Goal: Task Accomplishment & Management: Manage account settings

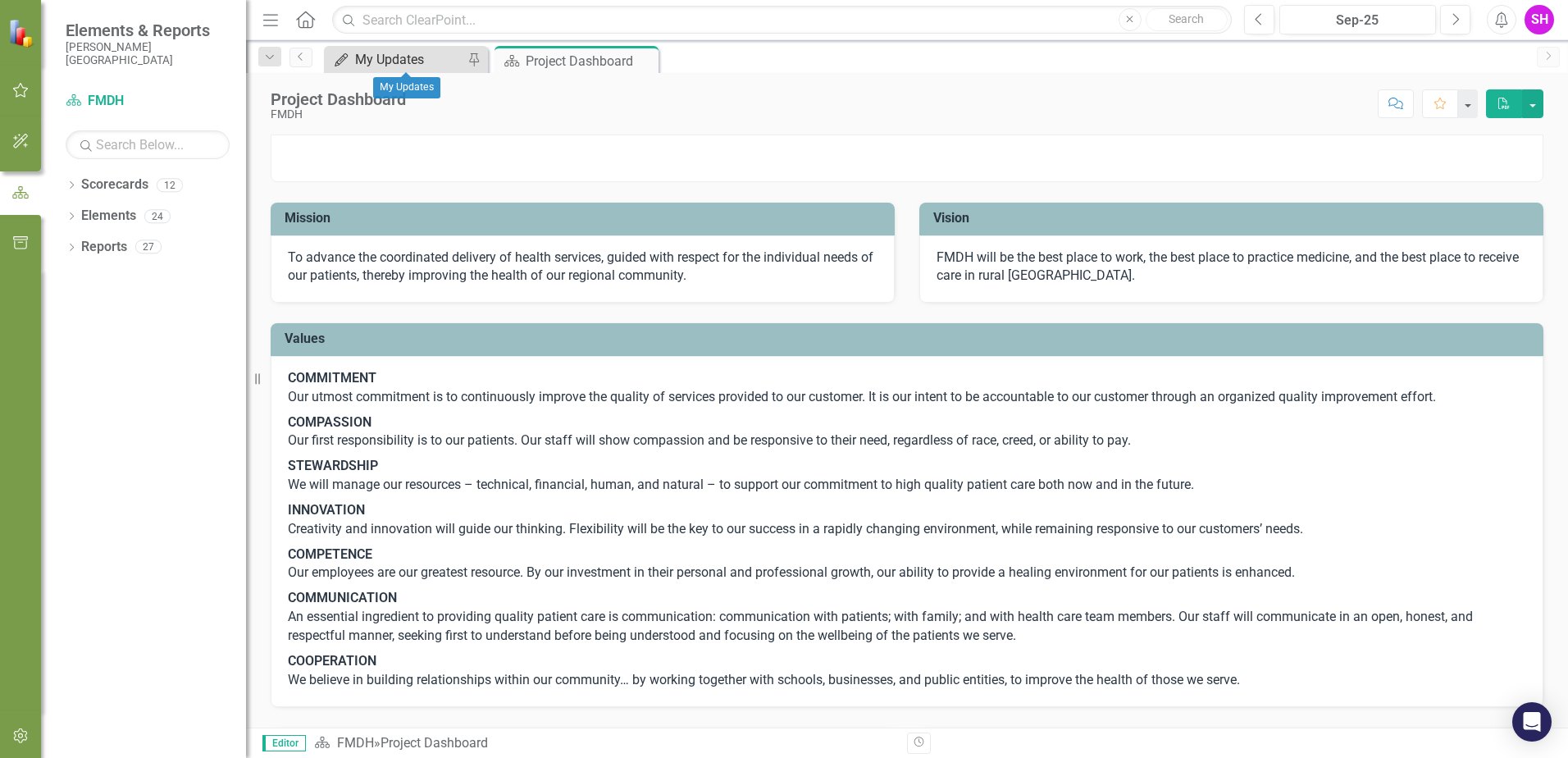
click at [410, 65] on div "My Updates" at bounding box center [409, 59] width 108 height 21
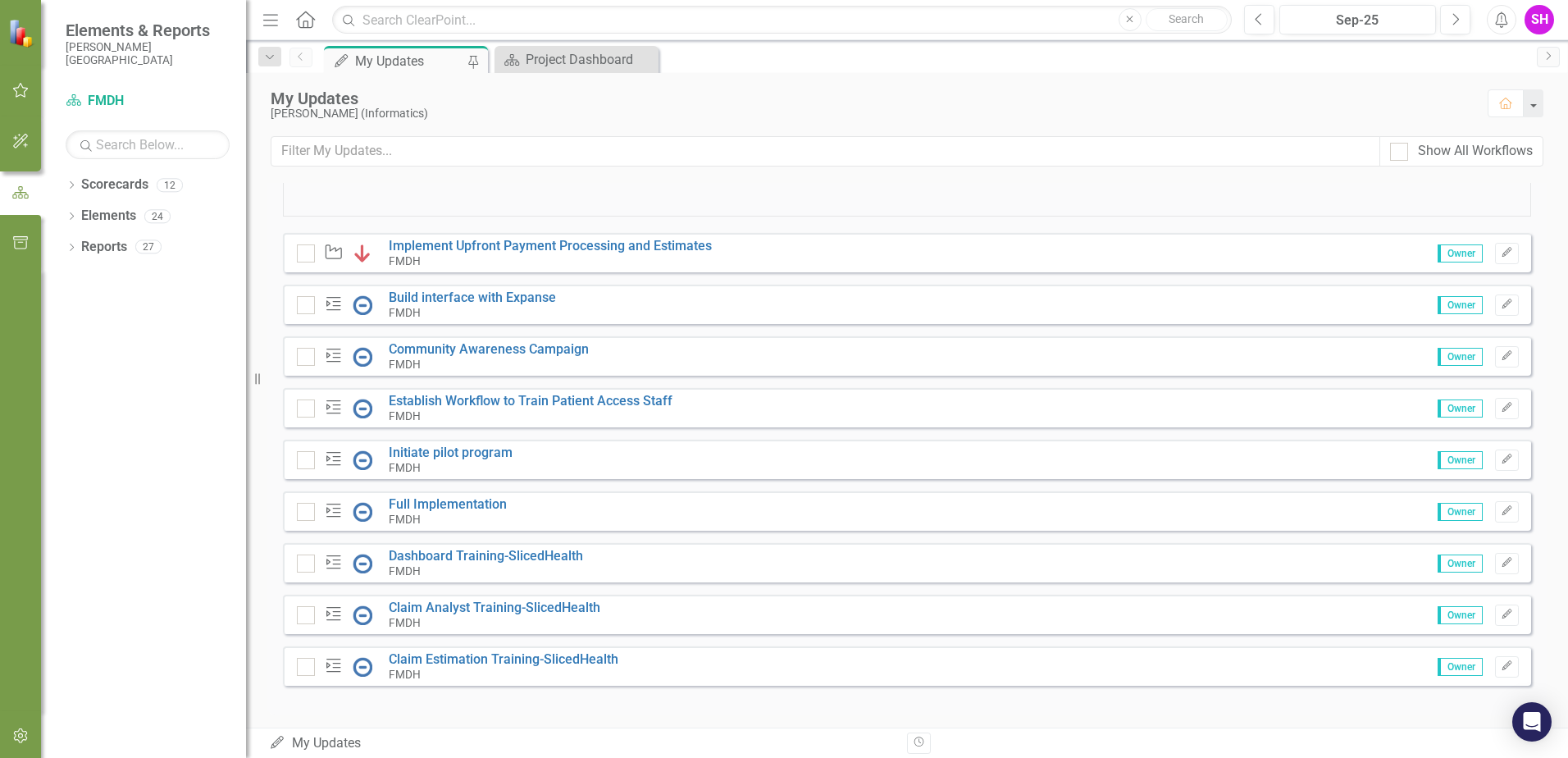
scroll to position [492, 0]
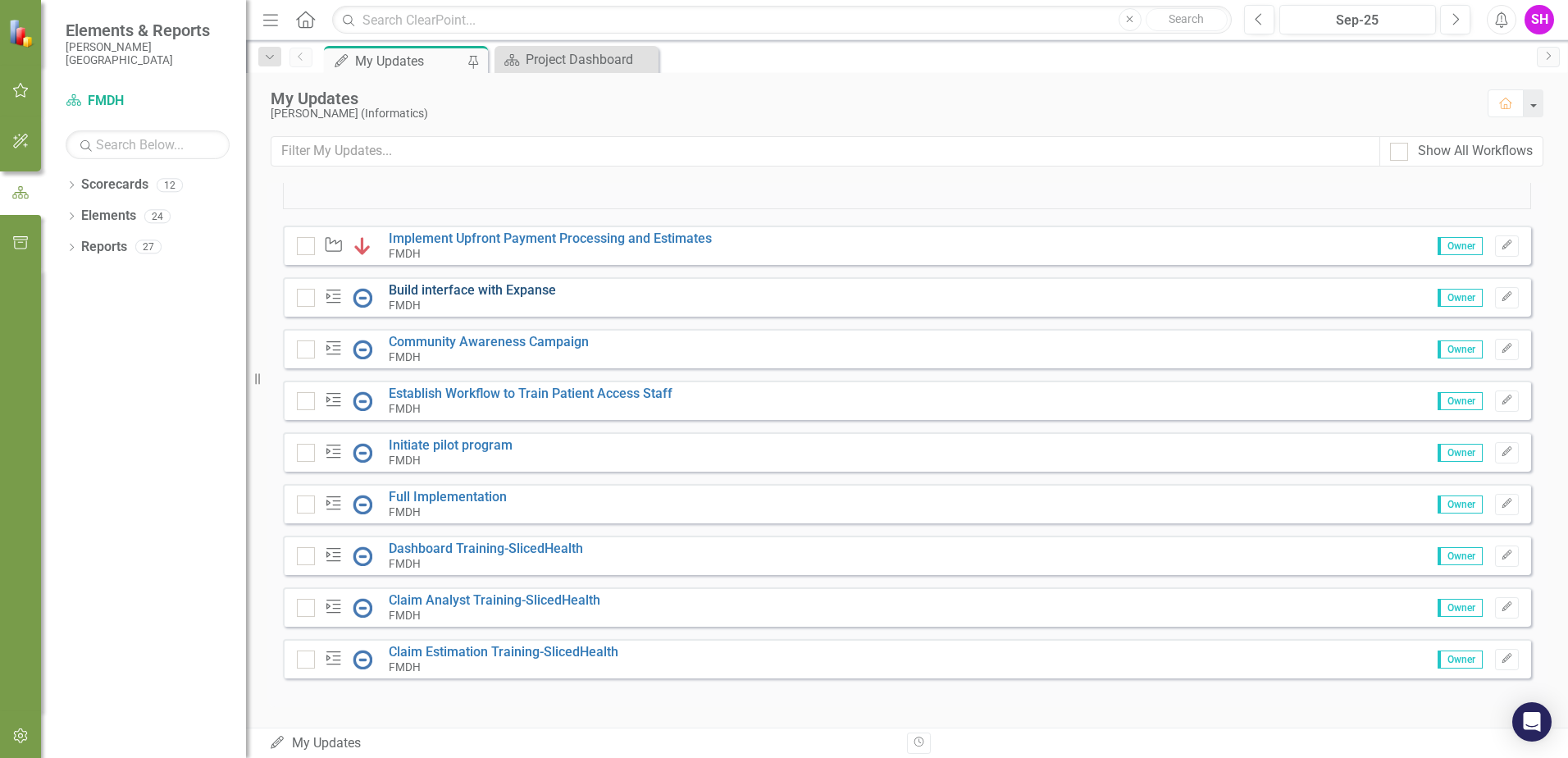
click at [491, 295] on link "Build interface with Expanse" at bounding box center [472, 290] width 167 height 16
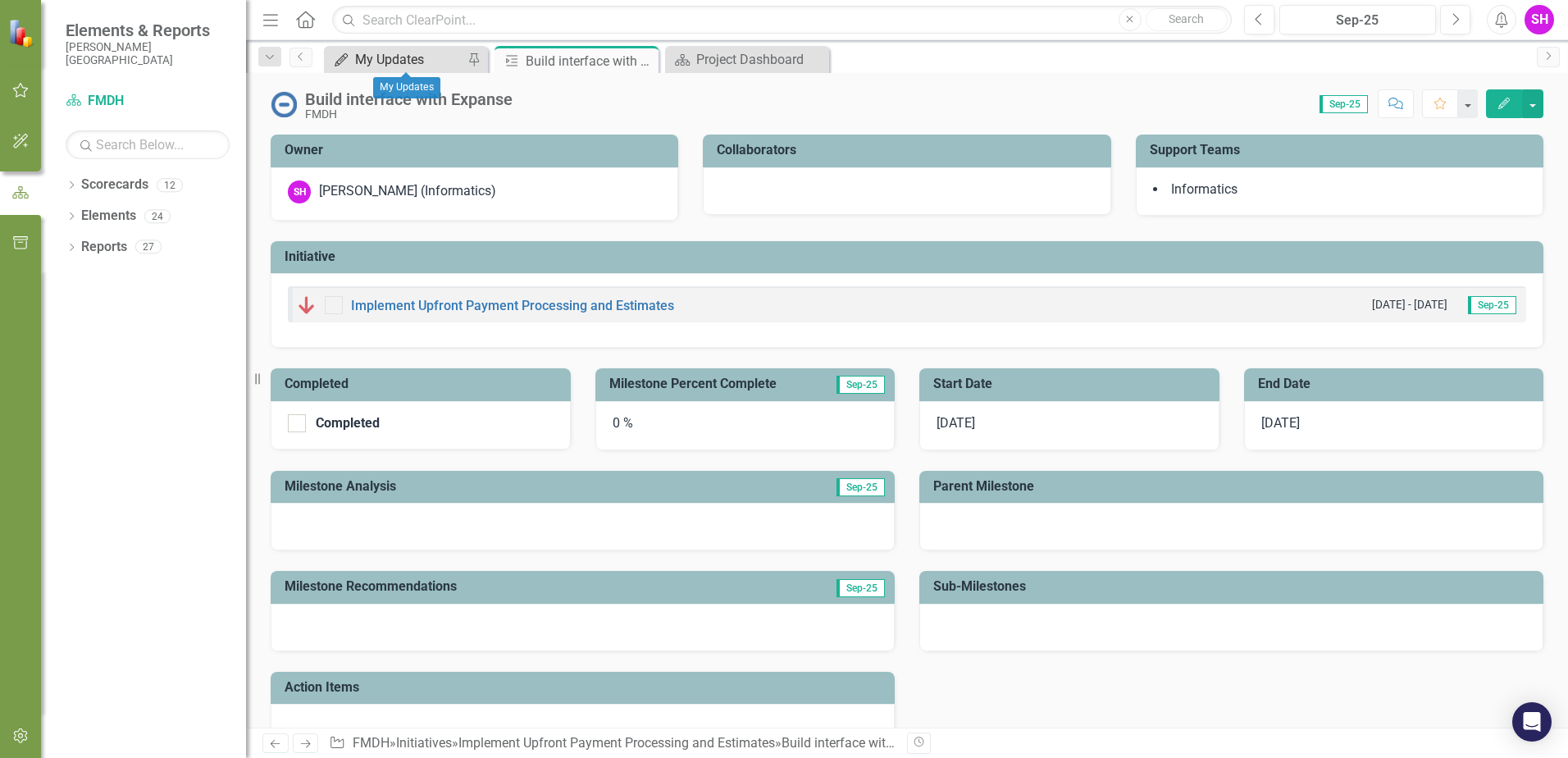
click at [381, 61] on div "My Updates" at bounding box center [409, 59] width 108 height 21
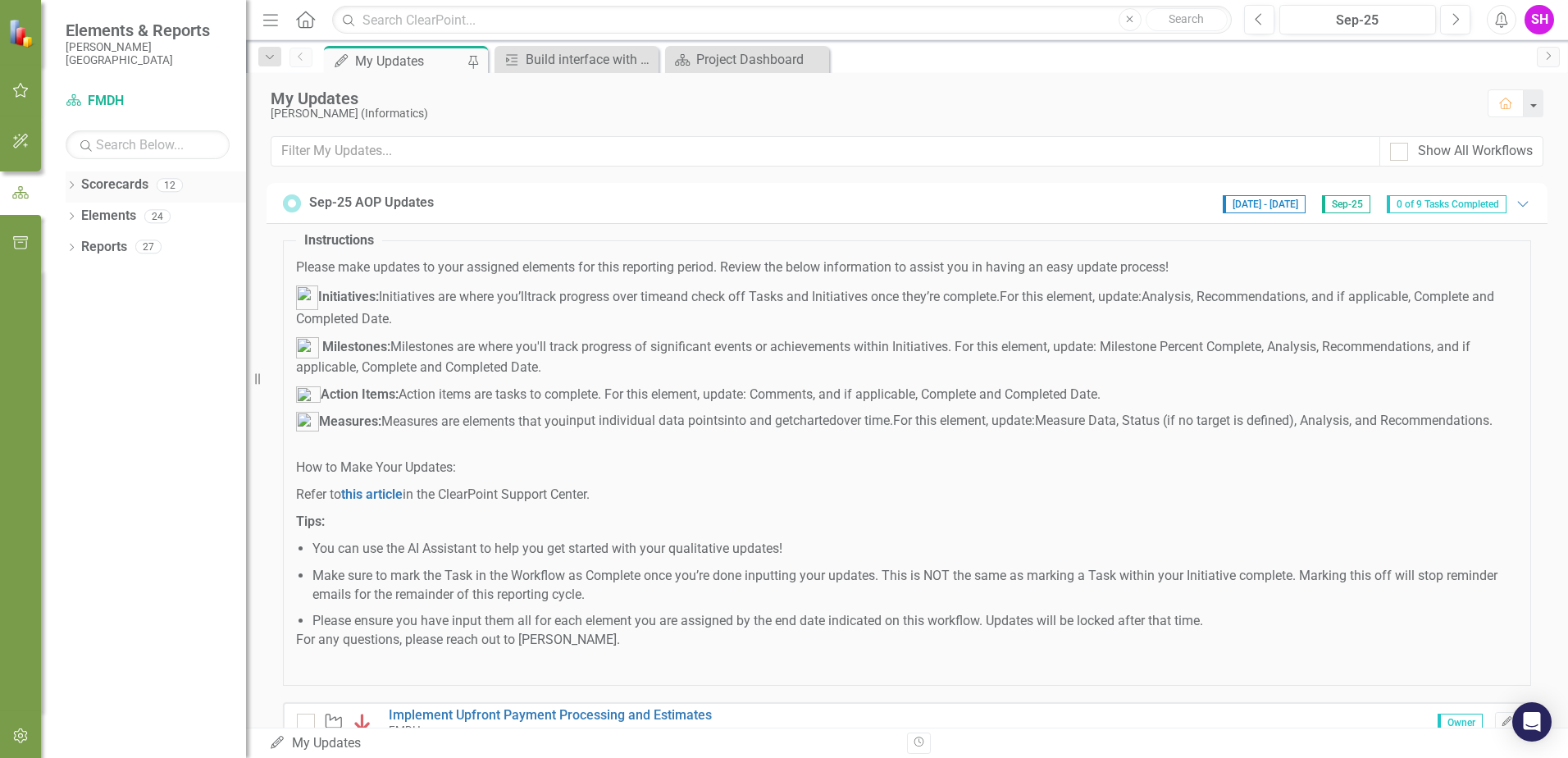
click at [73, 182] on icon "Dropdown" at bounding box center [71, 186] width 12 height 9
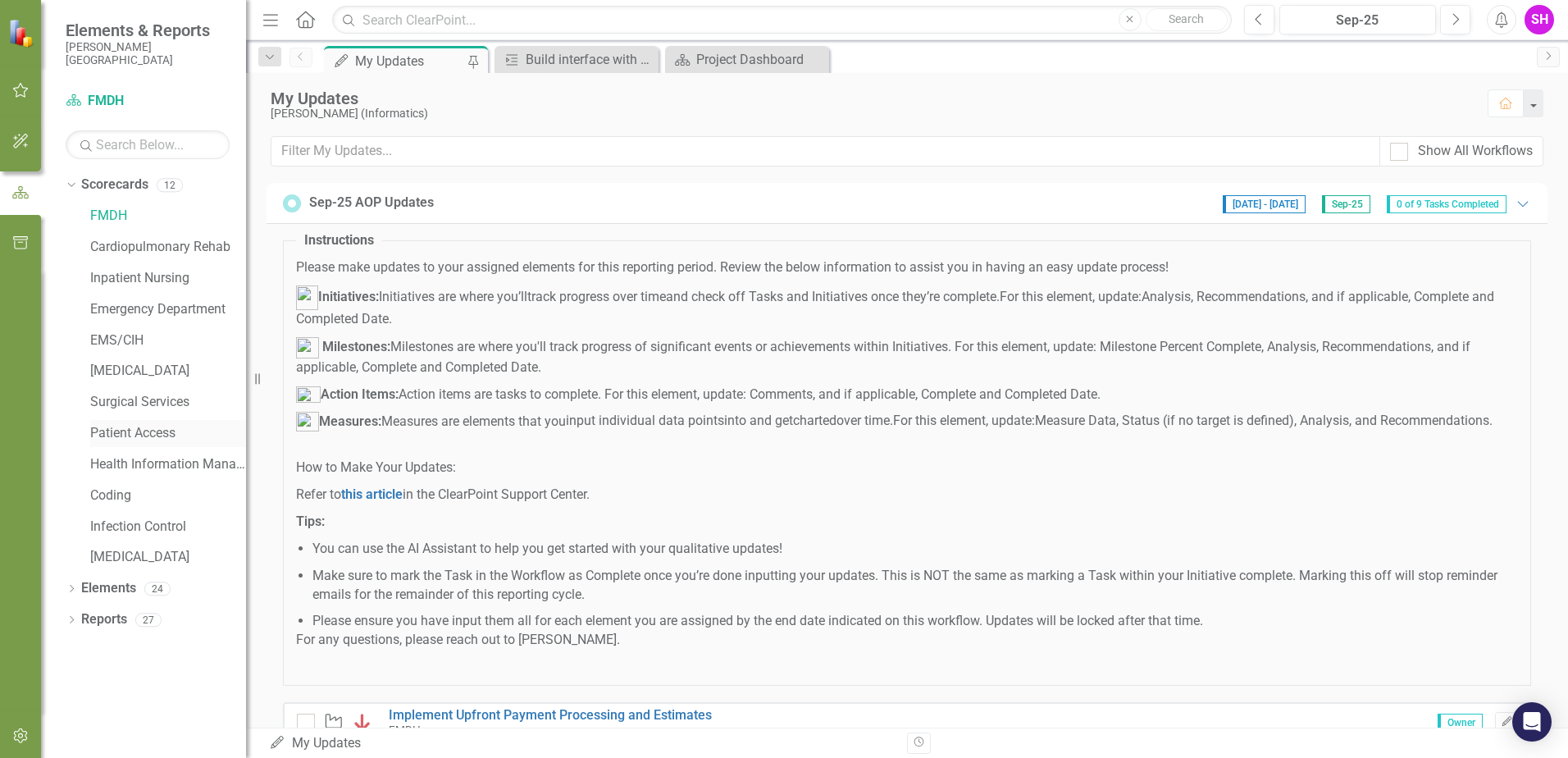
click at [140, 434] on link "Patient Access" at bounding box center [168, 433] width 156 height 19
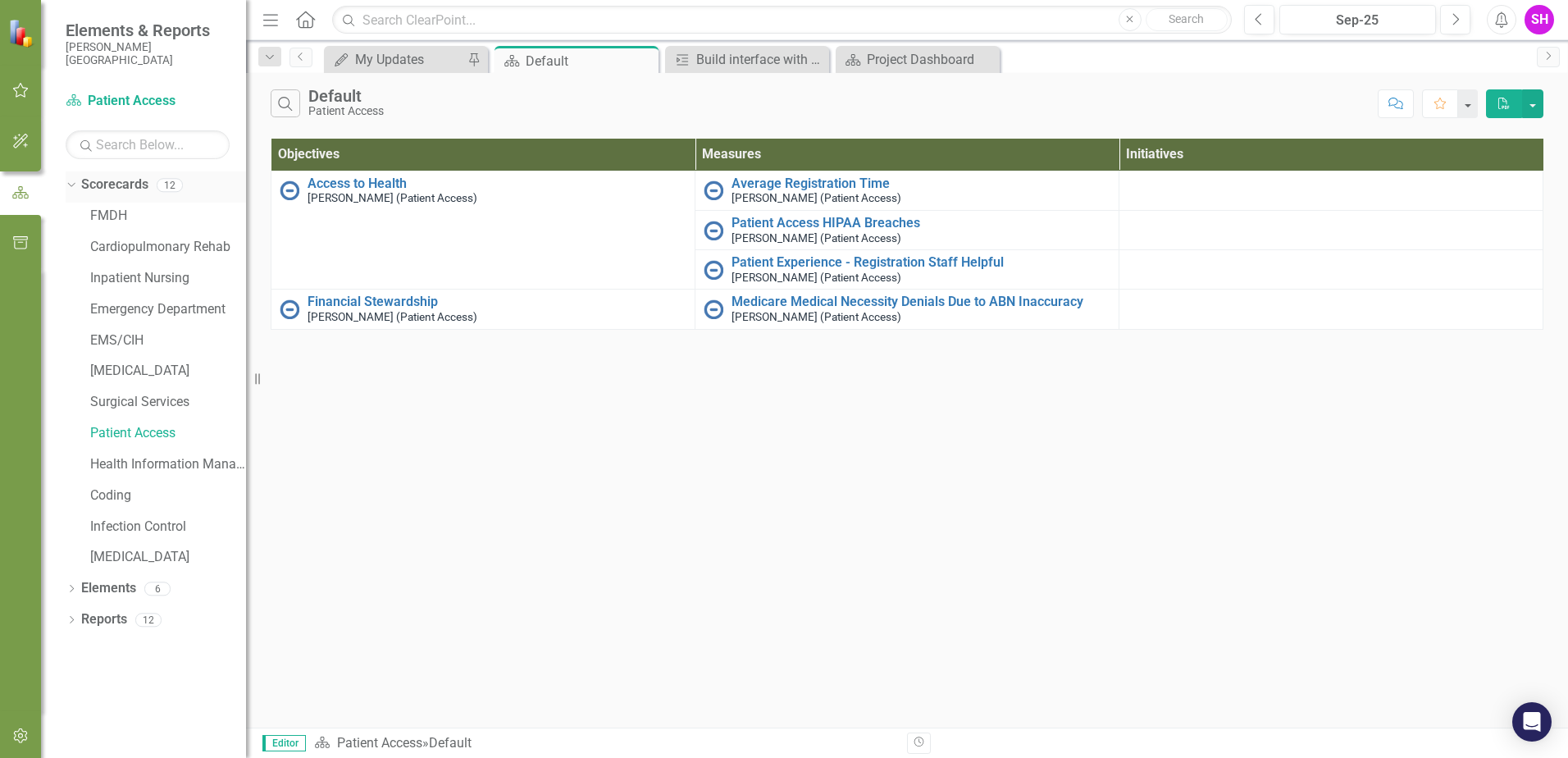
click at [72, 181] on icon "Dropdown" at bounding box center [69, 185] width 9 height 12
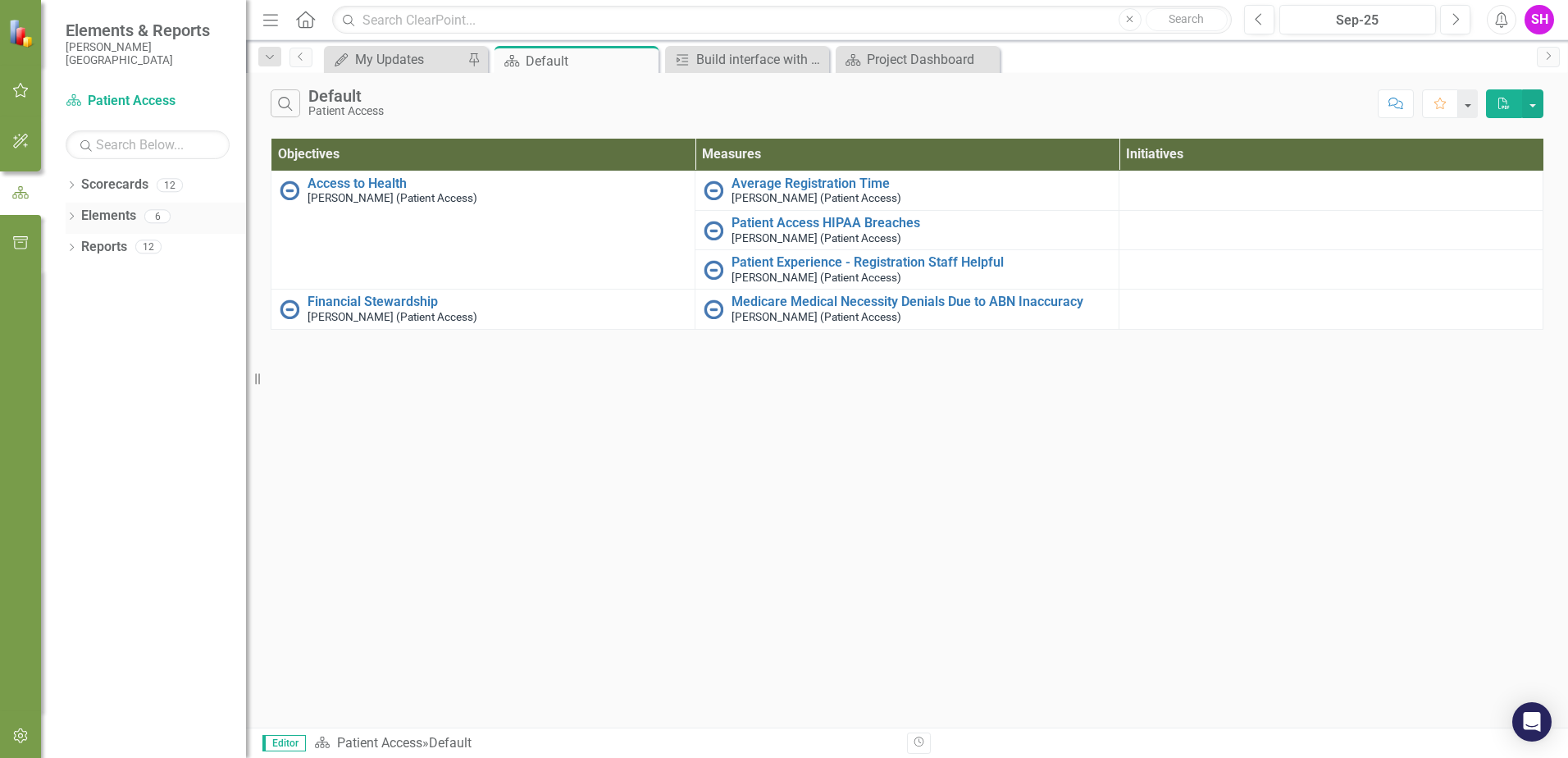
click at [103, 217] on link "Elements" at bounding box center [108, 216] width 55 height 19
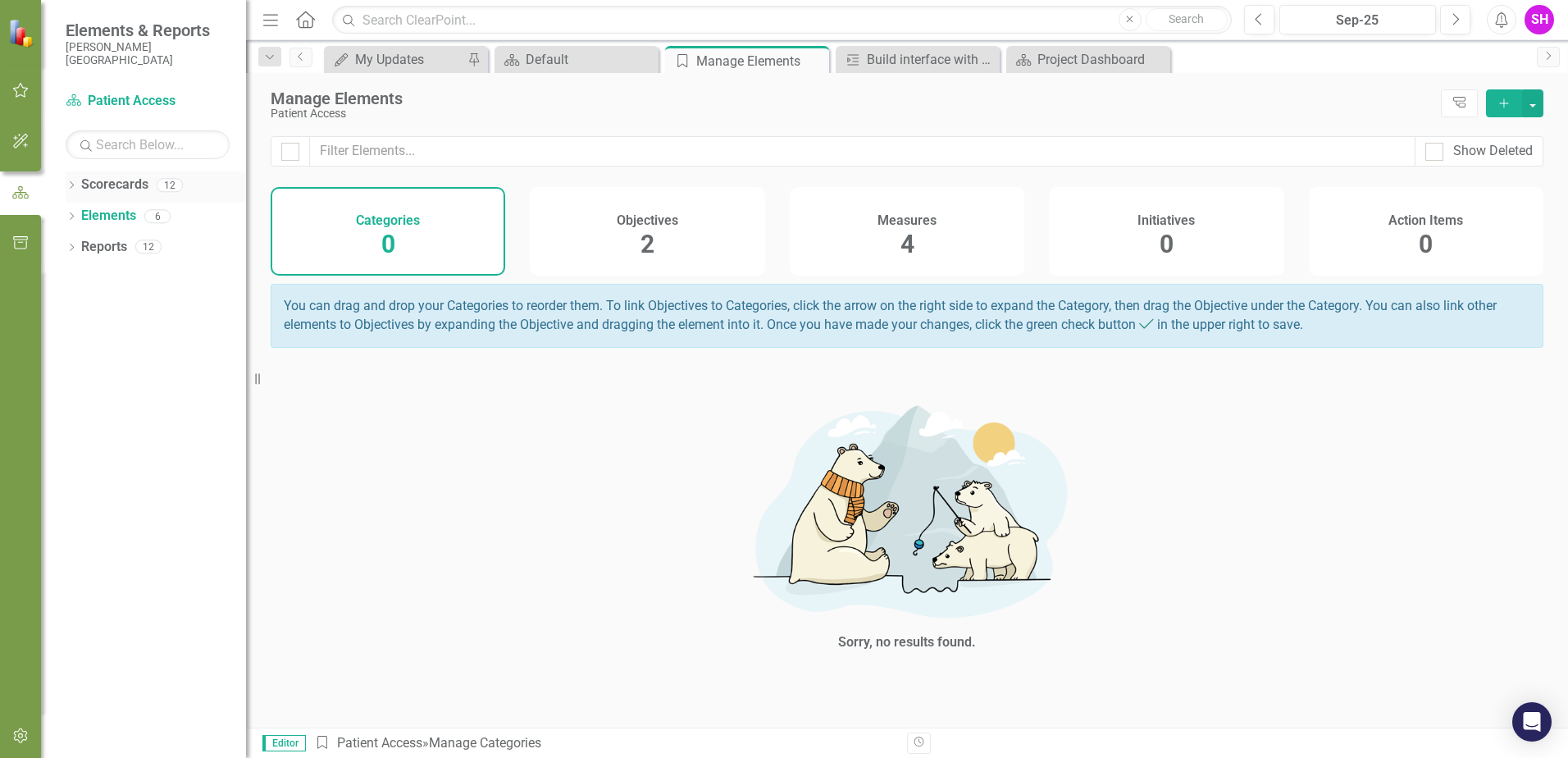
click at [98, 188] on link "Scorecards" at bounding box center [114, 185] width 67 height 19
click at [1106, 60] on div "Project Dashboard" at bounding box center [1091, 59] width 108 height 21
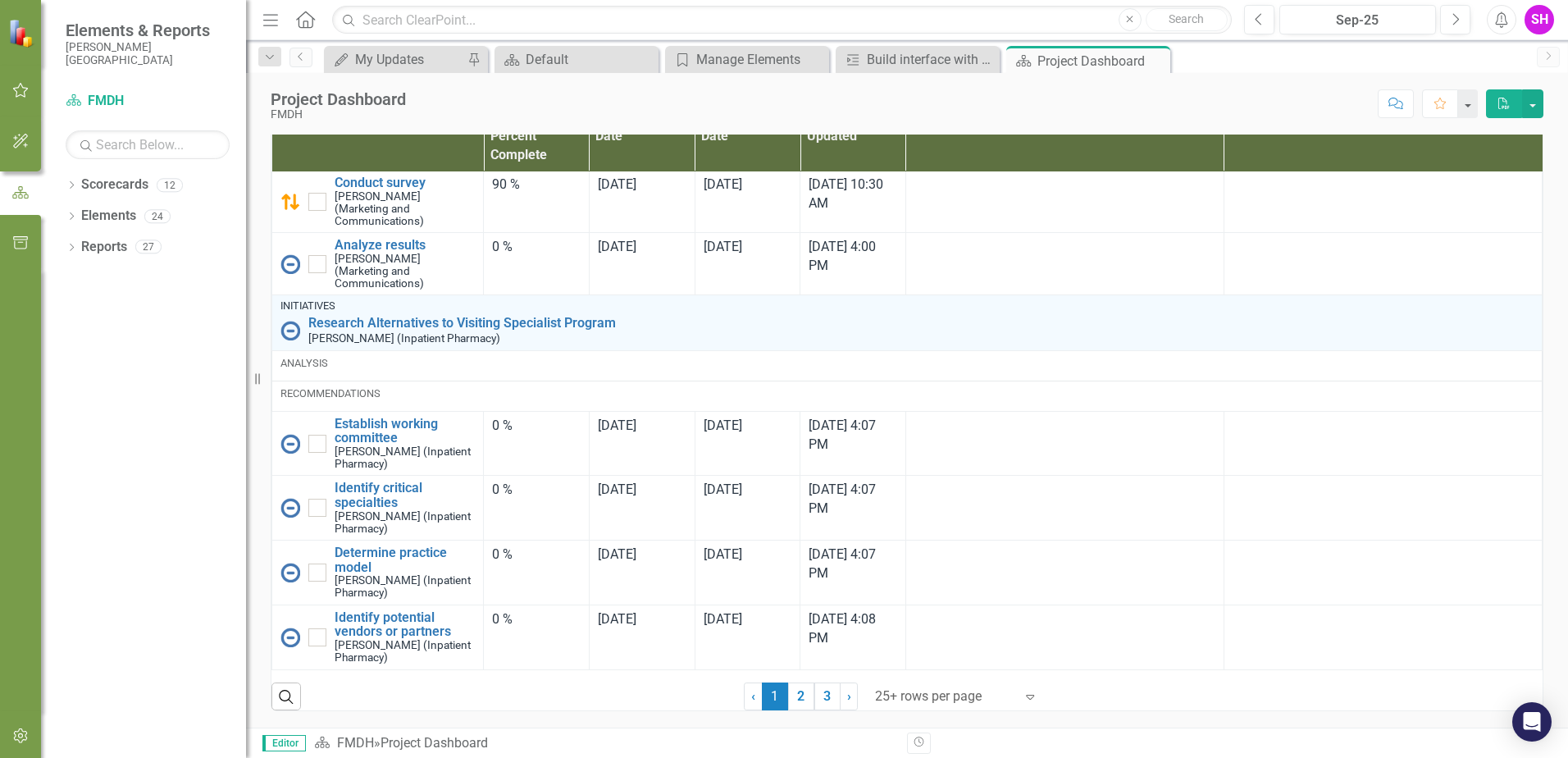
scroll to position [1091, 0]
drag, startPoint x: 798, startPoint y: 693, endPoint x: 995, endPoint y: 701, distance: 197.2
click at [798, 693] on link "2" at bounding box center [802, 697] width 26 height 28
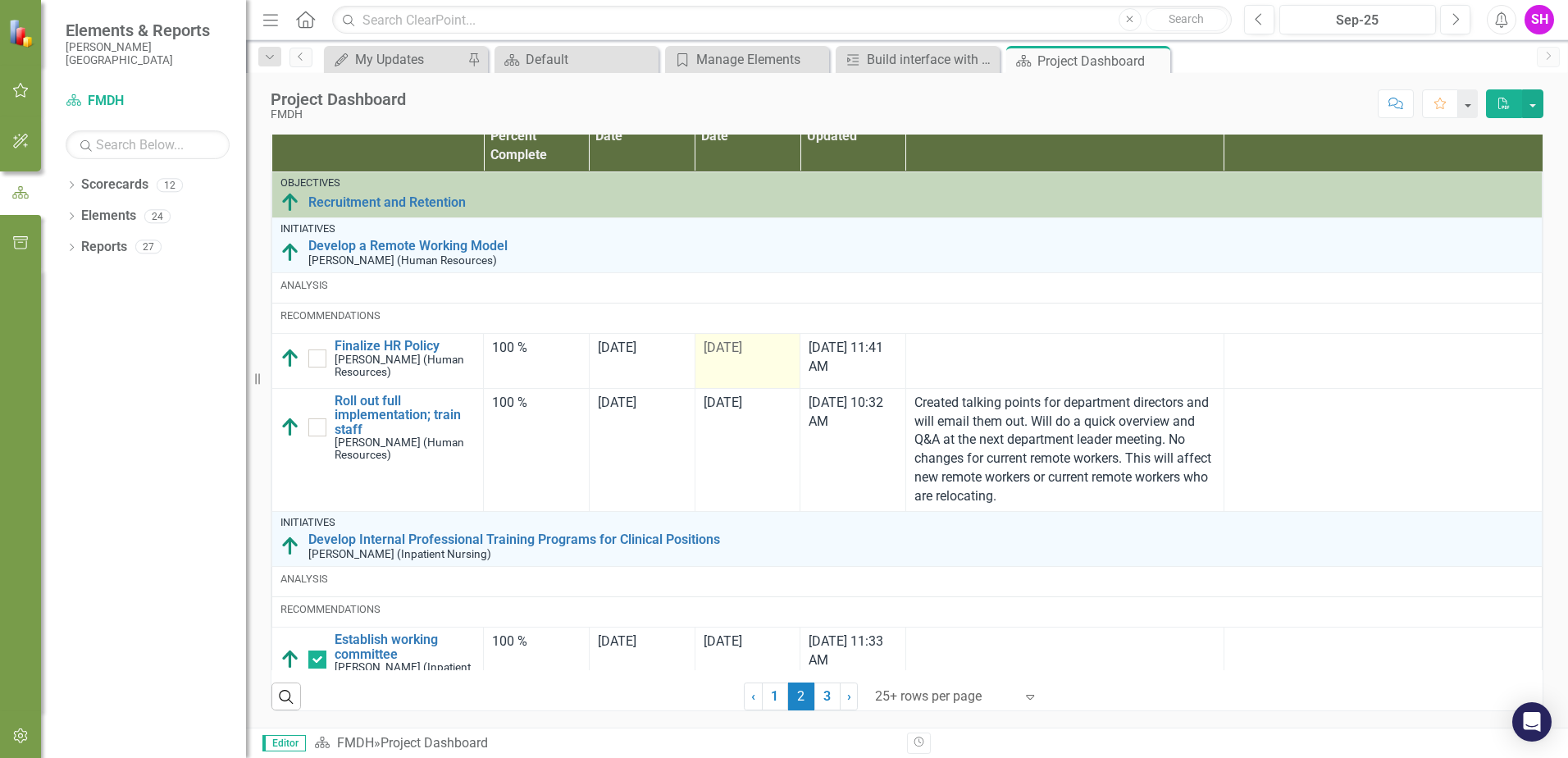
checkbox input "true"
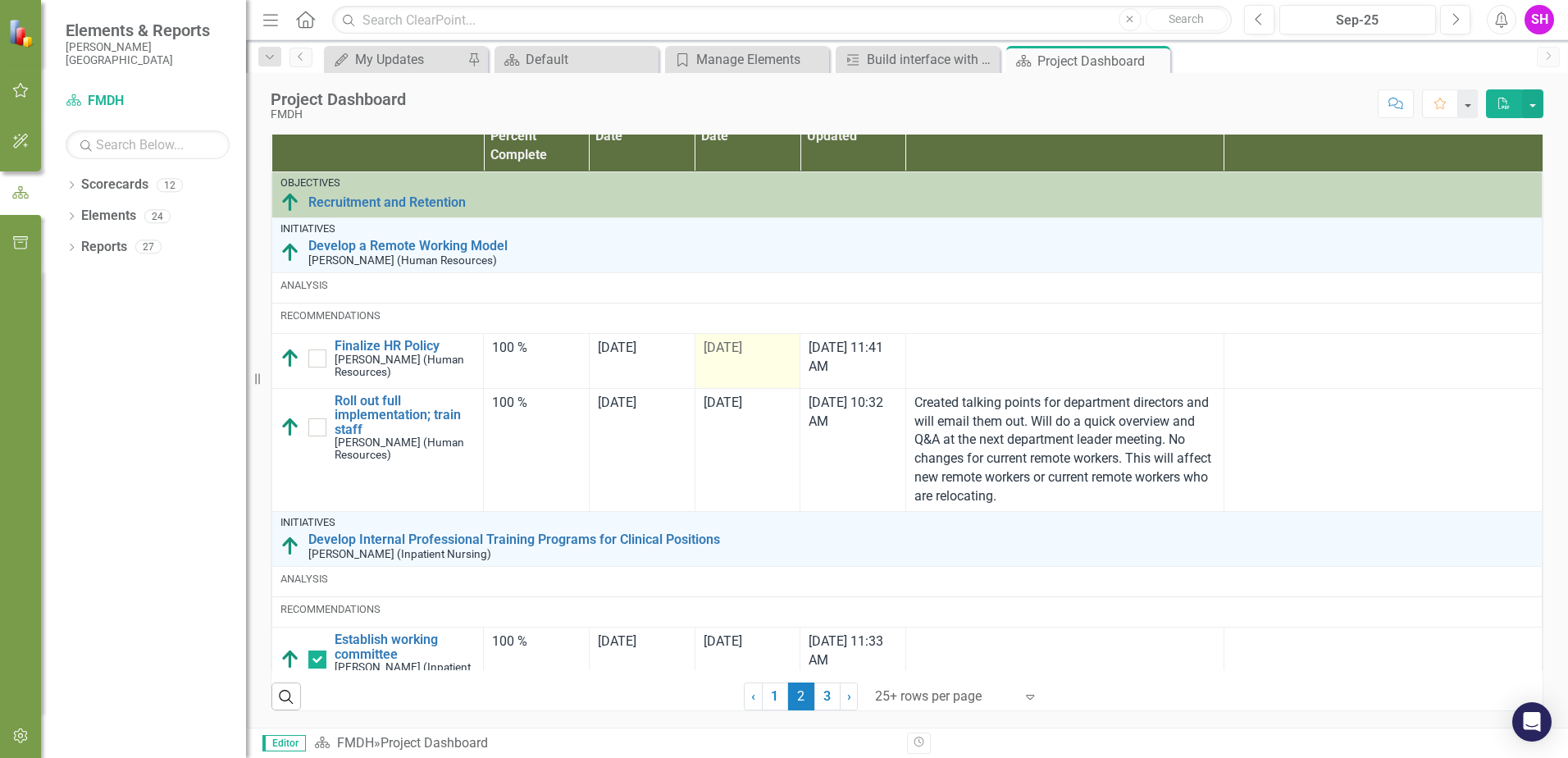
checkbox input "true"
checkbox input "false"
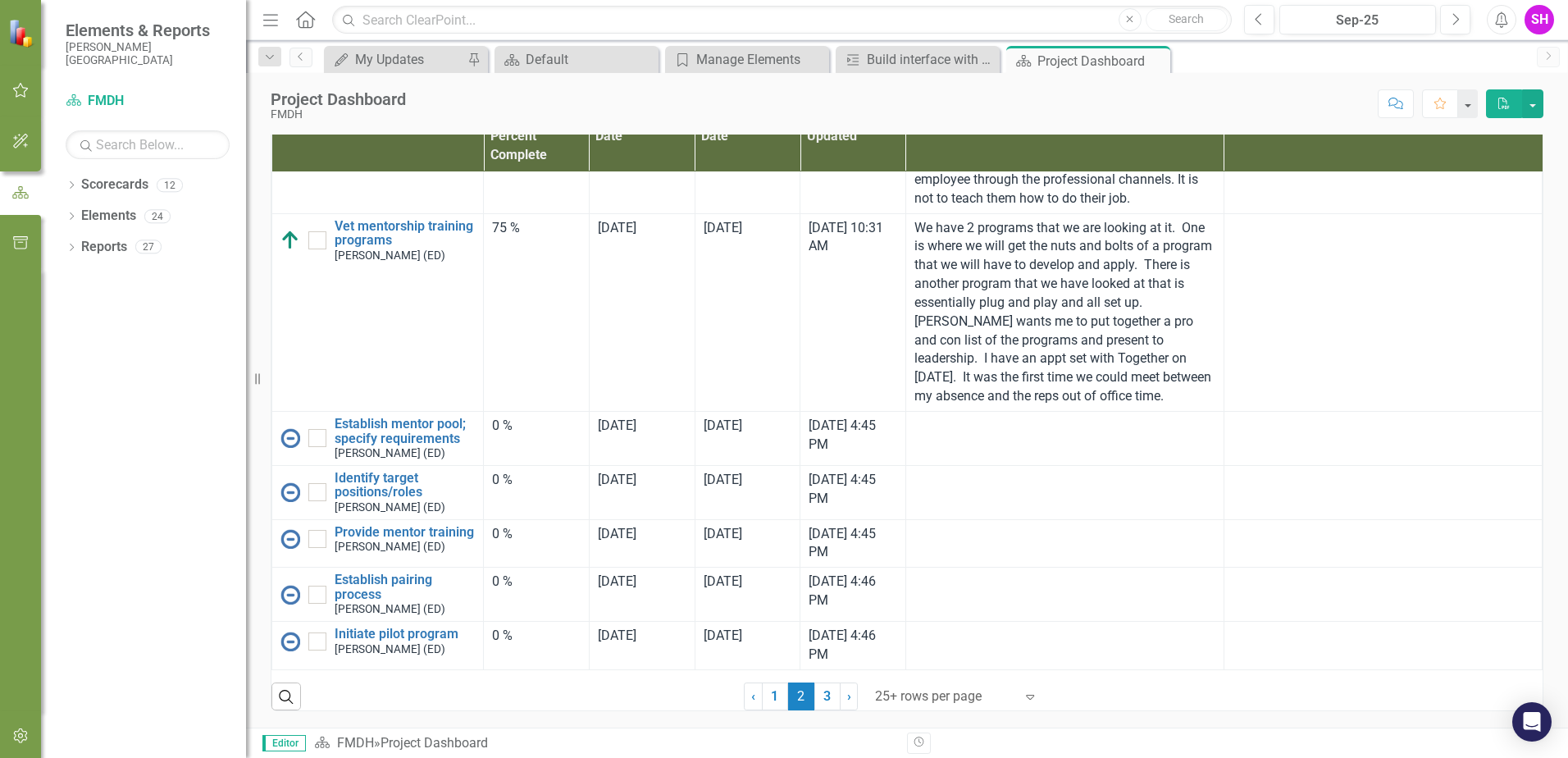
scroll to position [4680, 0]
drag, startPoint x: 822, startPoint y: 697, endPoint x: 832, endPoint y: 555, distance: 142.4
click at [822, 696] on link "3" at bounding box center [827, 697] width 26 height 28
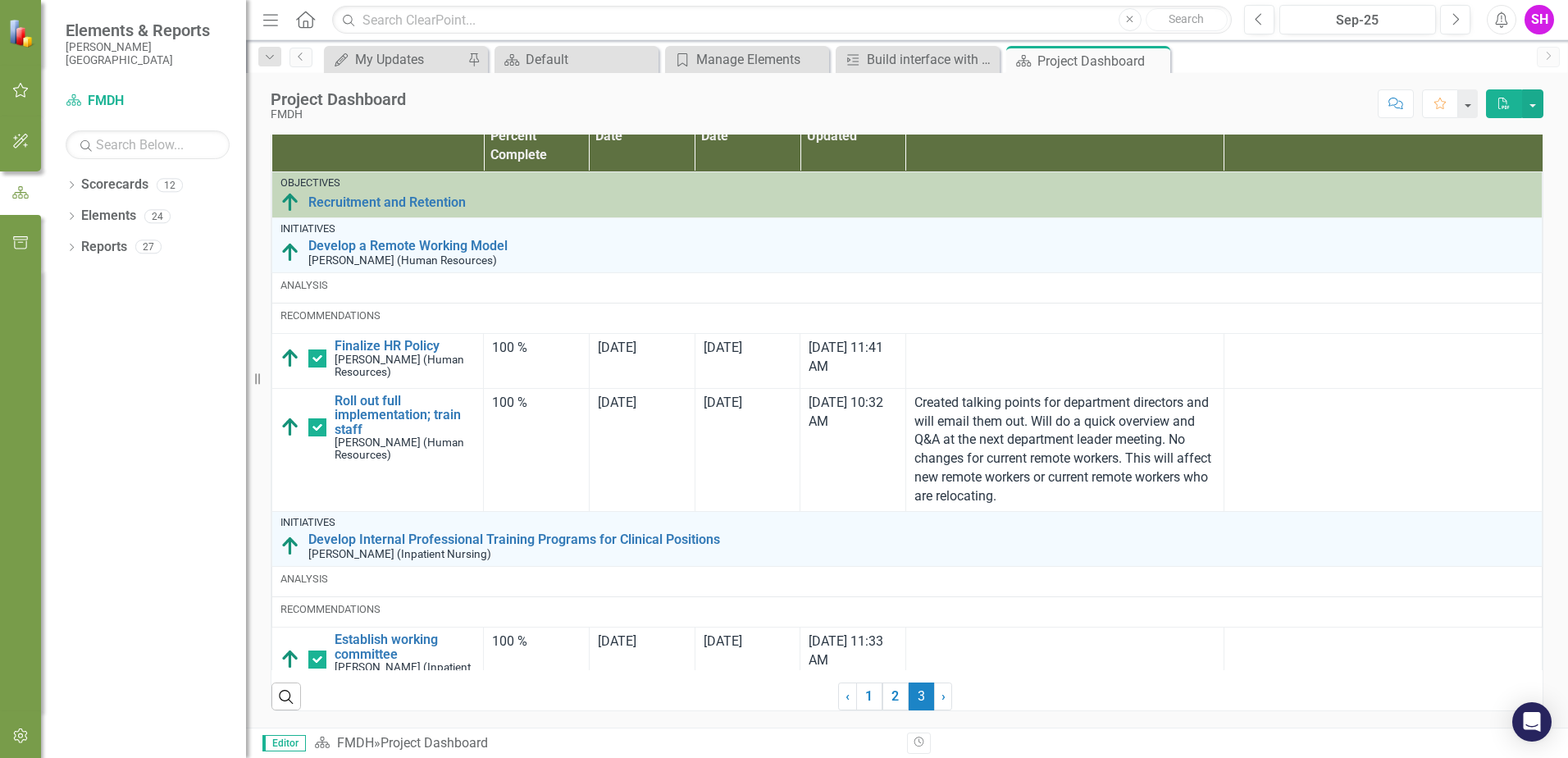
checkbox input "false"
checkbox input "true"
checkbox input "false"
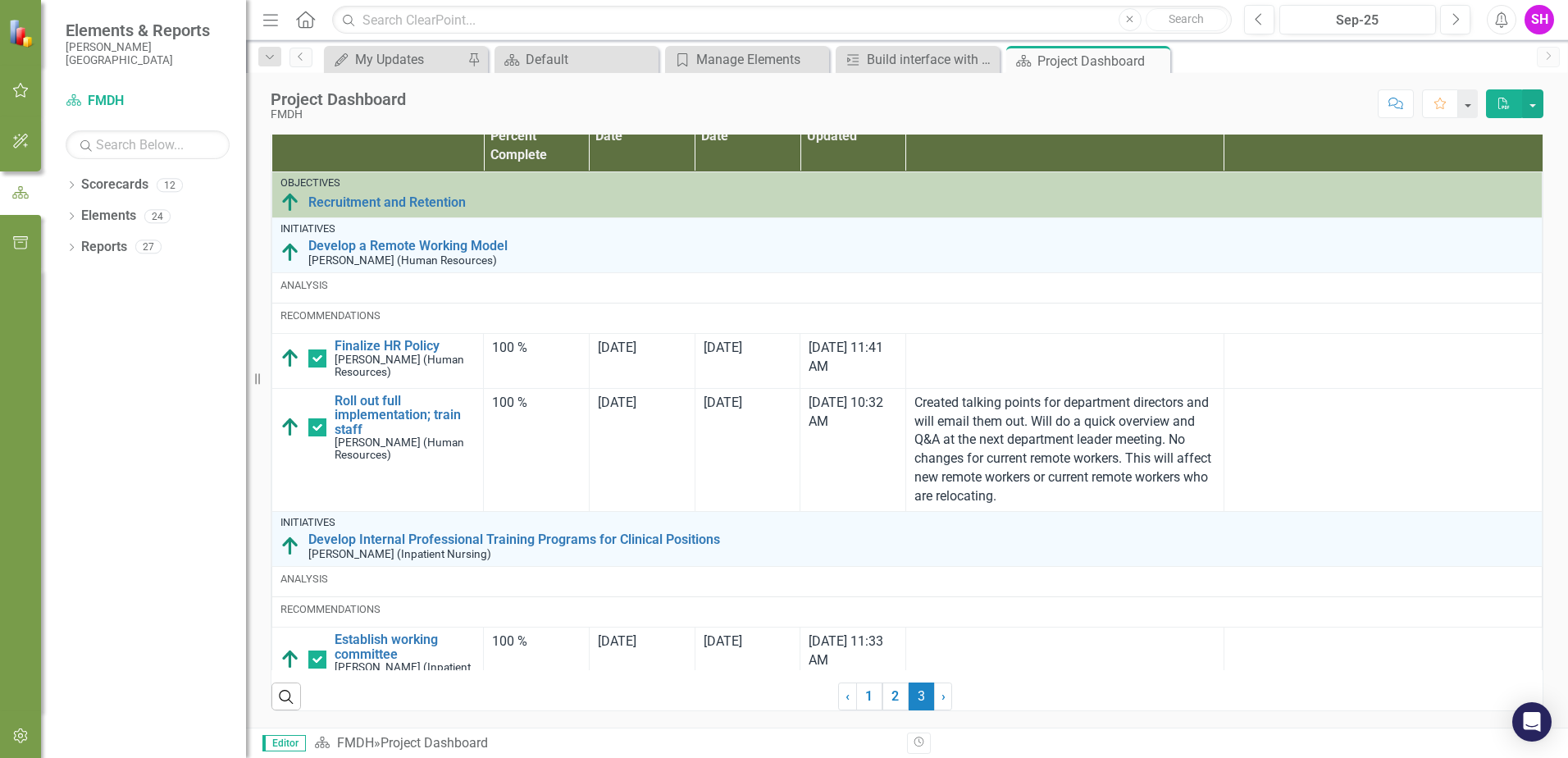
checkbox input "true"
checkbox input "false"
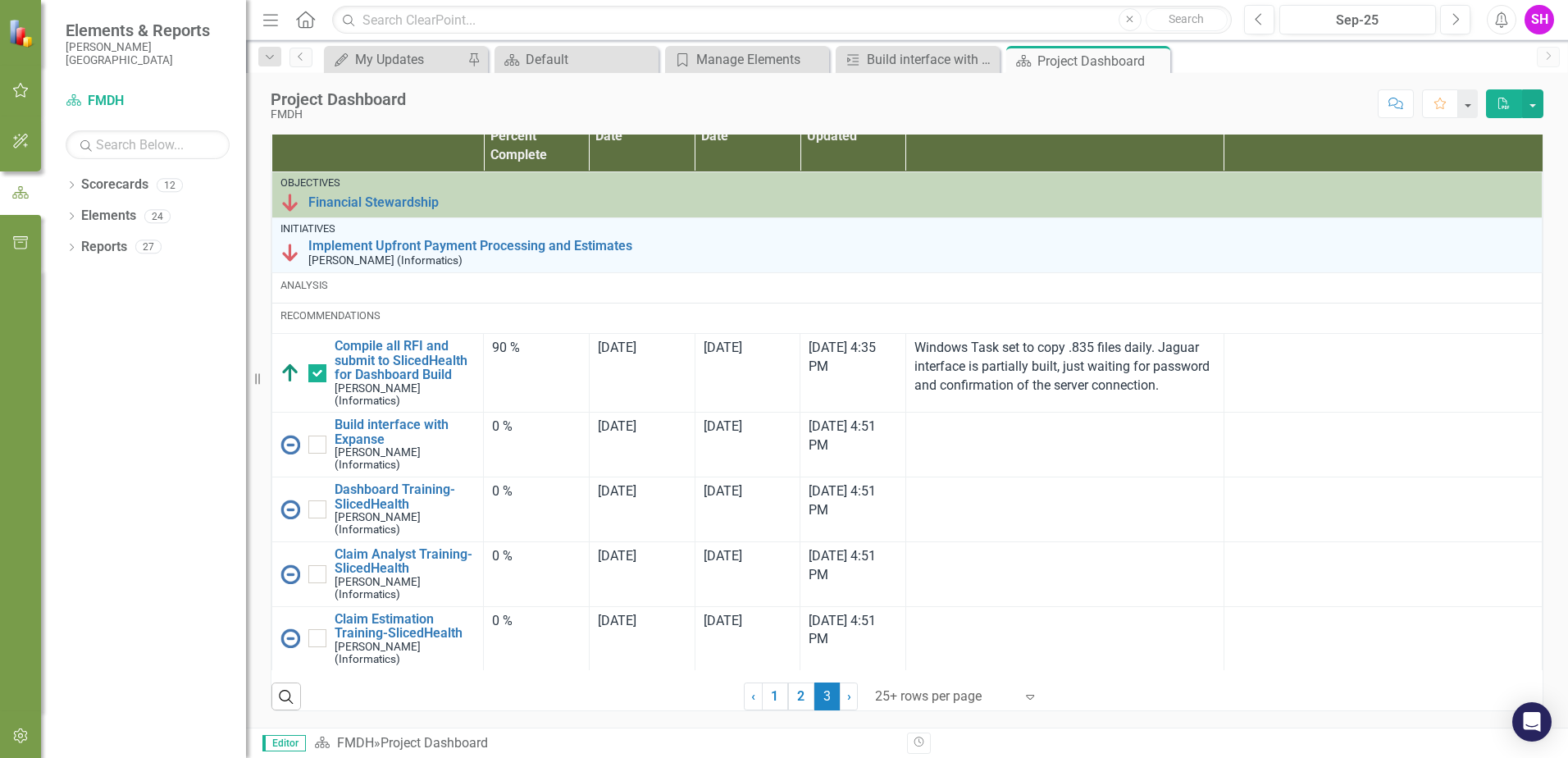
checkbox input "true"
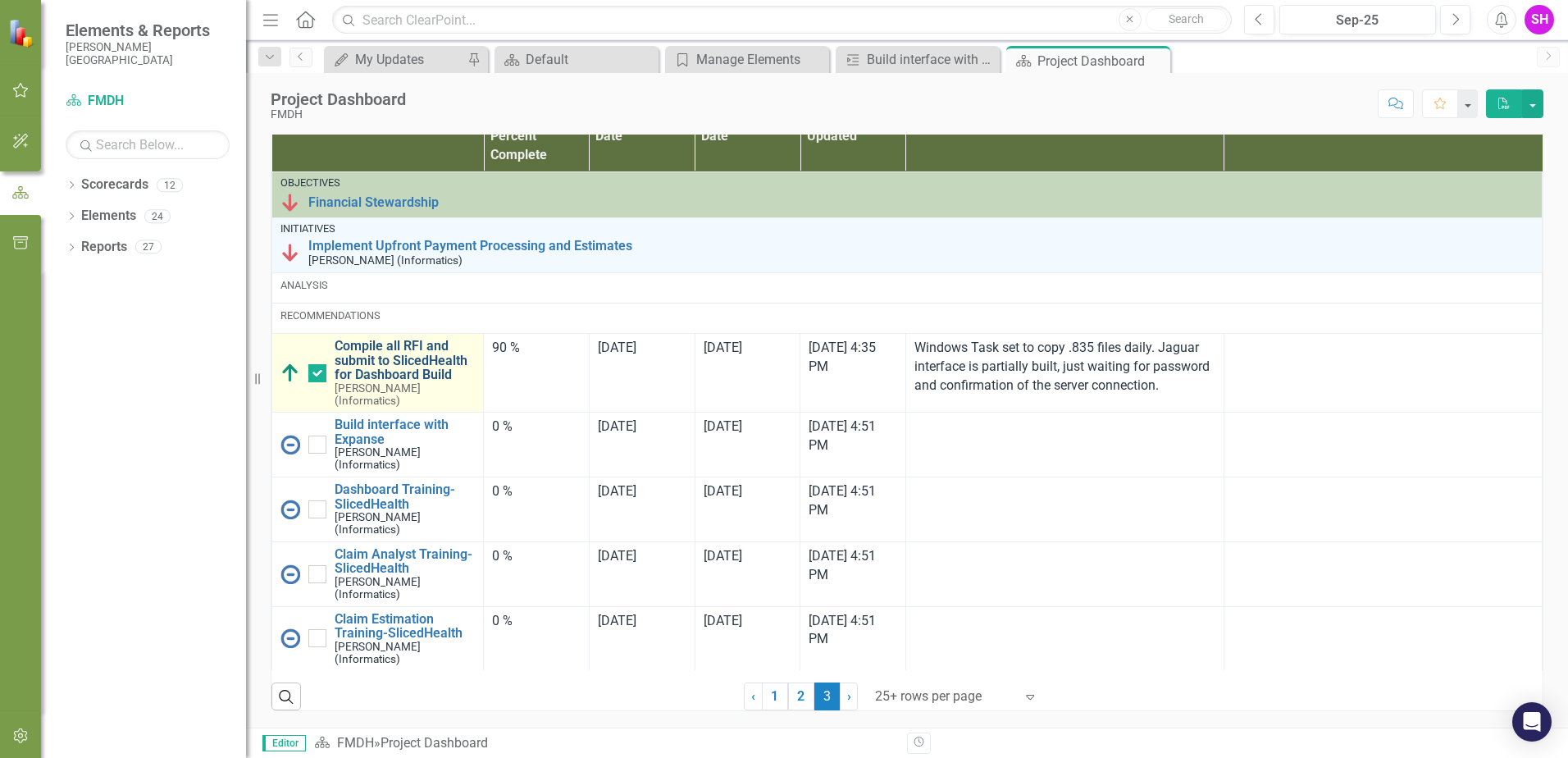
click at [376, 365] on link "Compile all RFI and submit to SlicedHealth for Dashboard Build" at bounding box center [405, 360] width 141 height 44
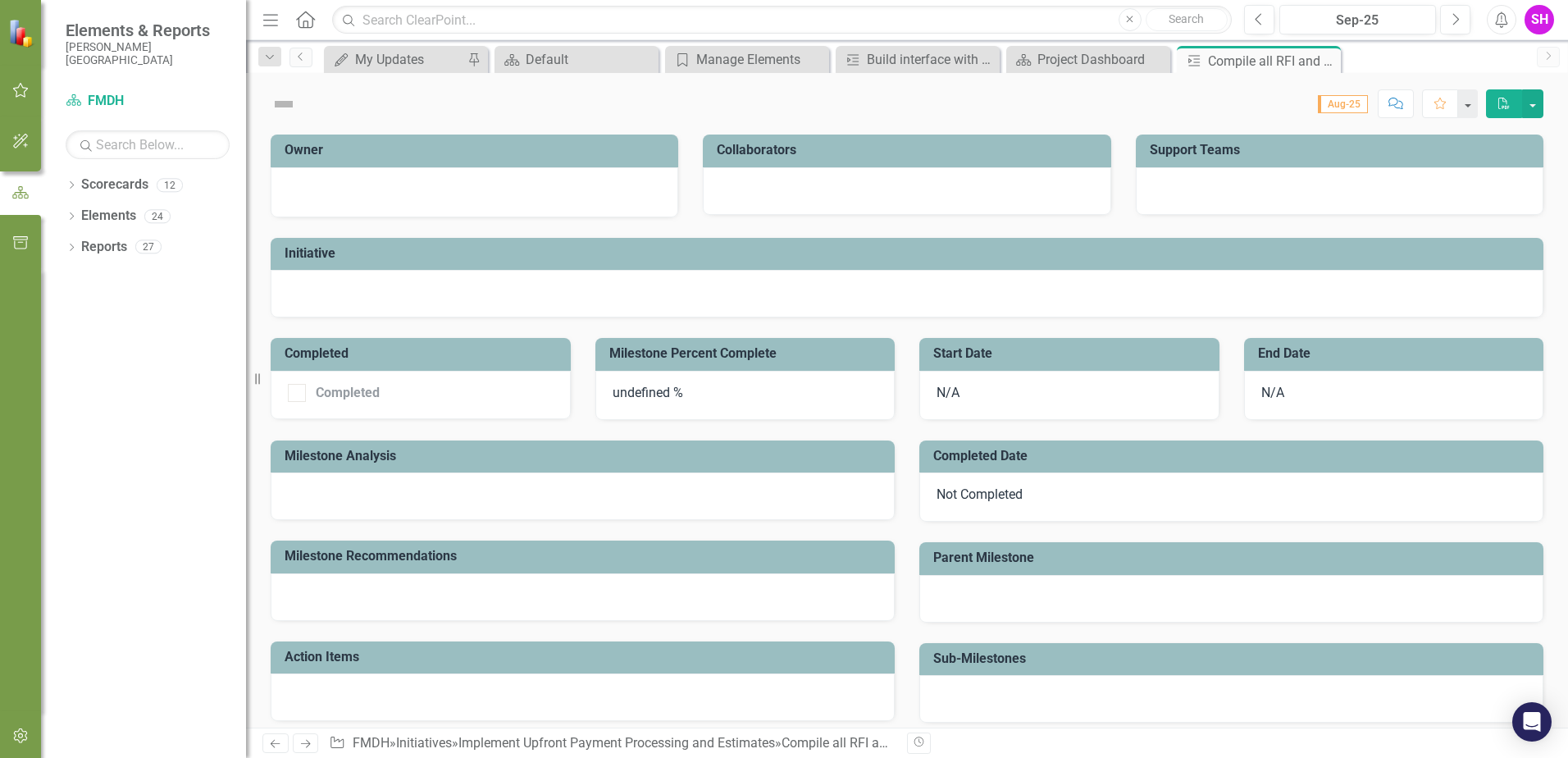
checkbox input "true"
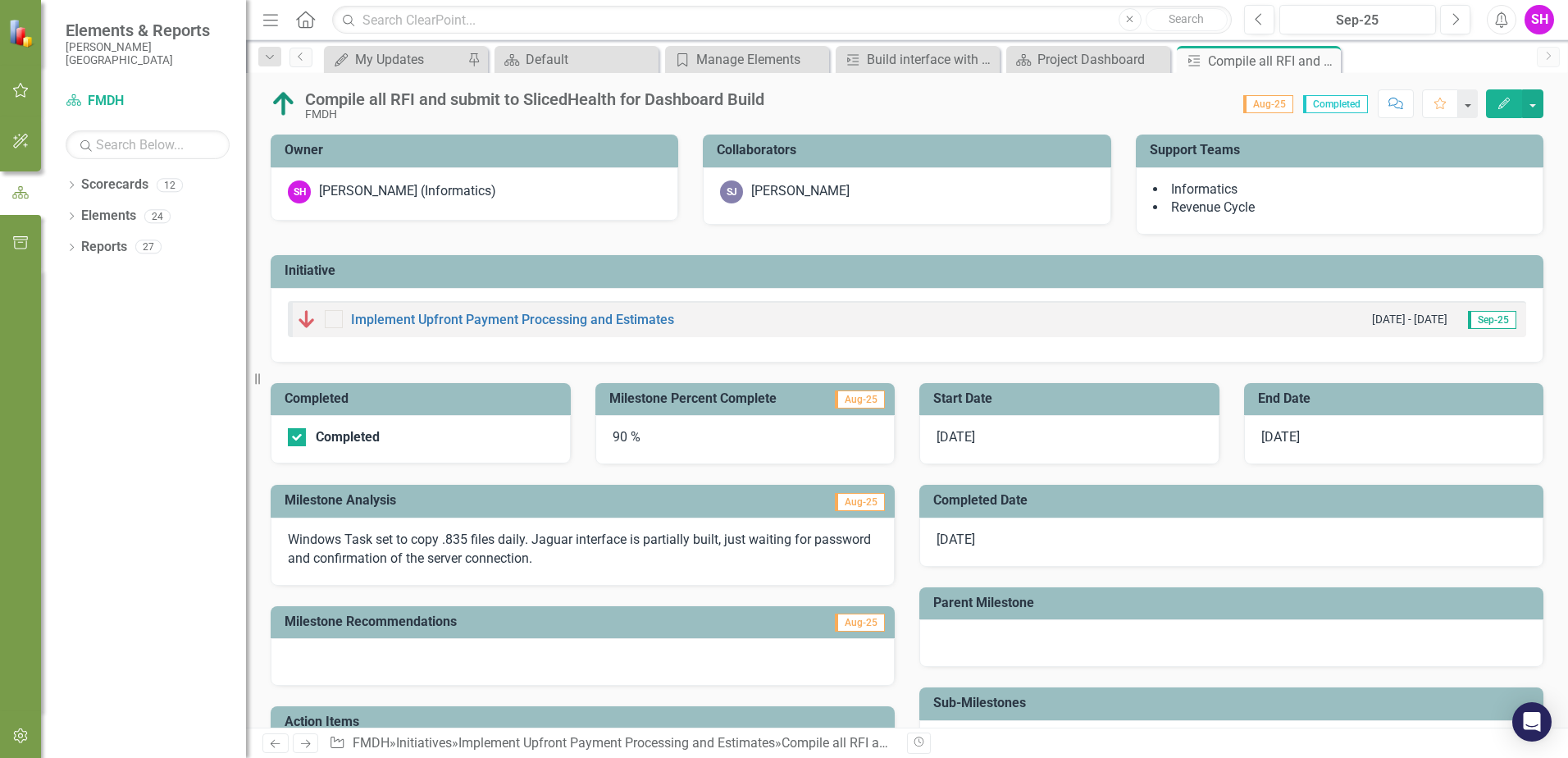
click at [621, 436] on div "90 %" at bounding box center [746, 439] width 300 height 49
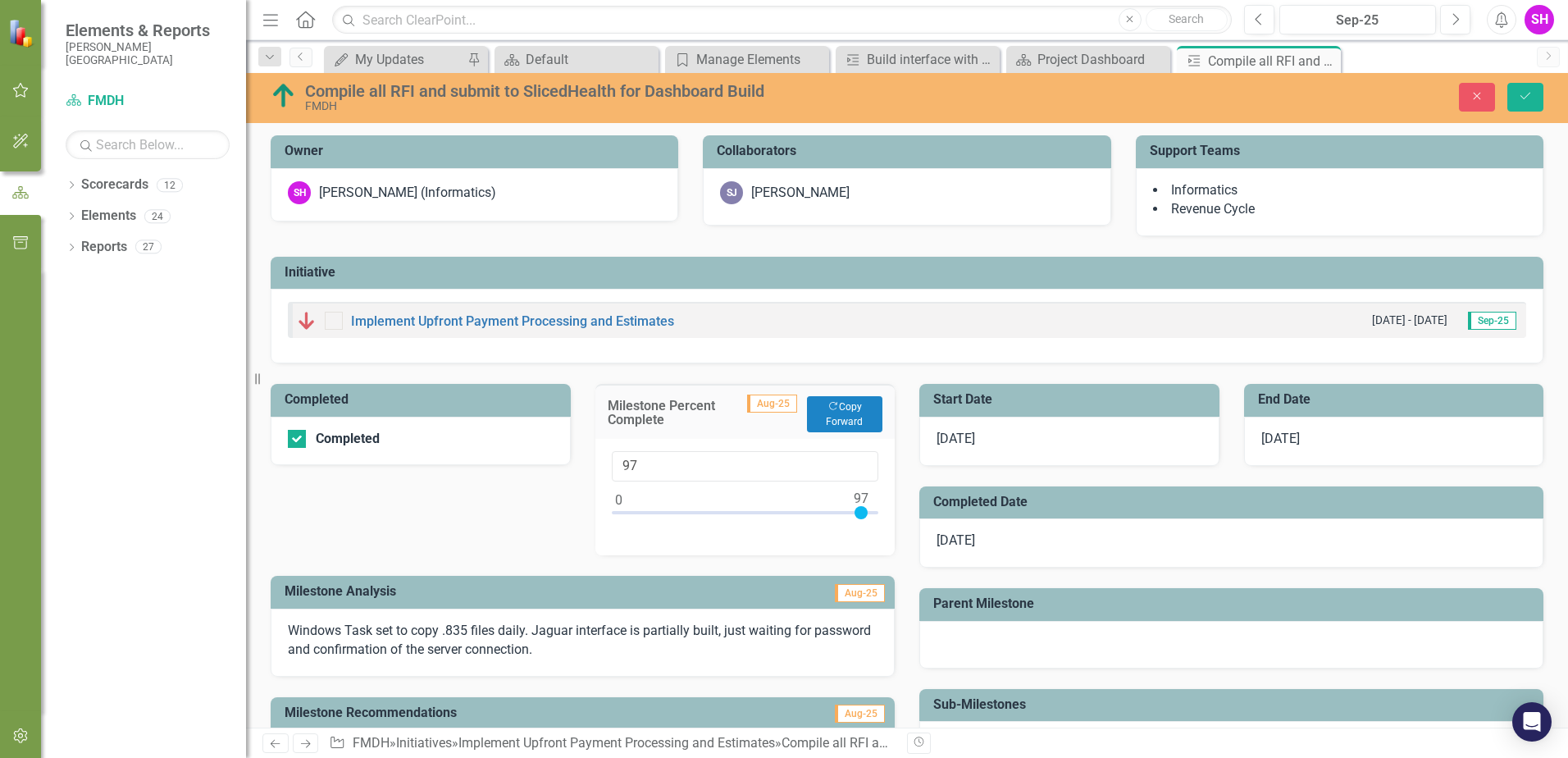
type input "100"
drag, startPoint x: 838, startPoint y: 511, endPoint x: 885, endPoint y: 510, distance: 47.0
click at [885, 510] on div "100" at bounding box center [746, 497] width 300 height 117
click at [1527, 94] on icon "Save" at bounding box center [1526, 96] width 15 height 12
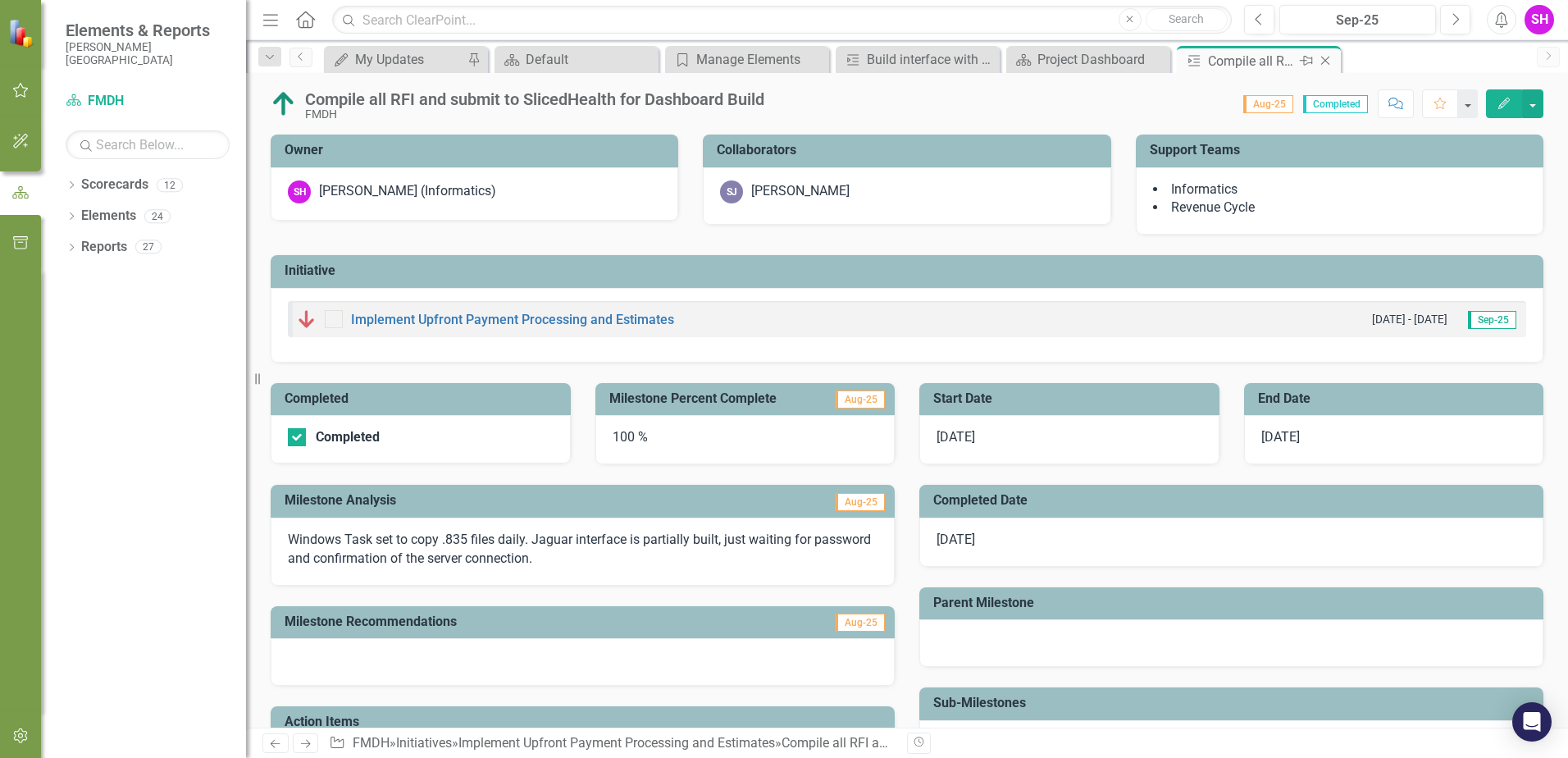
click at [1326, 57] on icon "Close" at bounding box center [1326, 60] width 17 height 13
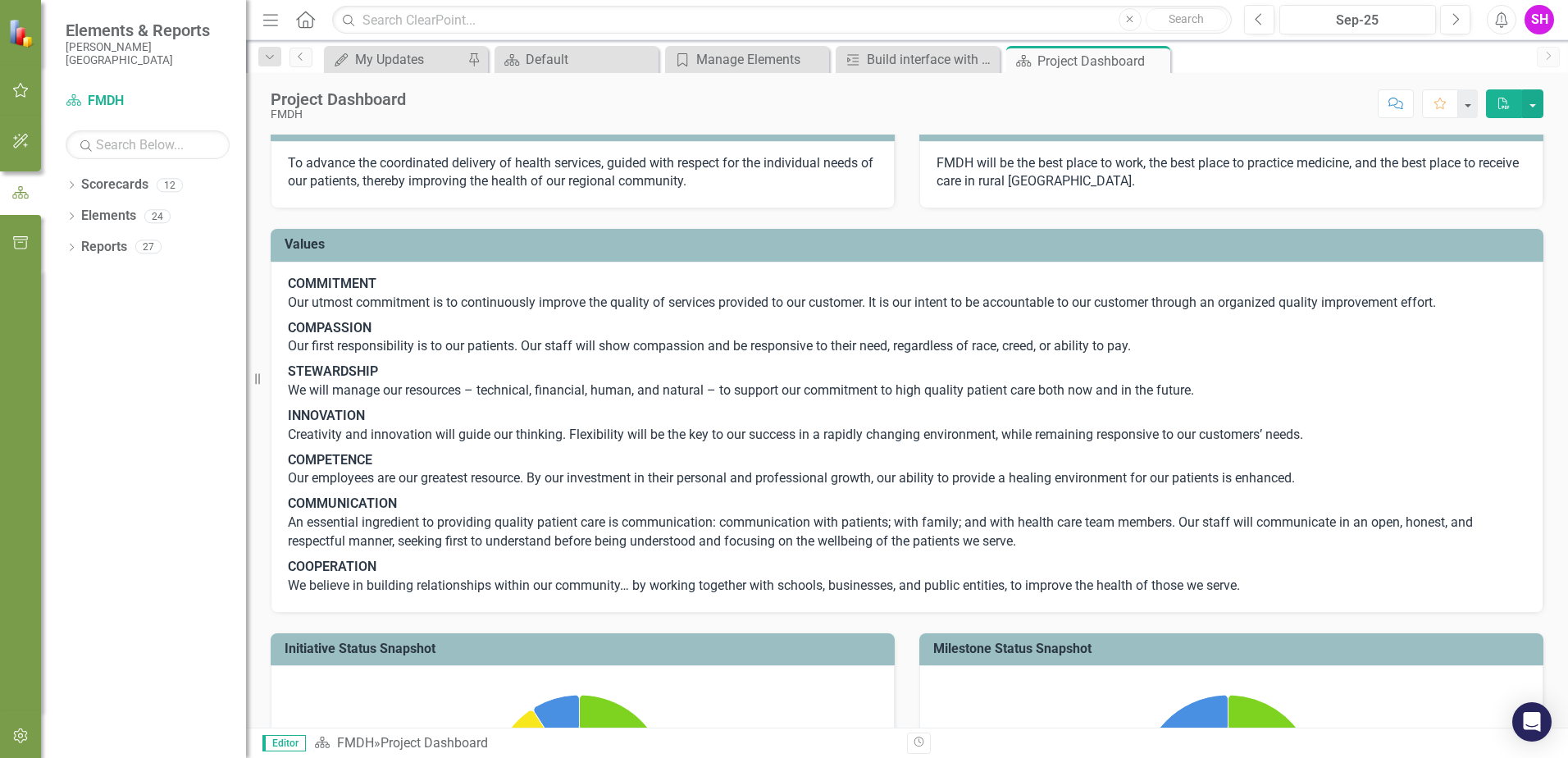
scroll to position [1091, 0]
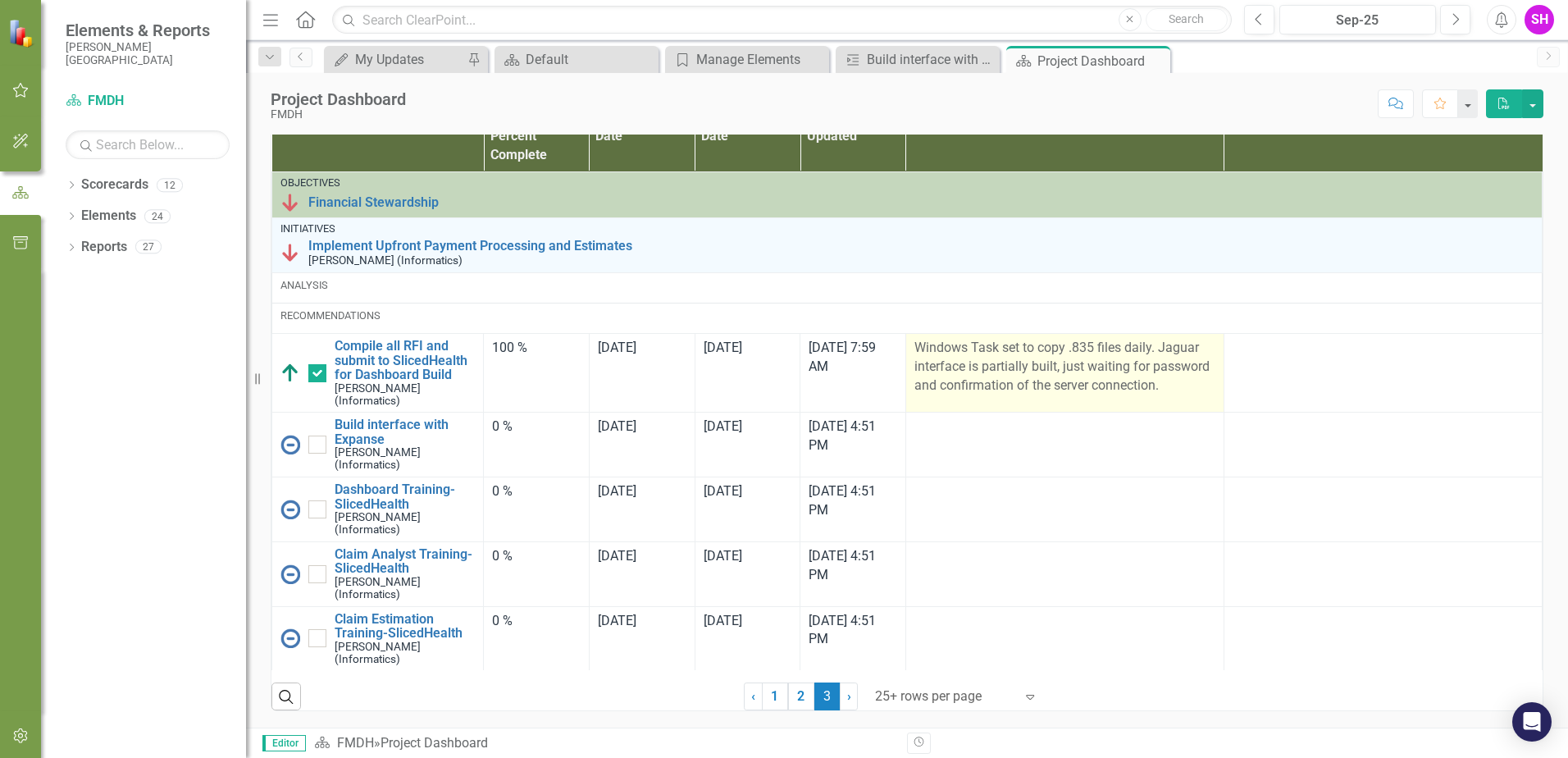
click at [1024, 381] on p "Windows Task set to copy .835 files daily. Jaguar interface is partially built,…" at bounding box center [1065, 367] width 301 height 56
click at [1096, 396] on p "Windows Task set to copy .835 files daily. Jaguar interface is partially built,…" at bounding box center [1065, 367] width 301 height 56
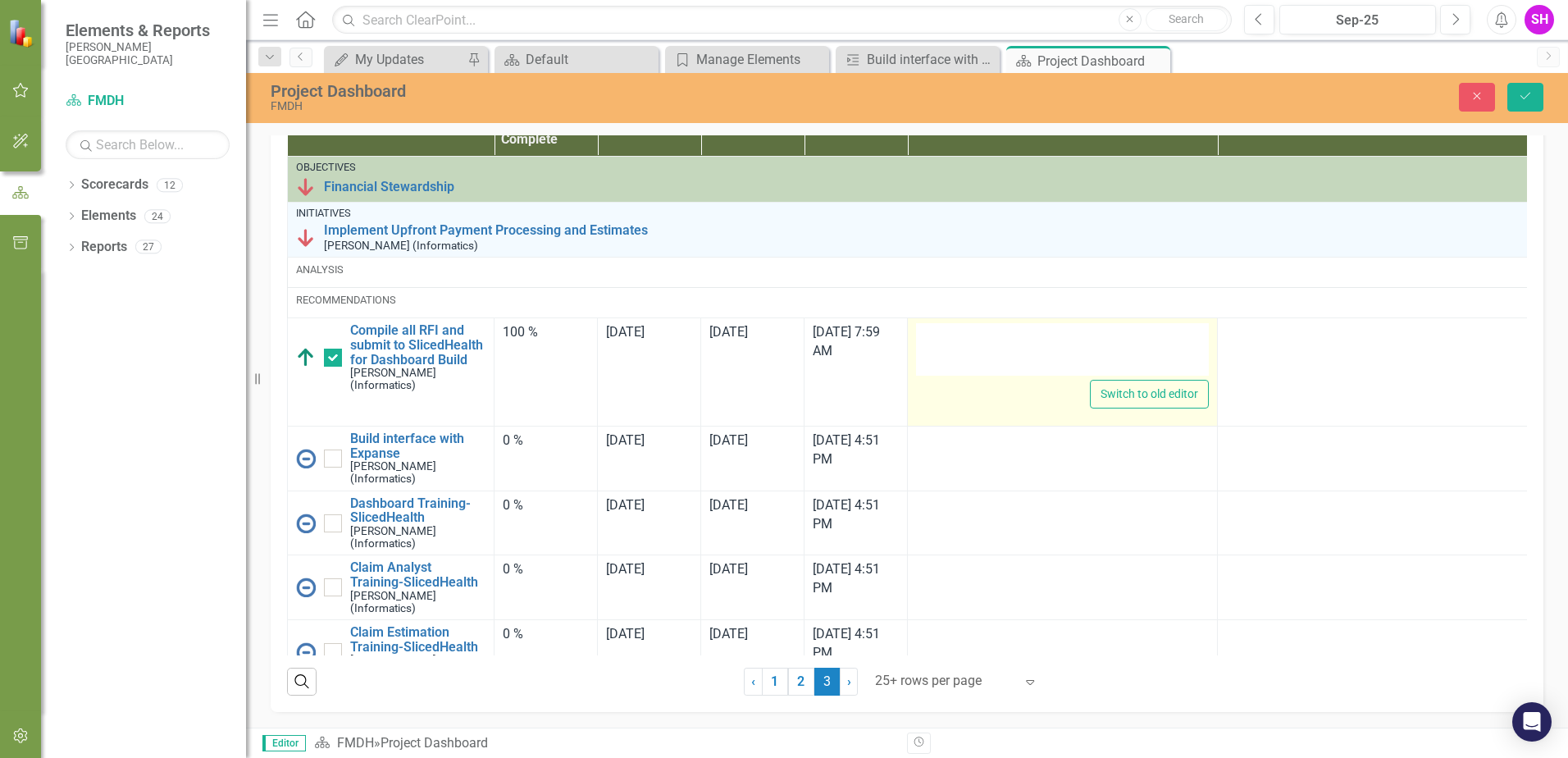
type textarea "<p>Windows Task set to copy .835 files daily. Jaguar interface is partially bui…"
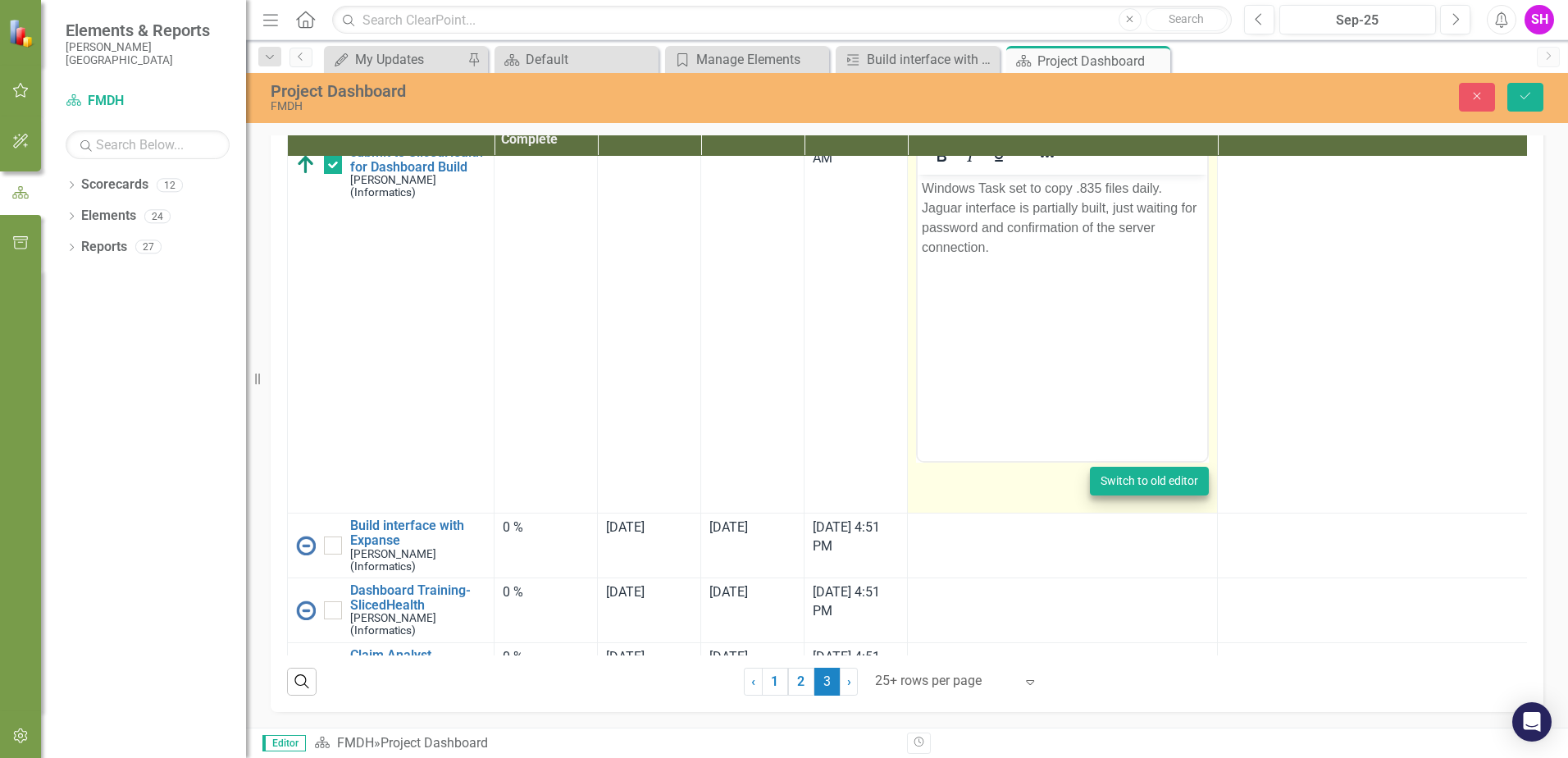
scroll to position [164, 0]
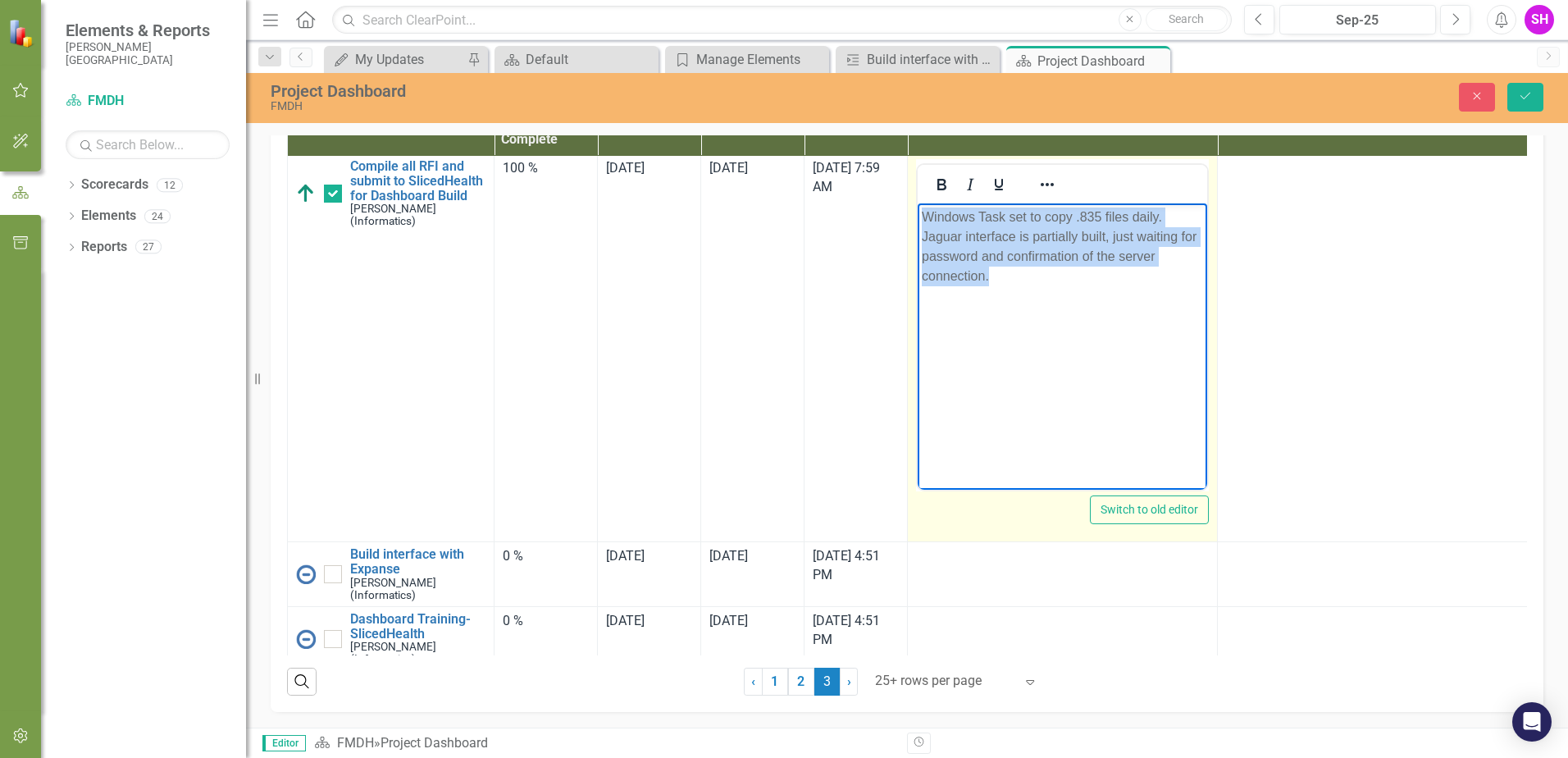
drag, startPoint x: 976, startPoint y: 268, endPoint x: 909, endPoint y: 197, distance: 97.6
click at [918, 204] on html "Windows Task set to copy .835 files daily. Jaguar interface is partially built,…" at bounding box center [1062, 326] width 290 height 246
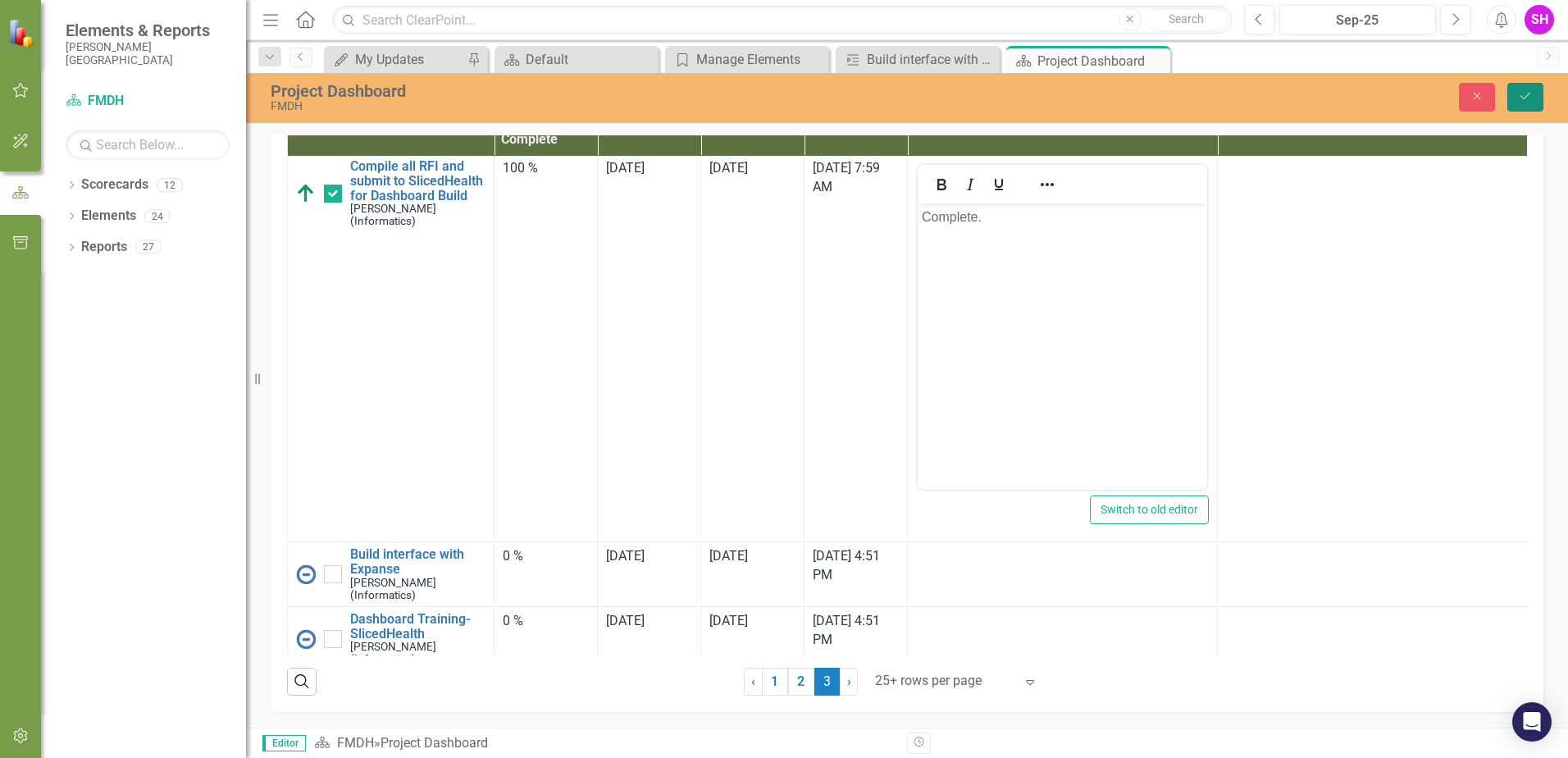
click at [1523, 99] on icon "Save" at bounding box center [1526, 96] width 15 height 12
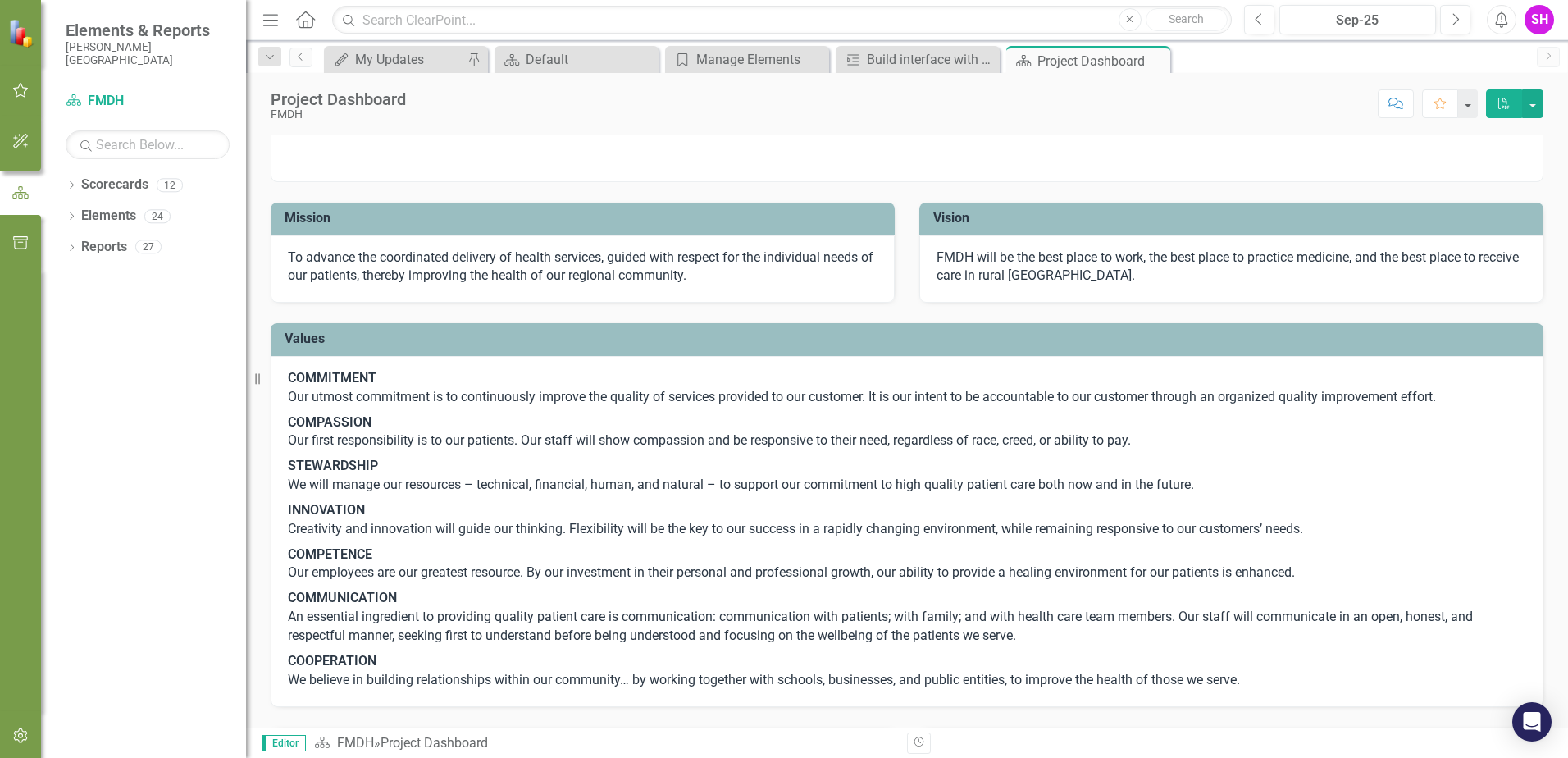
scroll to position [1091, 0]
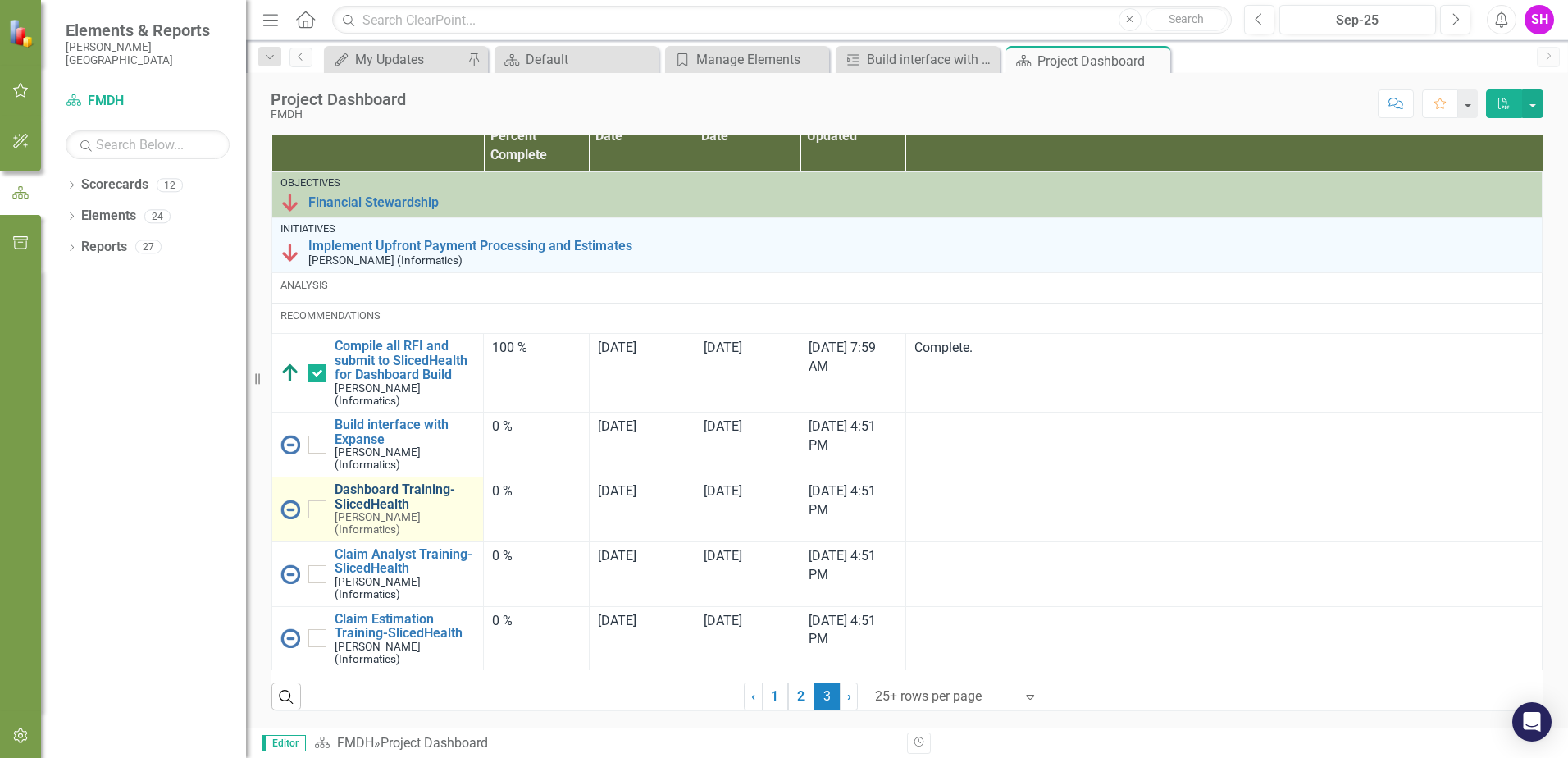
click at [390, 497] on link "Dashboard Training-SlicedHealth" at bounding box center [405, 497] width 141 height 29
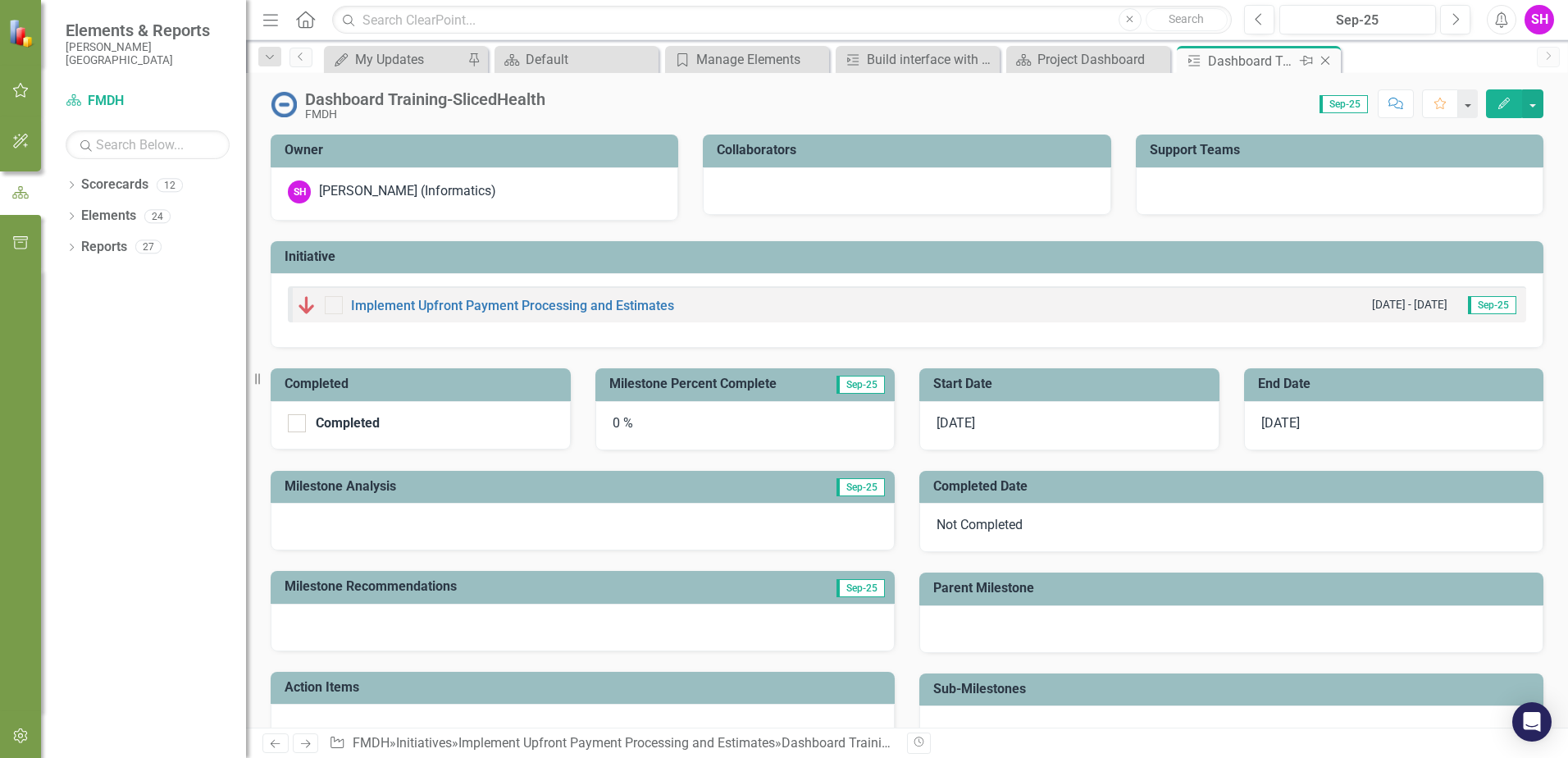
click at [1324, 60] on icon "Close" at bounding box center [1326, 60] width 17 height 13
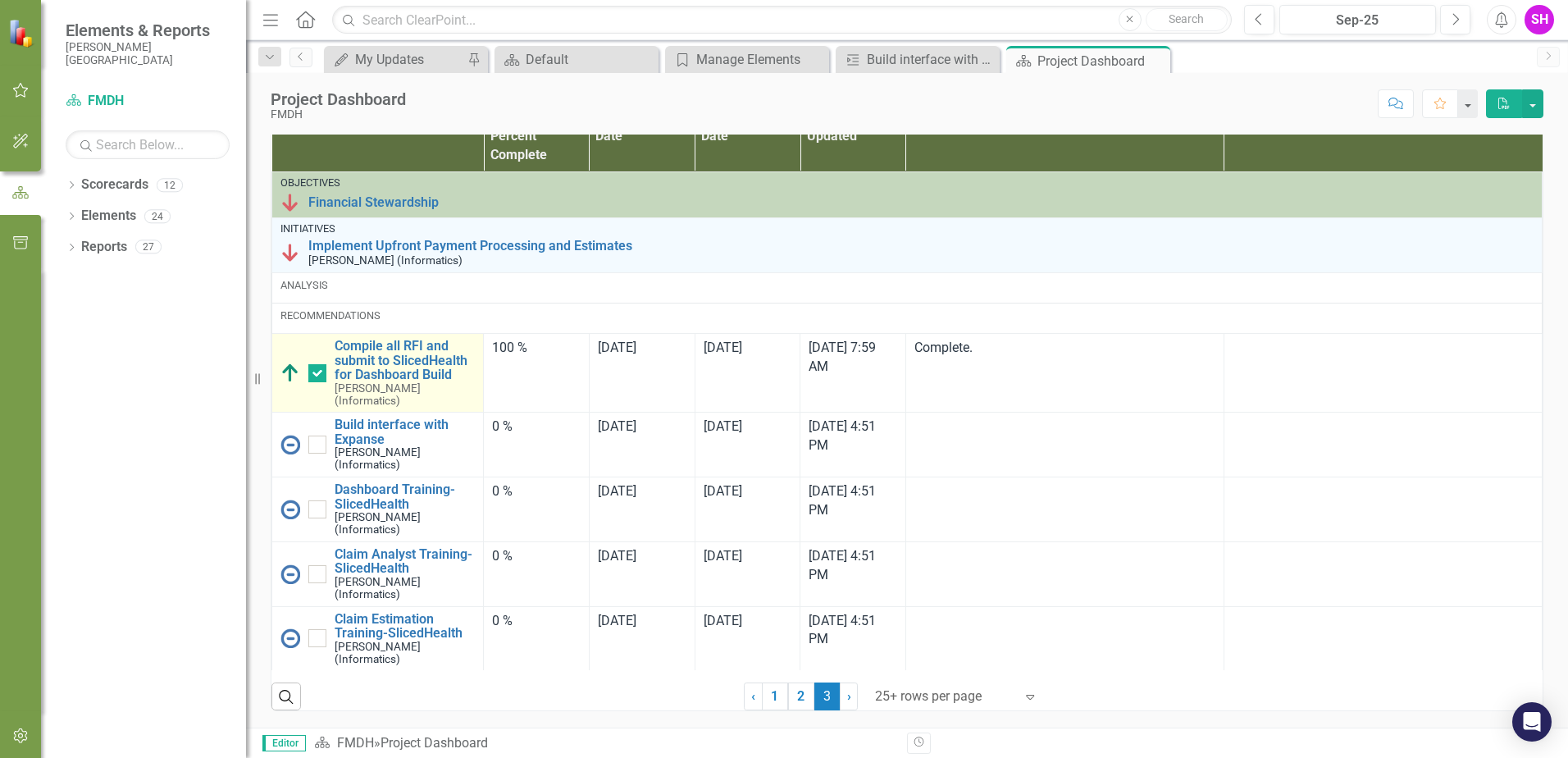
scroll to position [1067, 0]
click at [390, 381] on link "Compile all RFI and submit to SlicedHealth for Dashboard Build" at bounding box center [405, 360] width 141 height 44
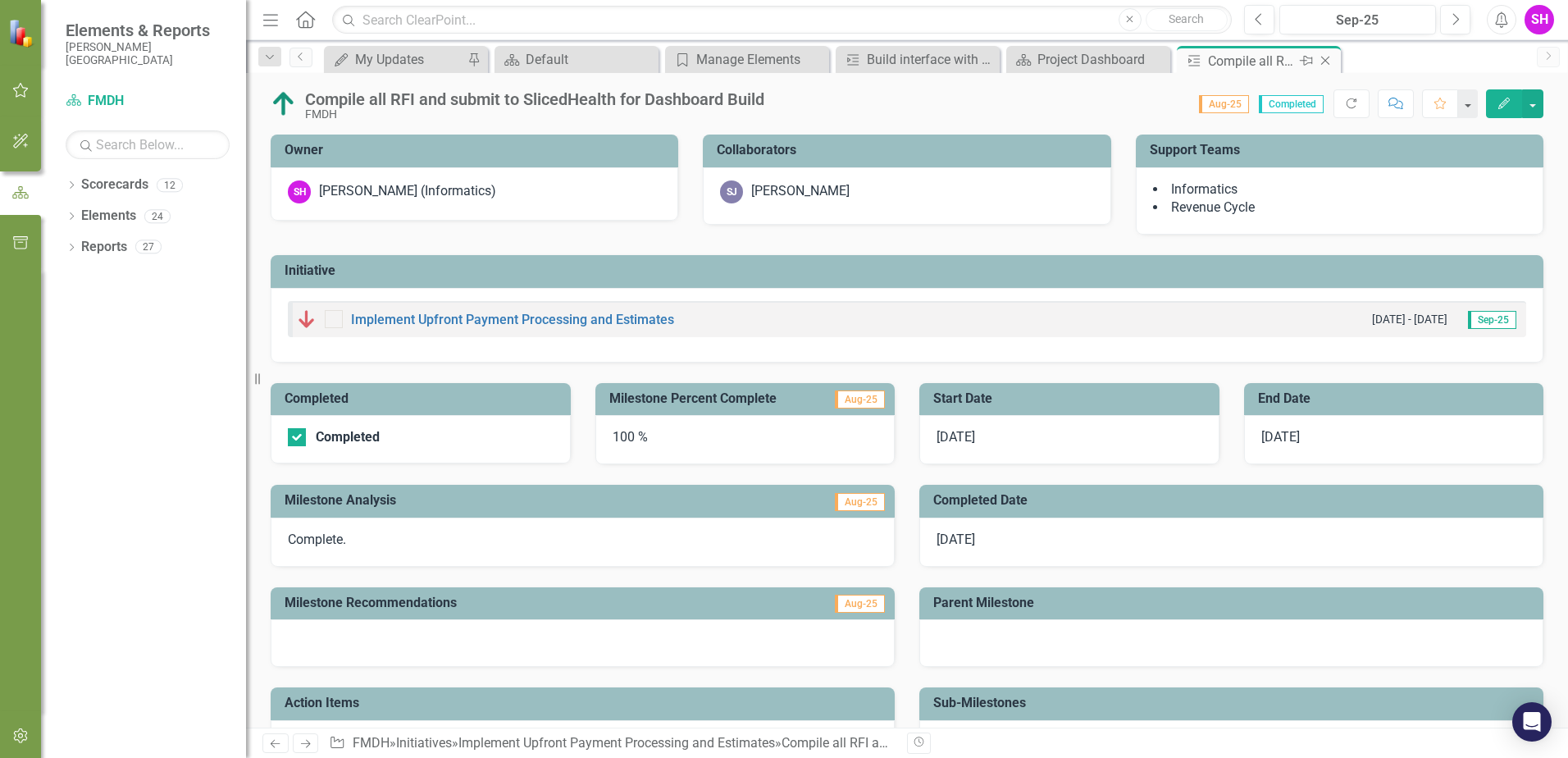
click at [1326, 59] on icon "Close" at bounding box center [1326, 60] width 17 height 13
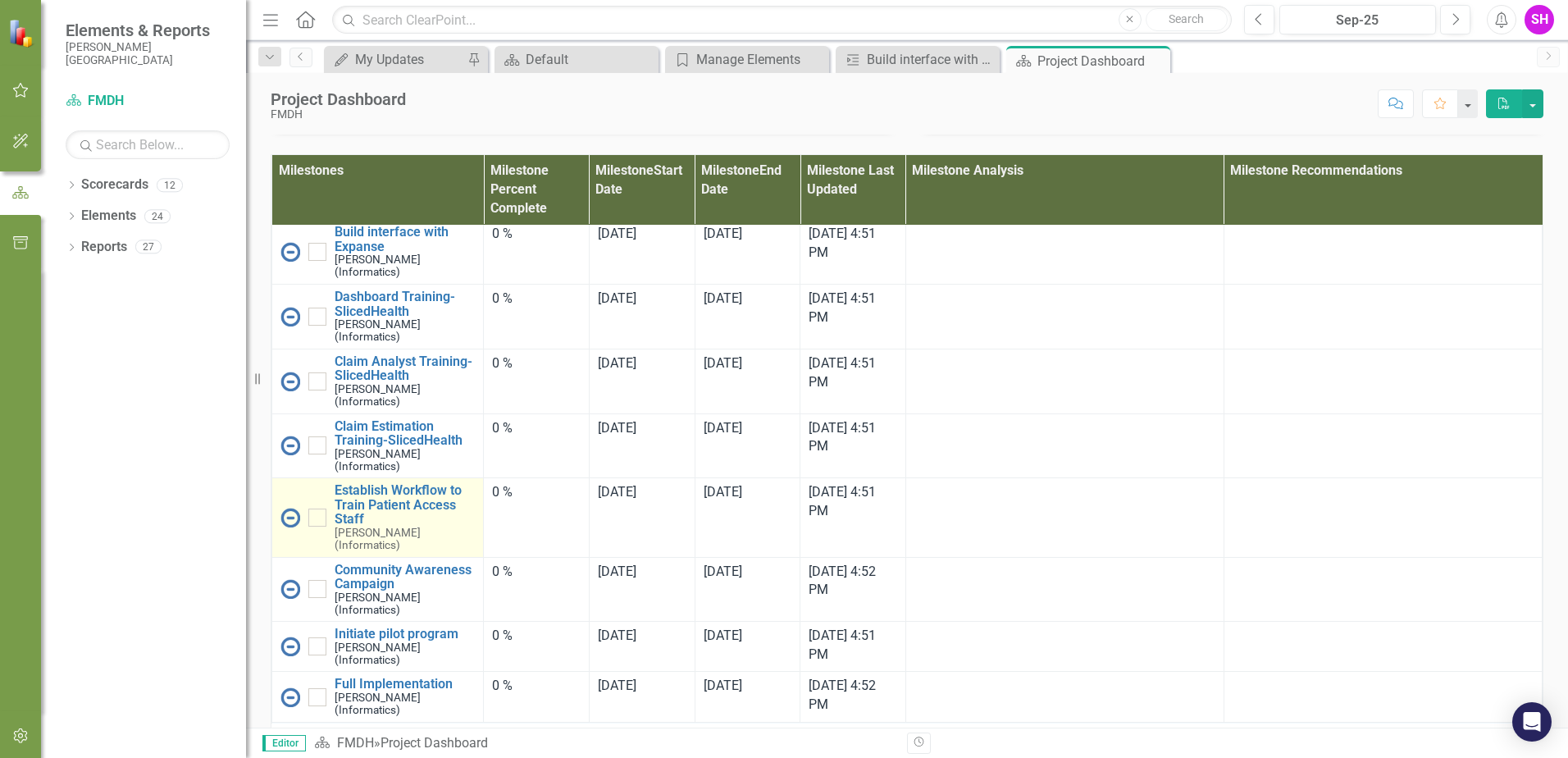
scroll to position [164, 0]
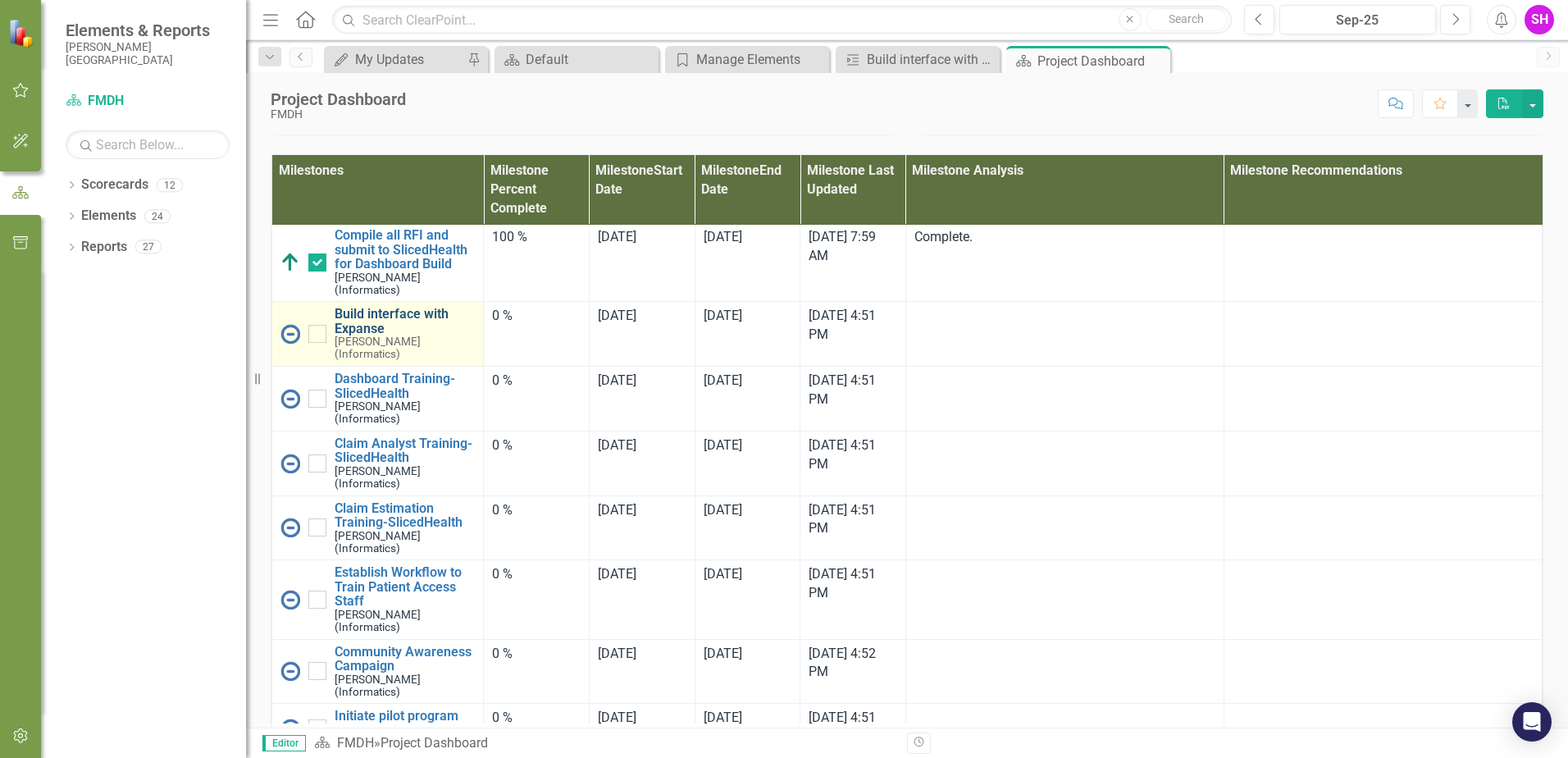
click at [376, 335] on link "Build interface with Expanse" at bounding box center [405, 321] width 141 height 29
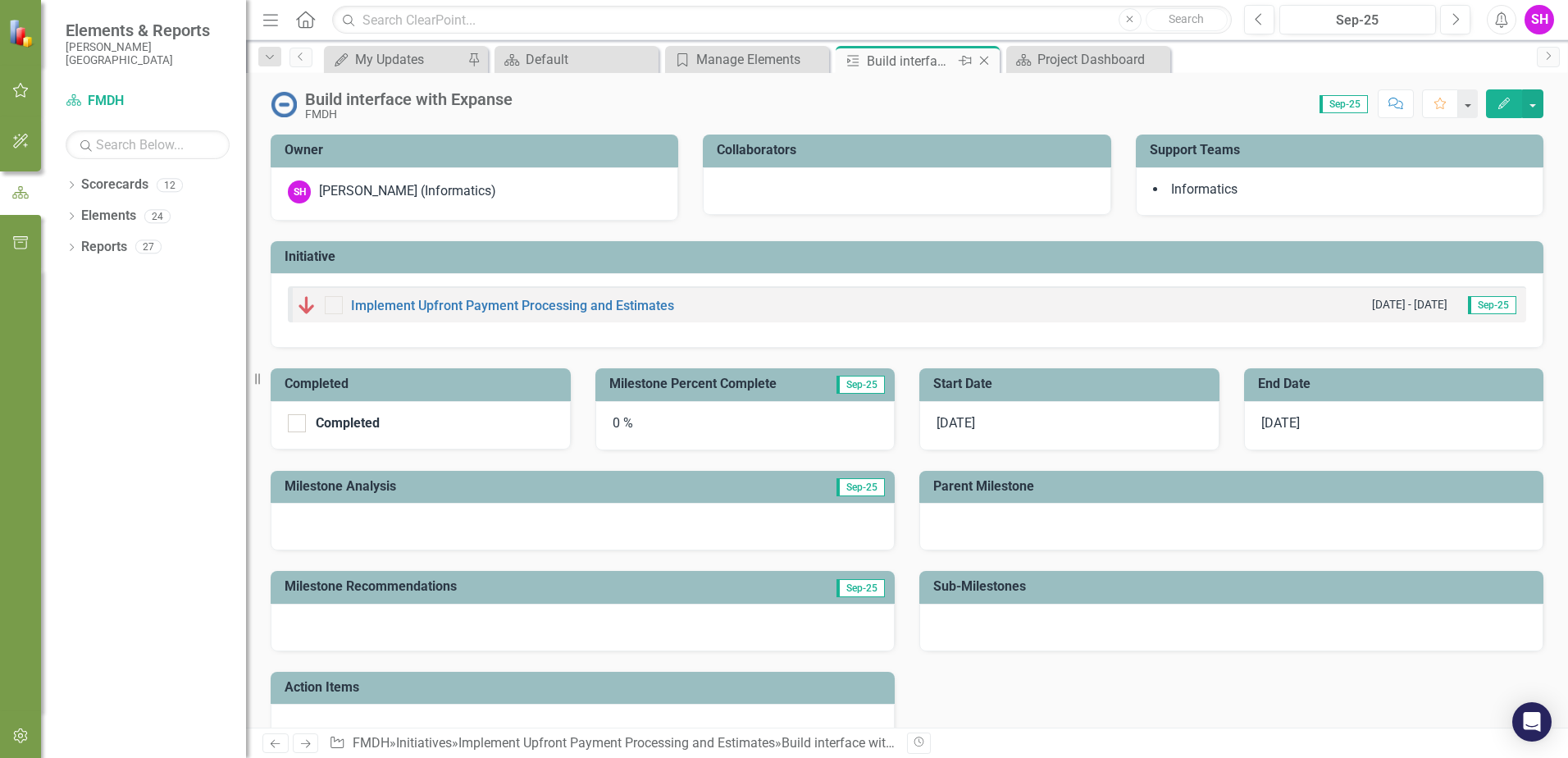
click at [987, 59] on icon "Close" at bounding box center [985, 60] width 17 height 13
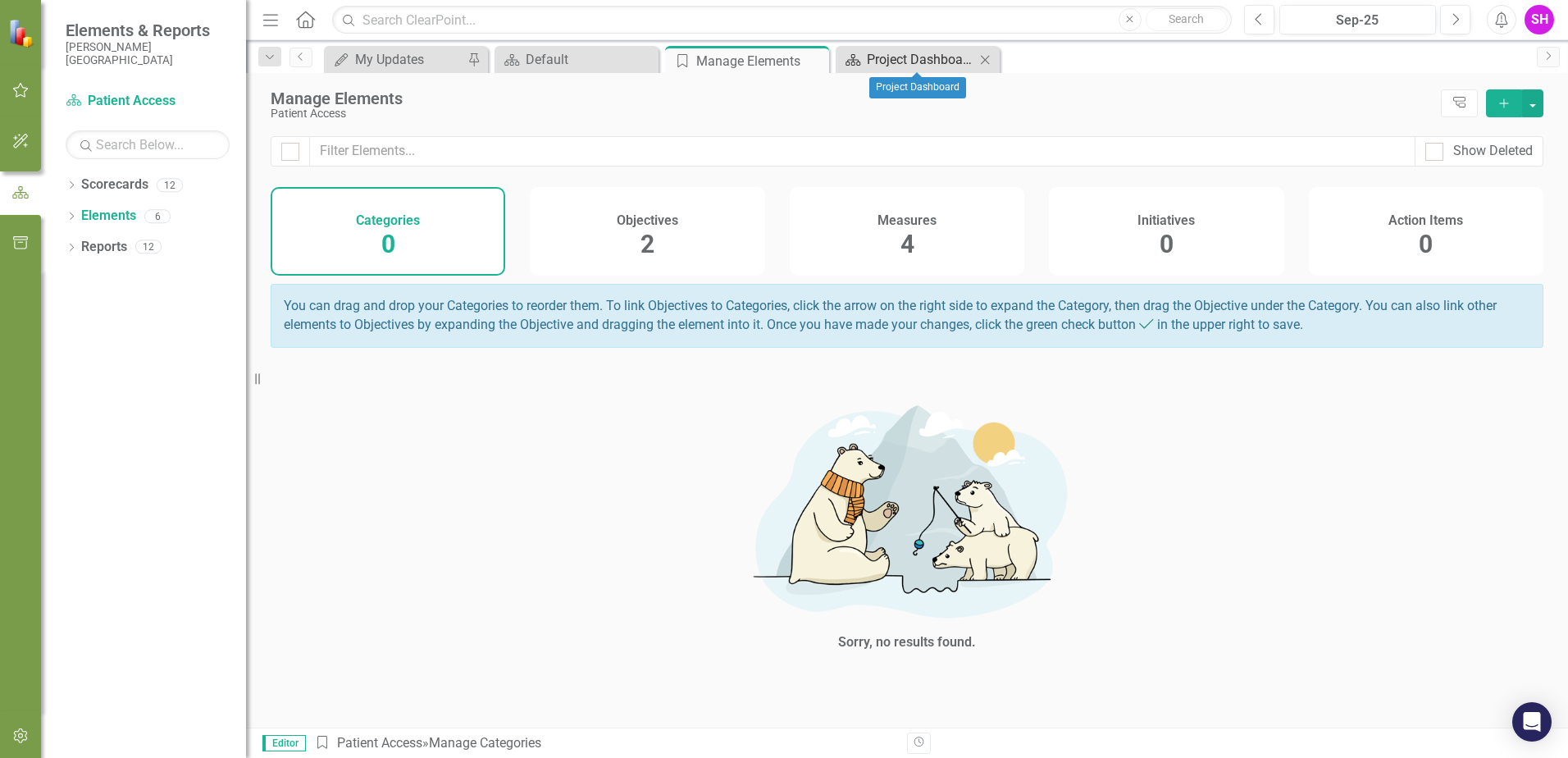
click at [919, 51] on div "Project Dashboard" at bounding box center [921, 59] width 108 height 21
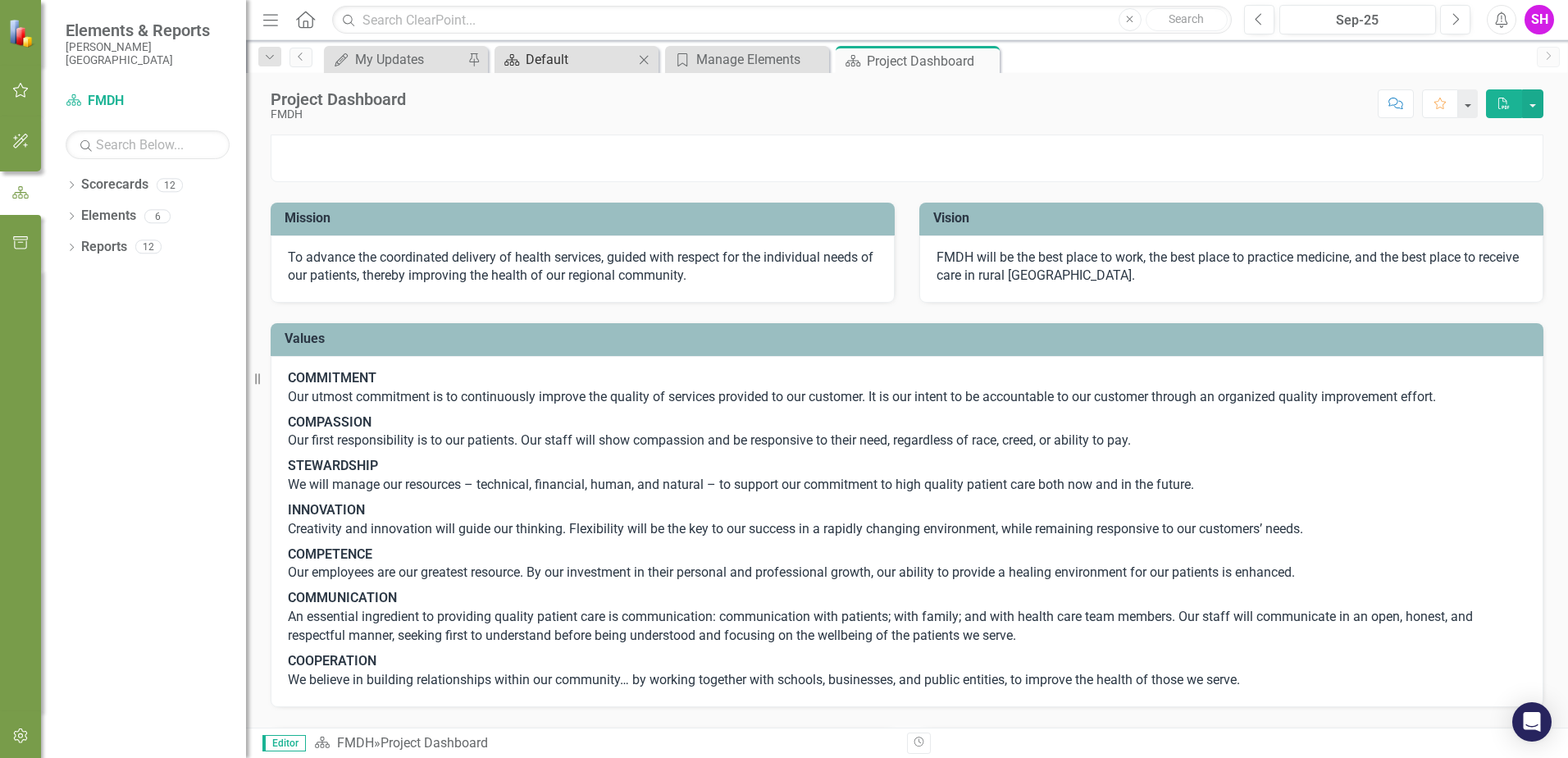
click at [0, 0] on icon "Close" at bounding box center [0, 0] width 0 height 0
click at [644, 57] on icon "Close" at bounding box center [644, 60] width 17 height 13
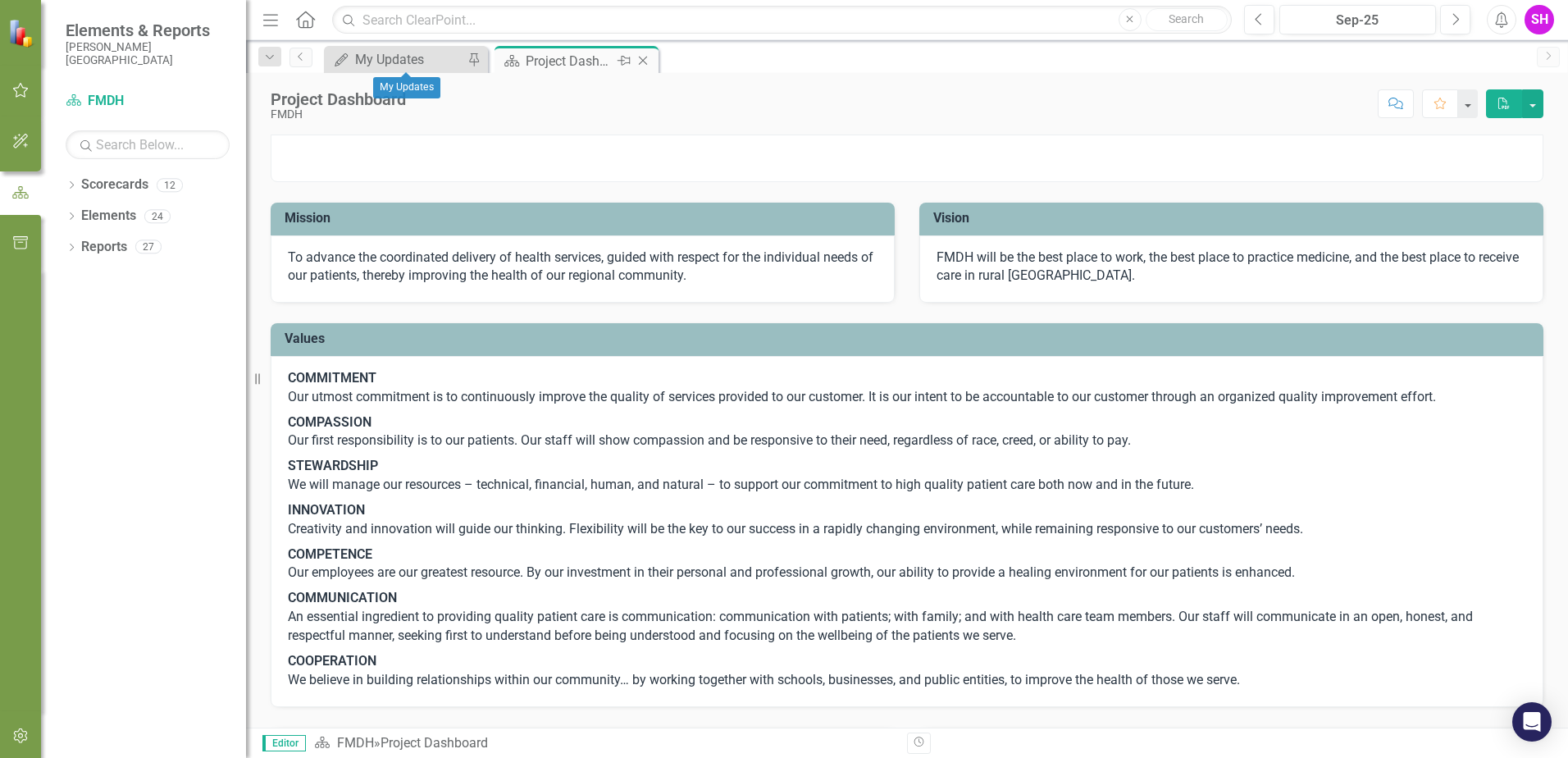
click at [579, 55] on div "Project Dashboard" at bounding box center [569, 60] width 88 height 21
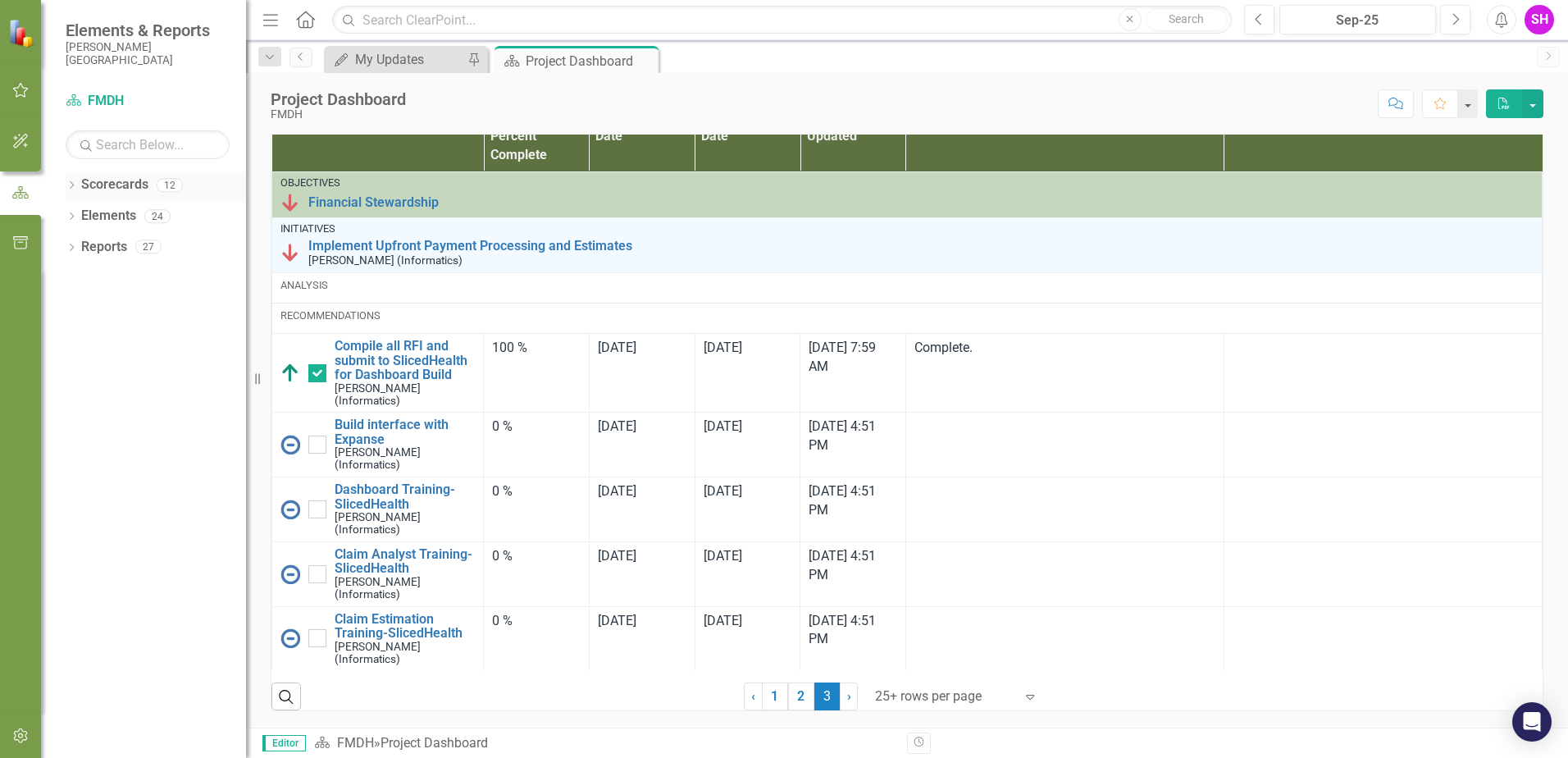
click at [66, 179] on div "Dropdown Scorecards 12" at bounding box center [156, 187] width 180 height 31
click at [74, 182] on icon "Dropdown" at bounding box center [71, 186] width 12 height 9
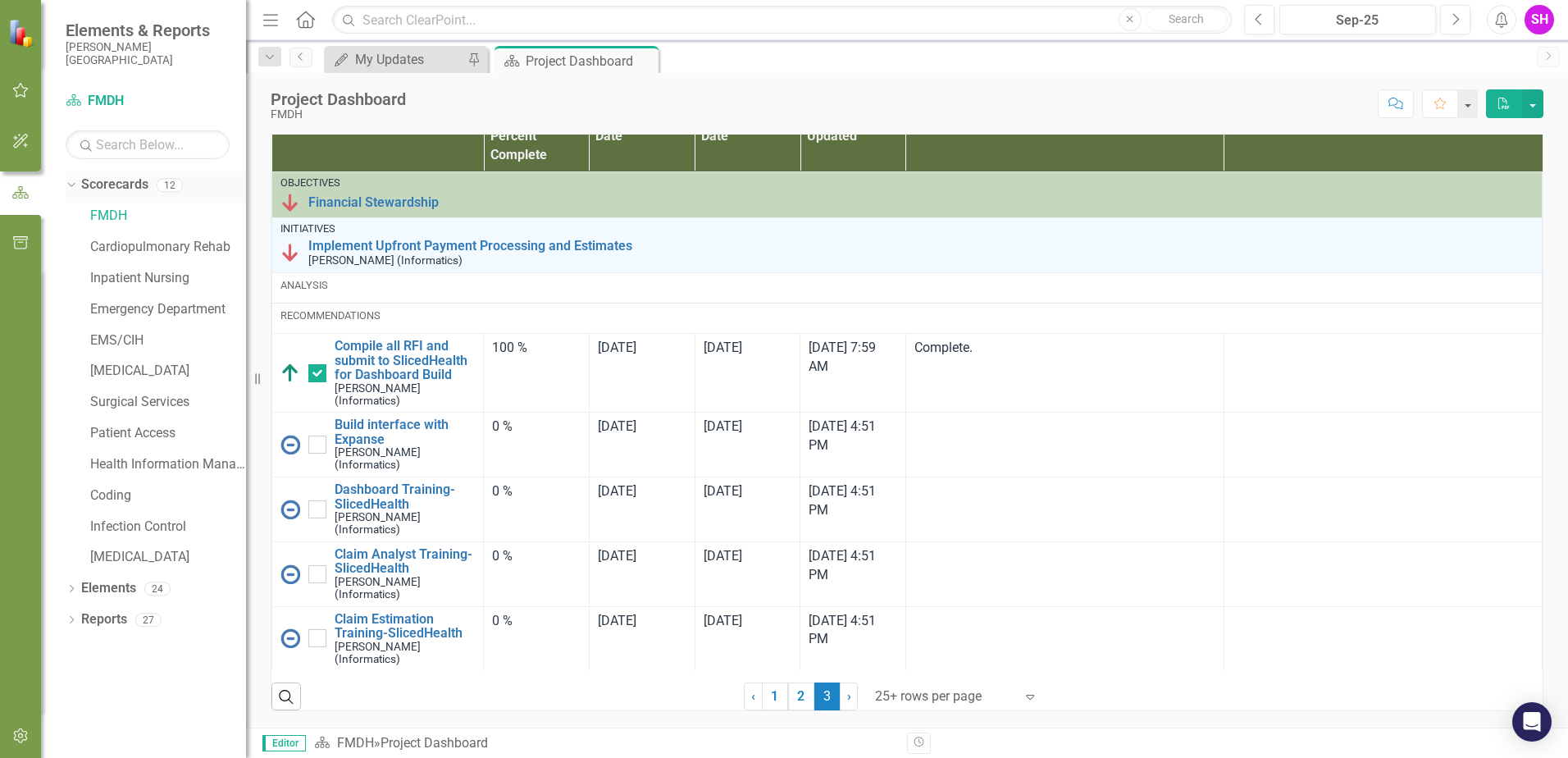
click at [74, 182] on icon "Dropdown" at bounding box center [69, 185] width 9 height 12
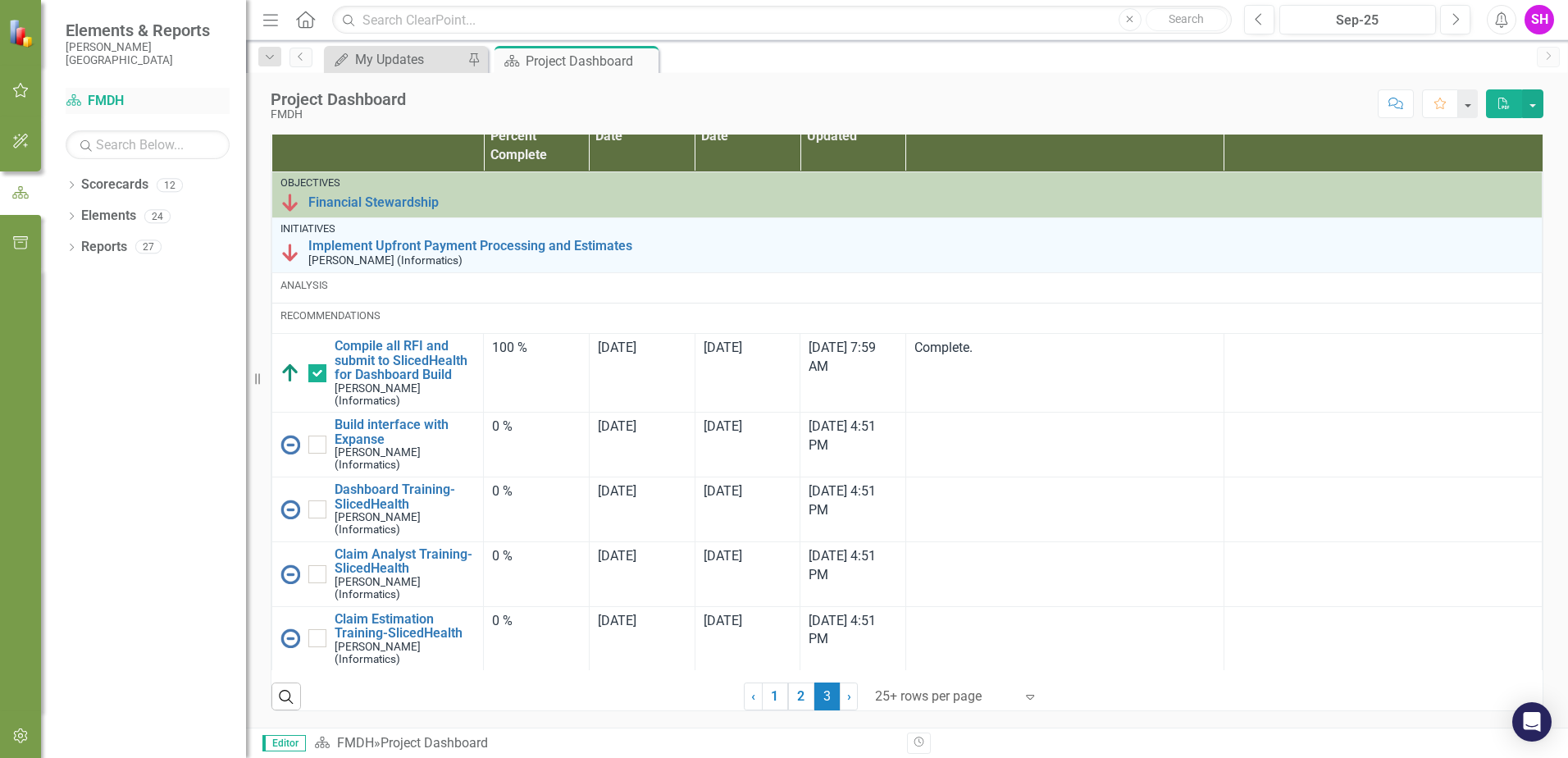
click at [98, 98] on link "Scorecard FMDH" at bounding box center [147, 101] width 164 height 19
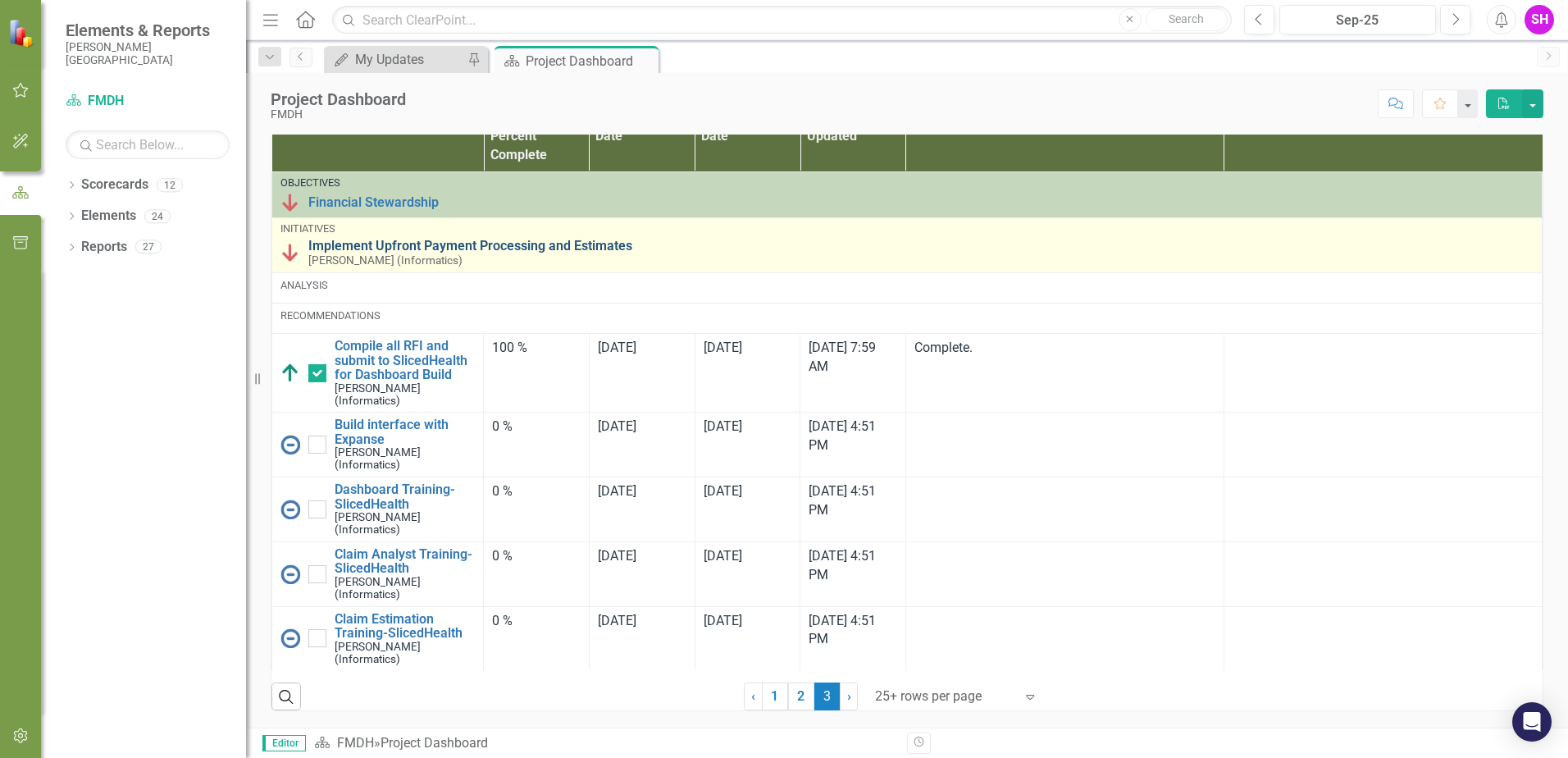
click at [414, 238] on link "Implement Upfront Payment Processing and Estimates" at bounding box center [921, 246] width 1225 height 15
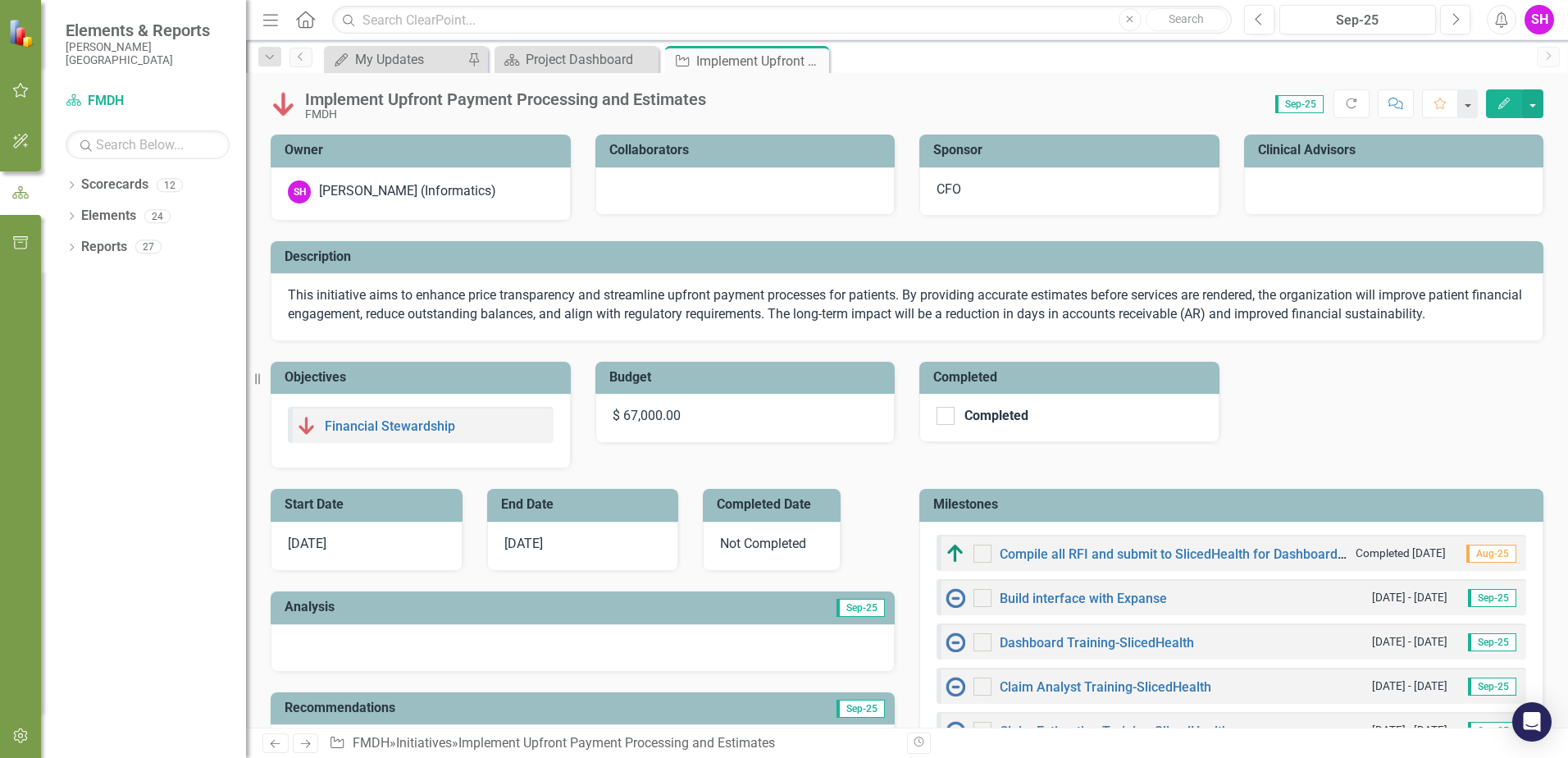
checkbox input "true"
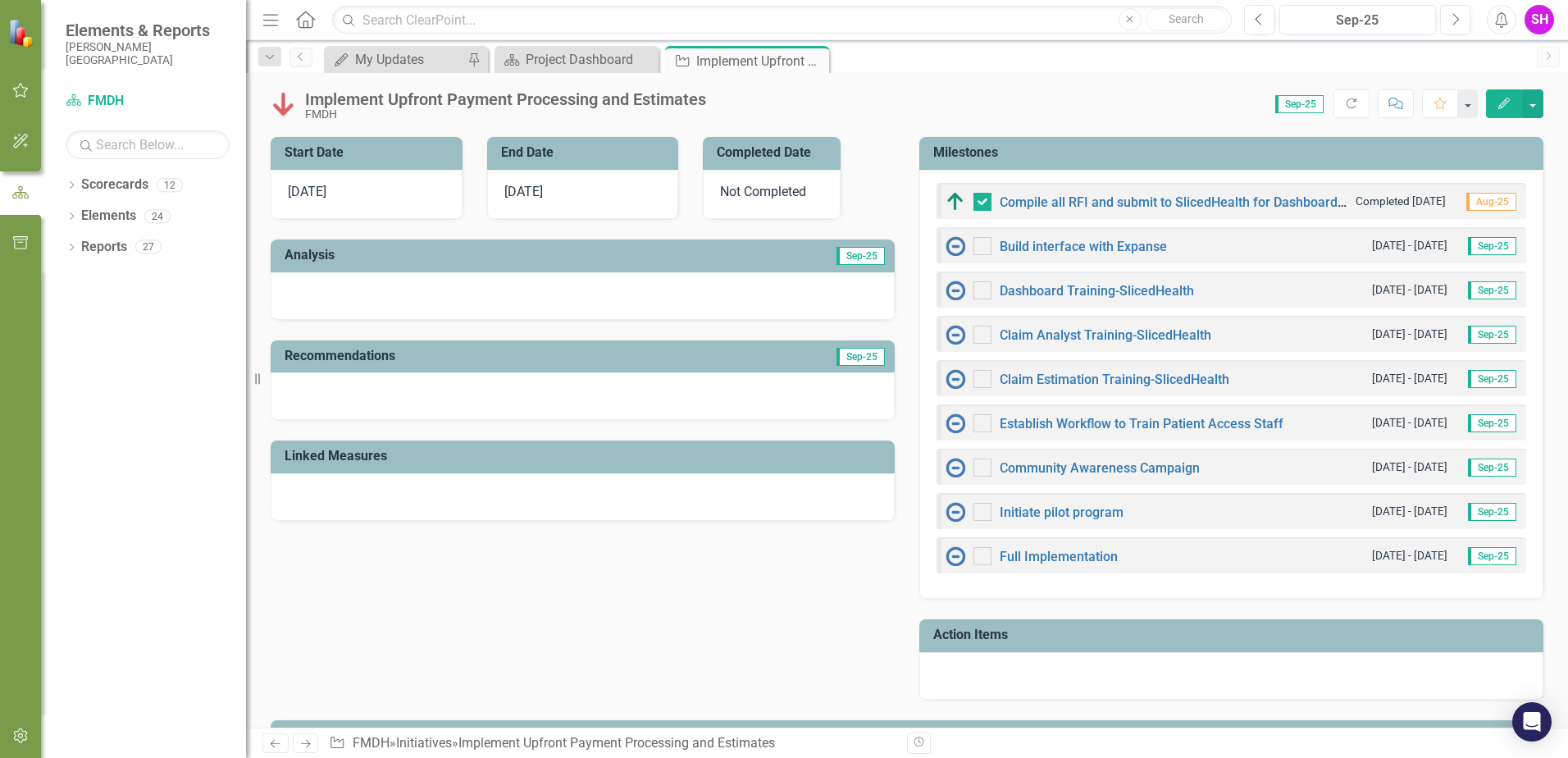
scroll to position [329, 0]
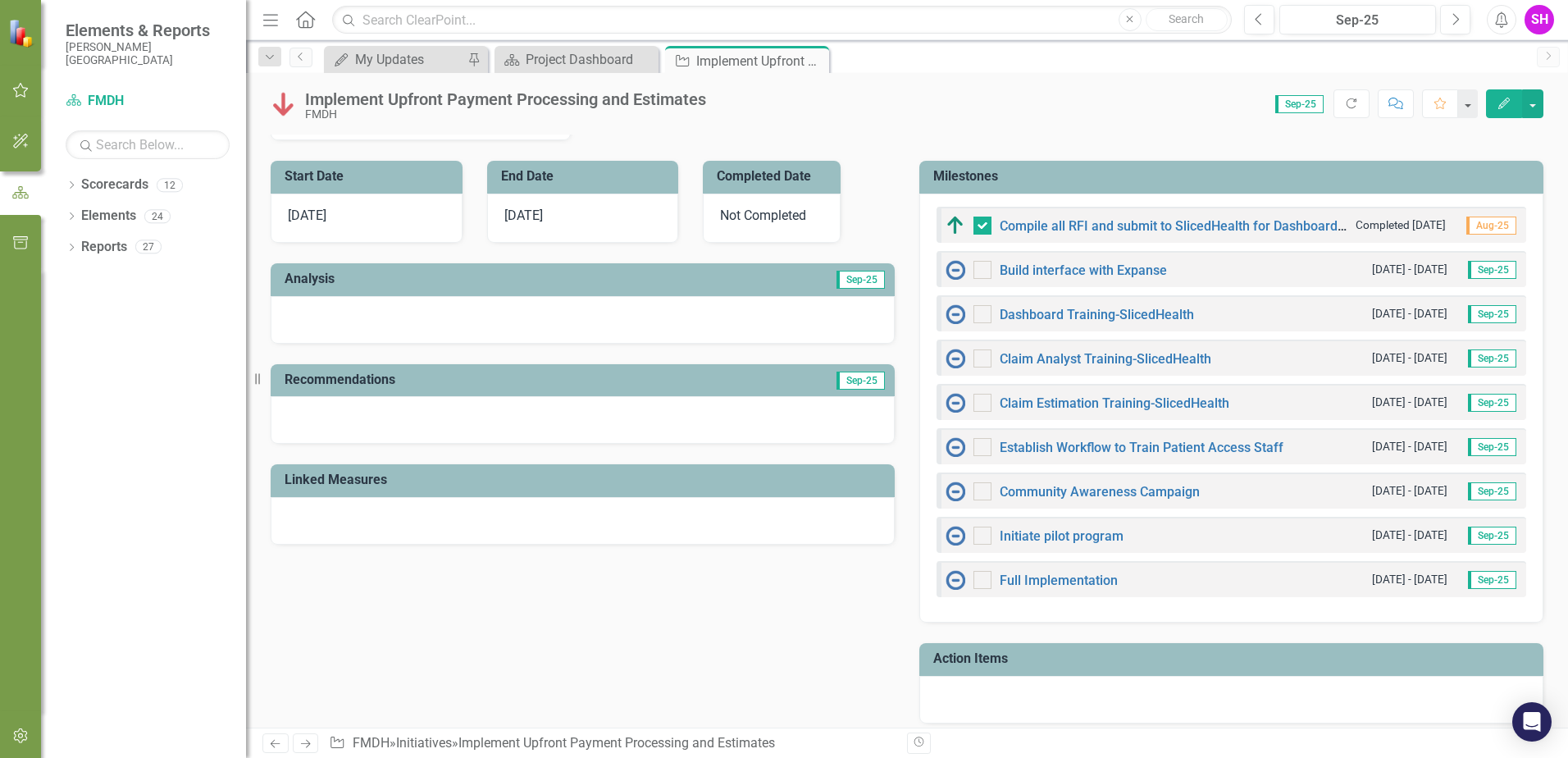
click at [1115, 179] on h3 "Milestones" at bounding box center [1235, 176] width 602 height 15
click at [1529, 98] on button "button" at bounding box center [1533, 103] width 22 height 29
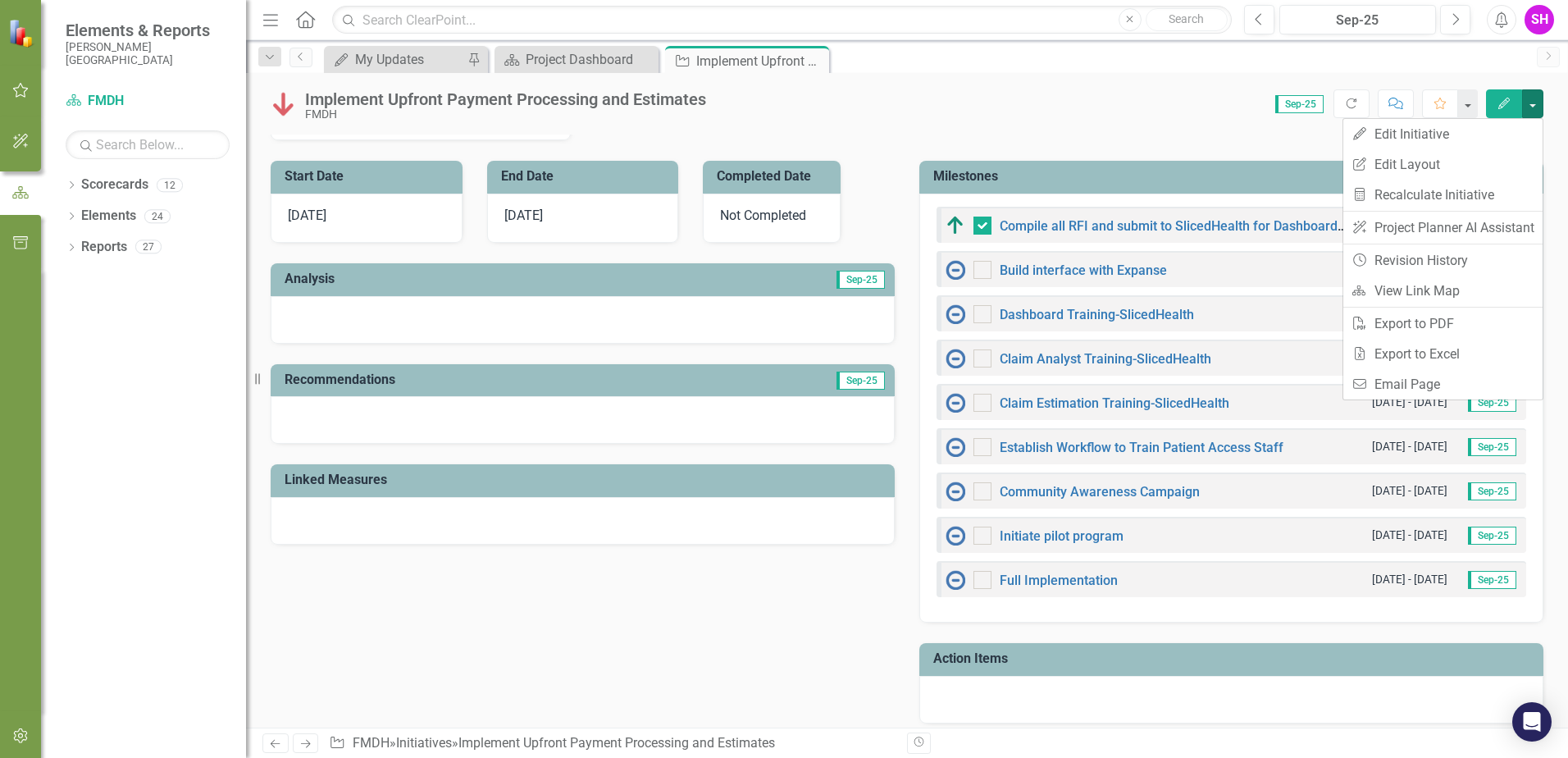
click at [1180, 184] on h3 "Milestones" at bounding box center [1235, 176] width 602 height 15
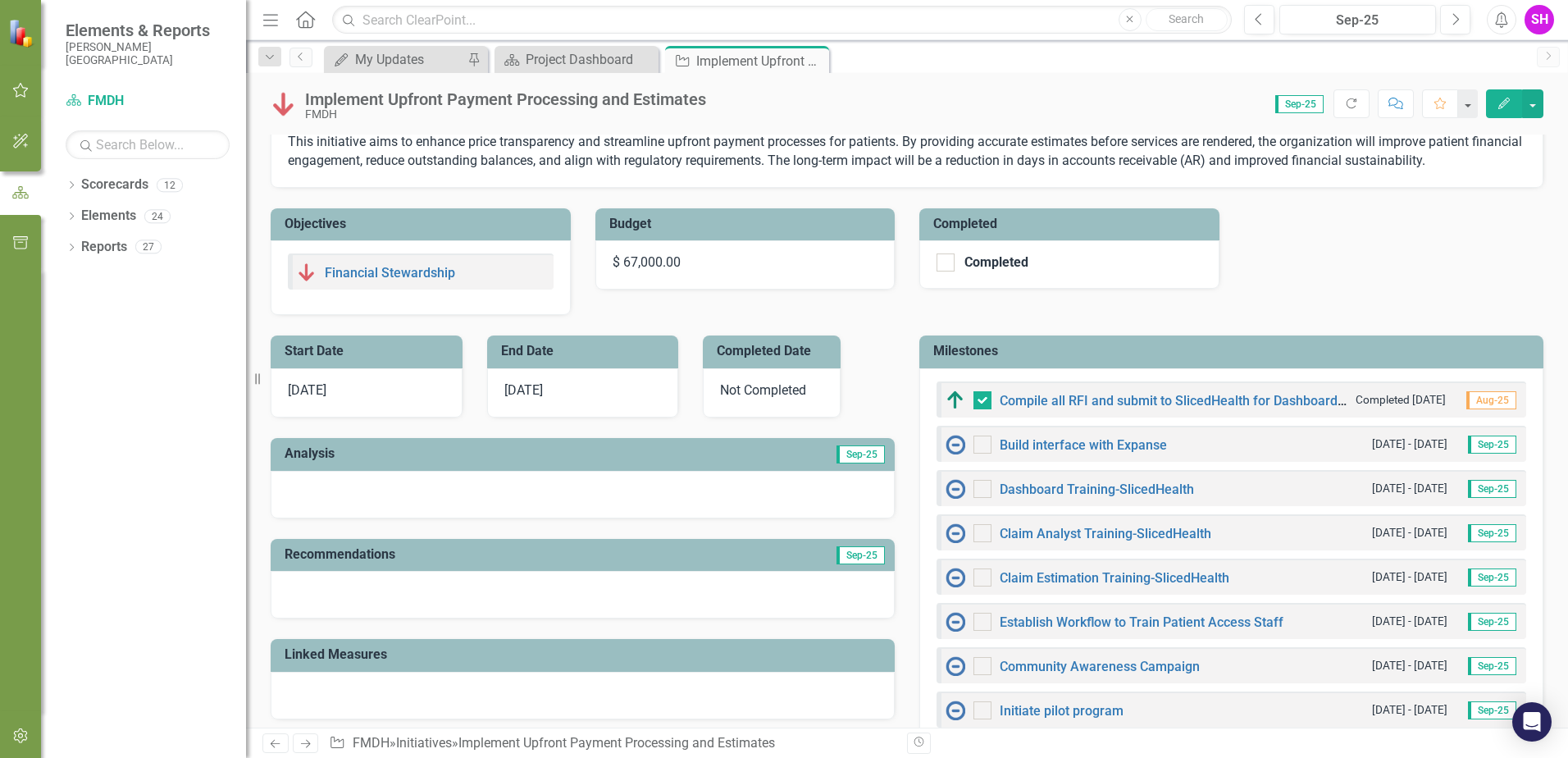
scroll to position [0, 0]
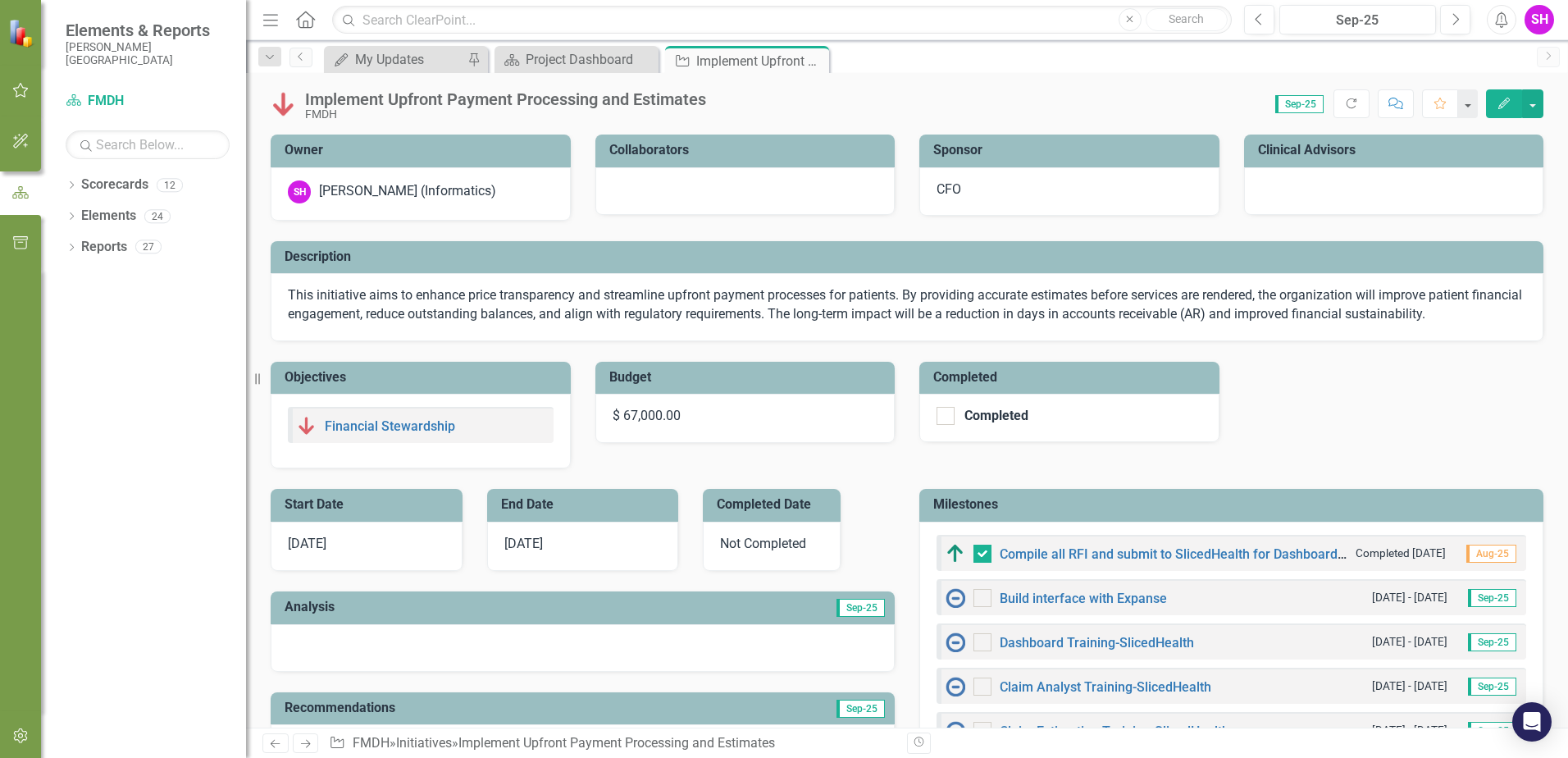
click at [1010, 496] on td "Milestones" at bounding box center [1235, 506] width 602 height 27
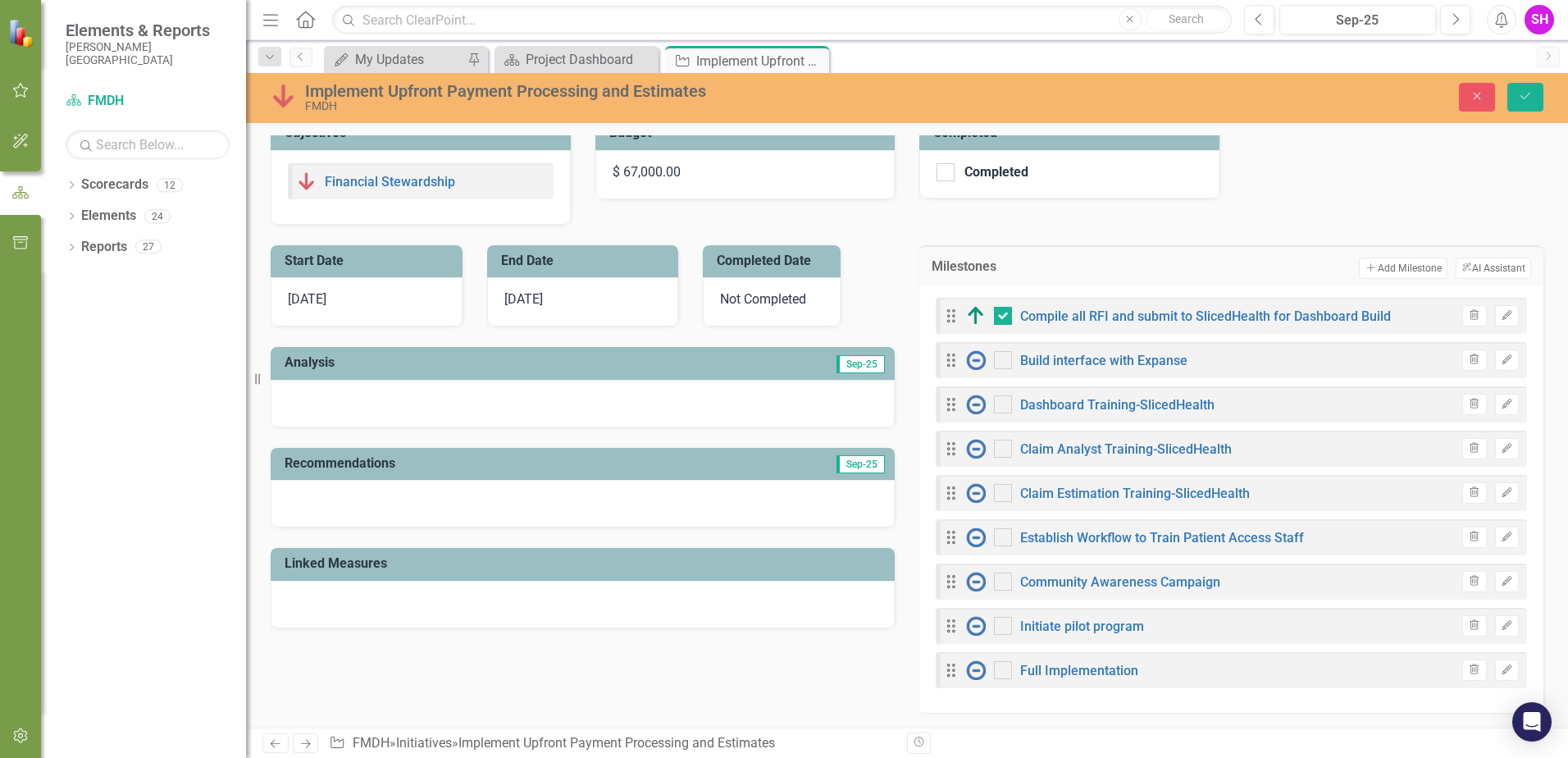
scroll to position [246, 0]
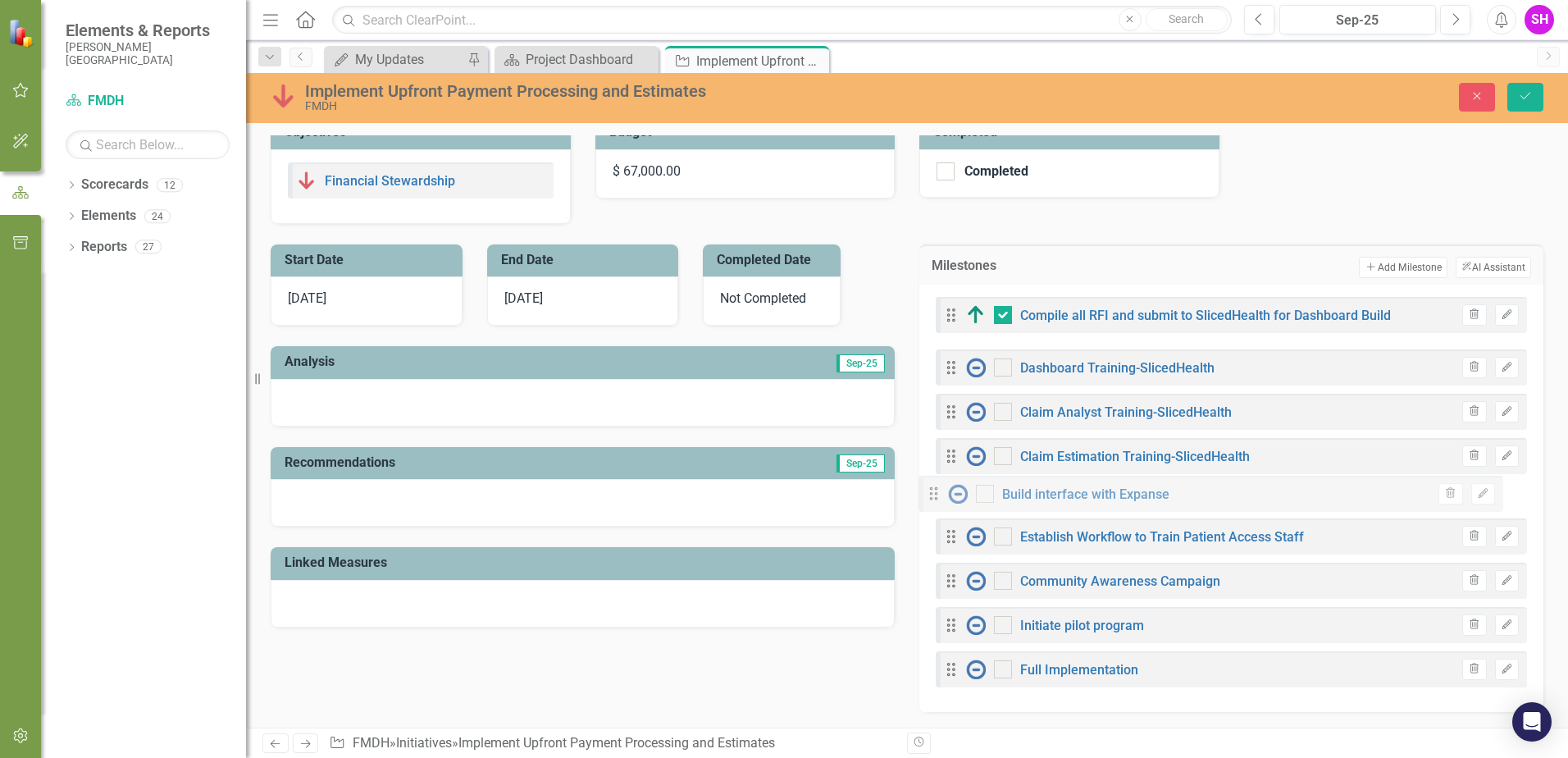
drag, startPoint x: 946, startPoint y: 359, endPoint x: 934, endPoint y: 494, distance: 135.5
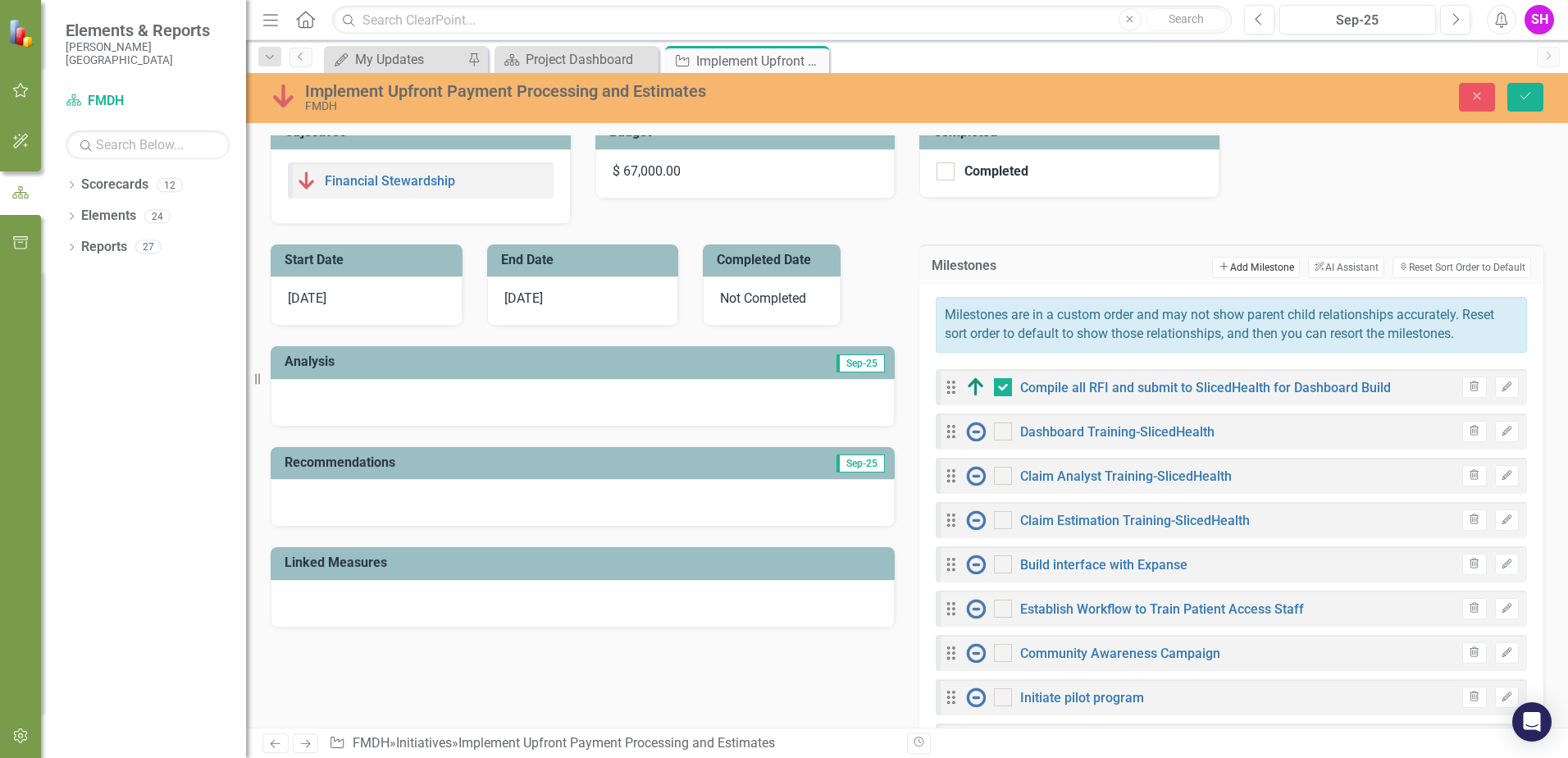
click at [1259, 271] on button "Add Add Milestone" at bounding box center [1256, 267] width 88 height 22
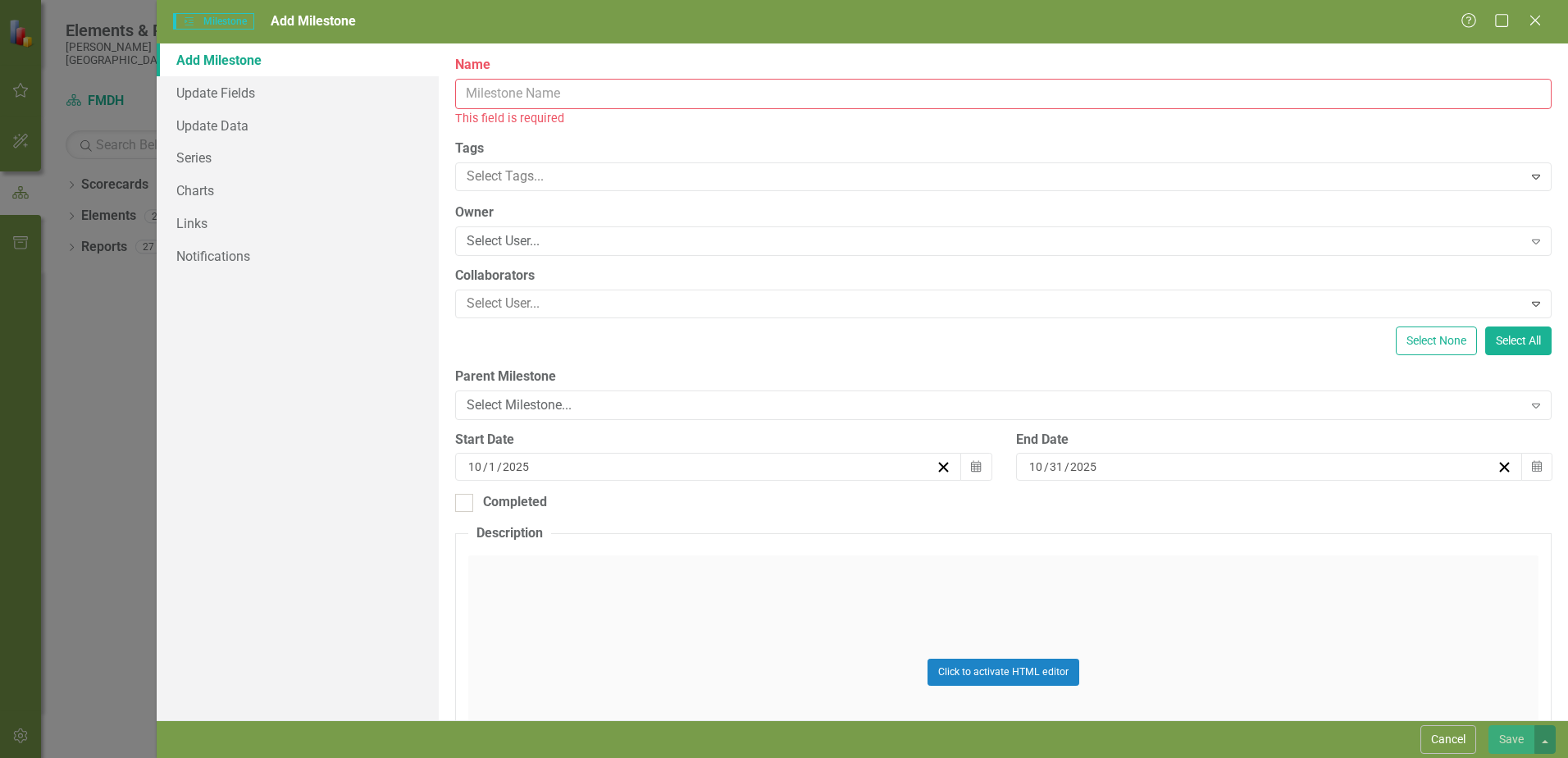
click at [659, 87] on input "Name" at bounding box center [1003, 94] width 1096 height 31
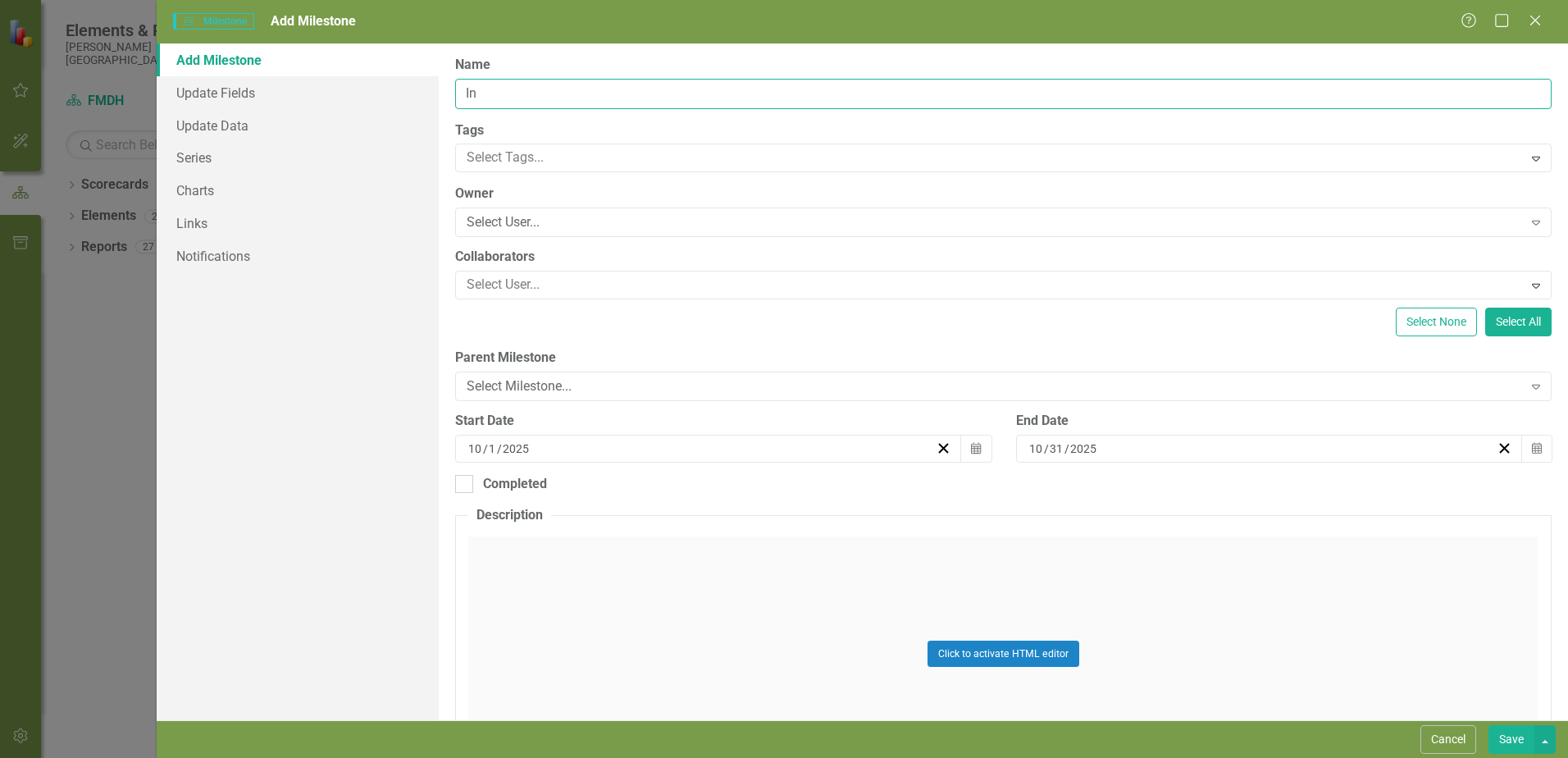
type input "I"
type input "Stakeholder Demo/Input"
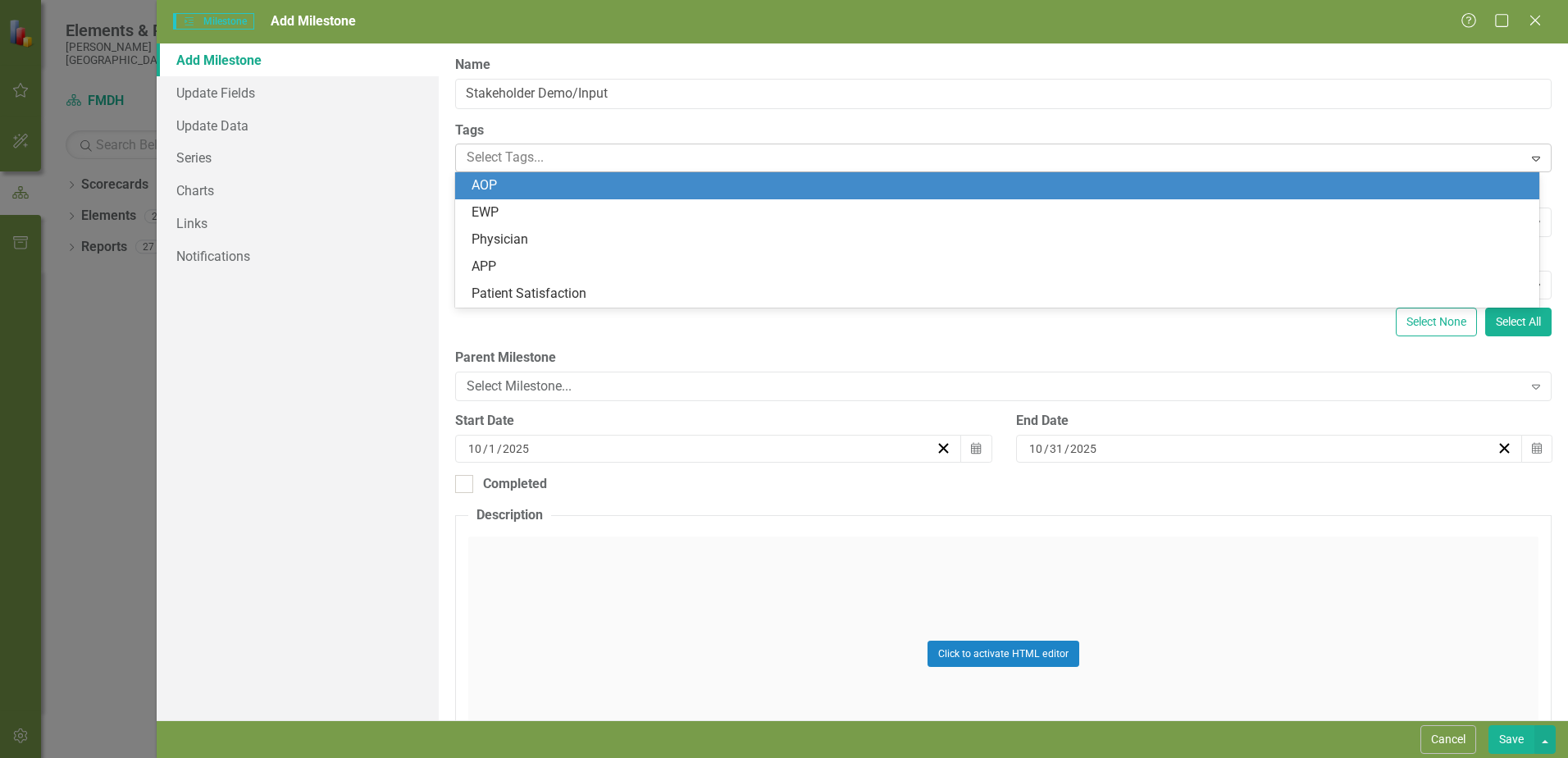
click at [553, 157] on div at bounding box center [991, 157] width 1062 height 22
click at [553, 156] on div at bounding box center [991, 157] width 1062 height 22
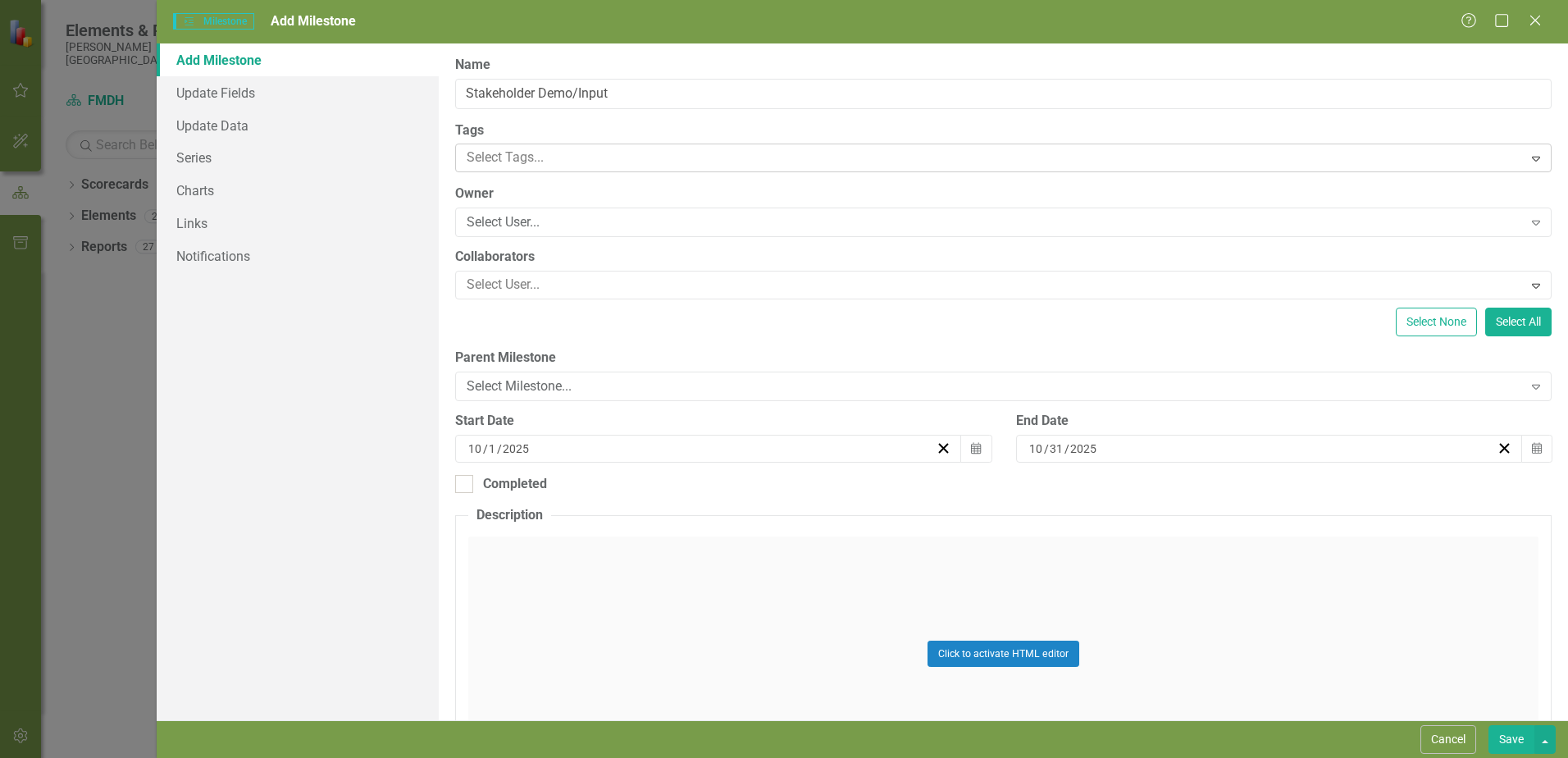
click at [553, 156] on div at bounding box center [991, 157] width 1062 height 22
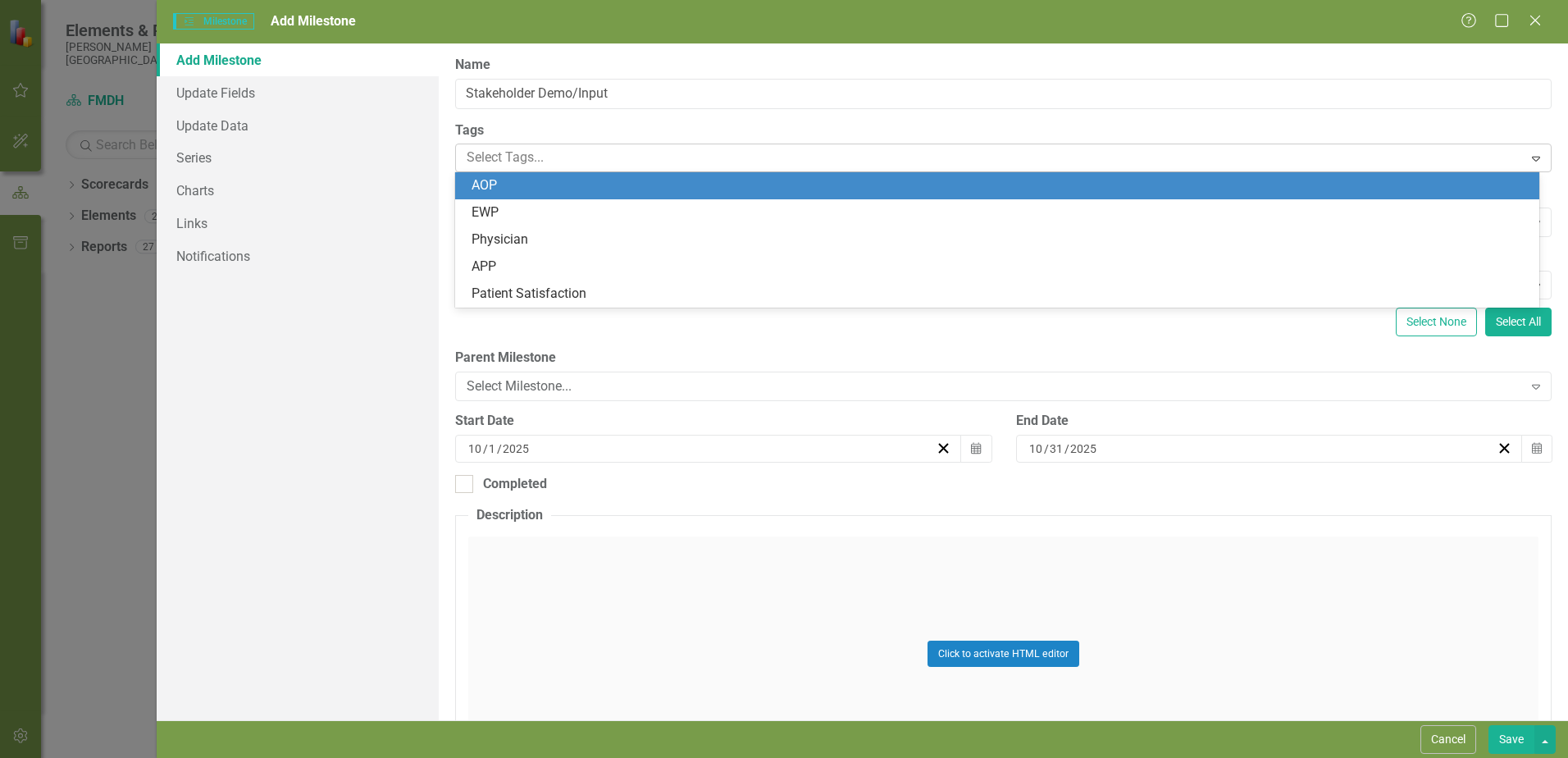
click at [553, 156] on div at bounding box center [991, 157] width 1062 height 22
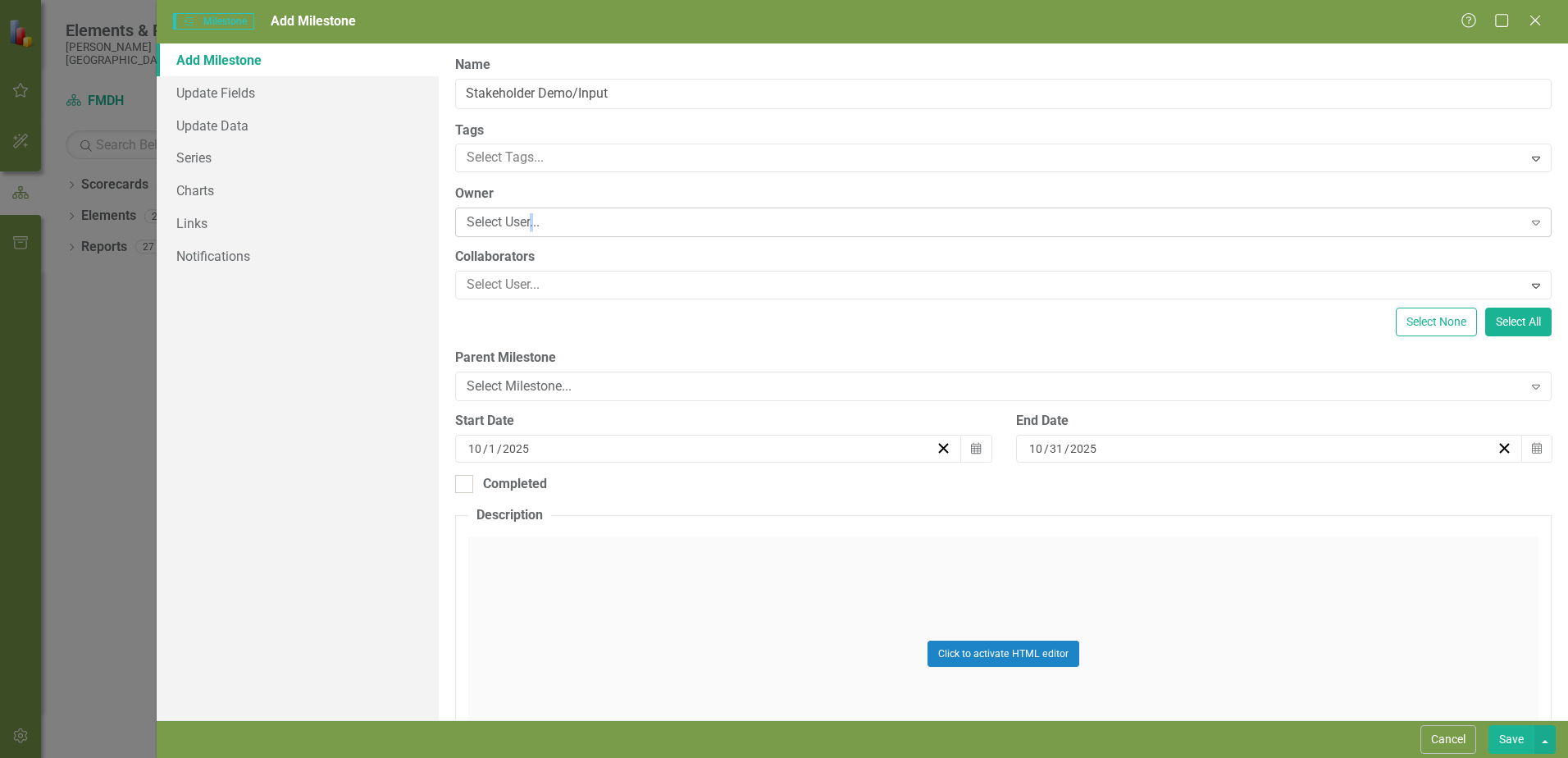
click at [535, 218] on div "Select User..." at bounding box center [995, 223] width 1056 height 19
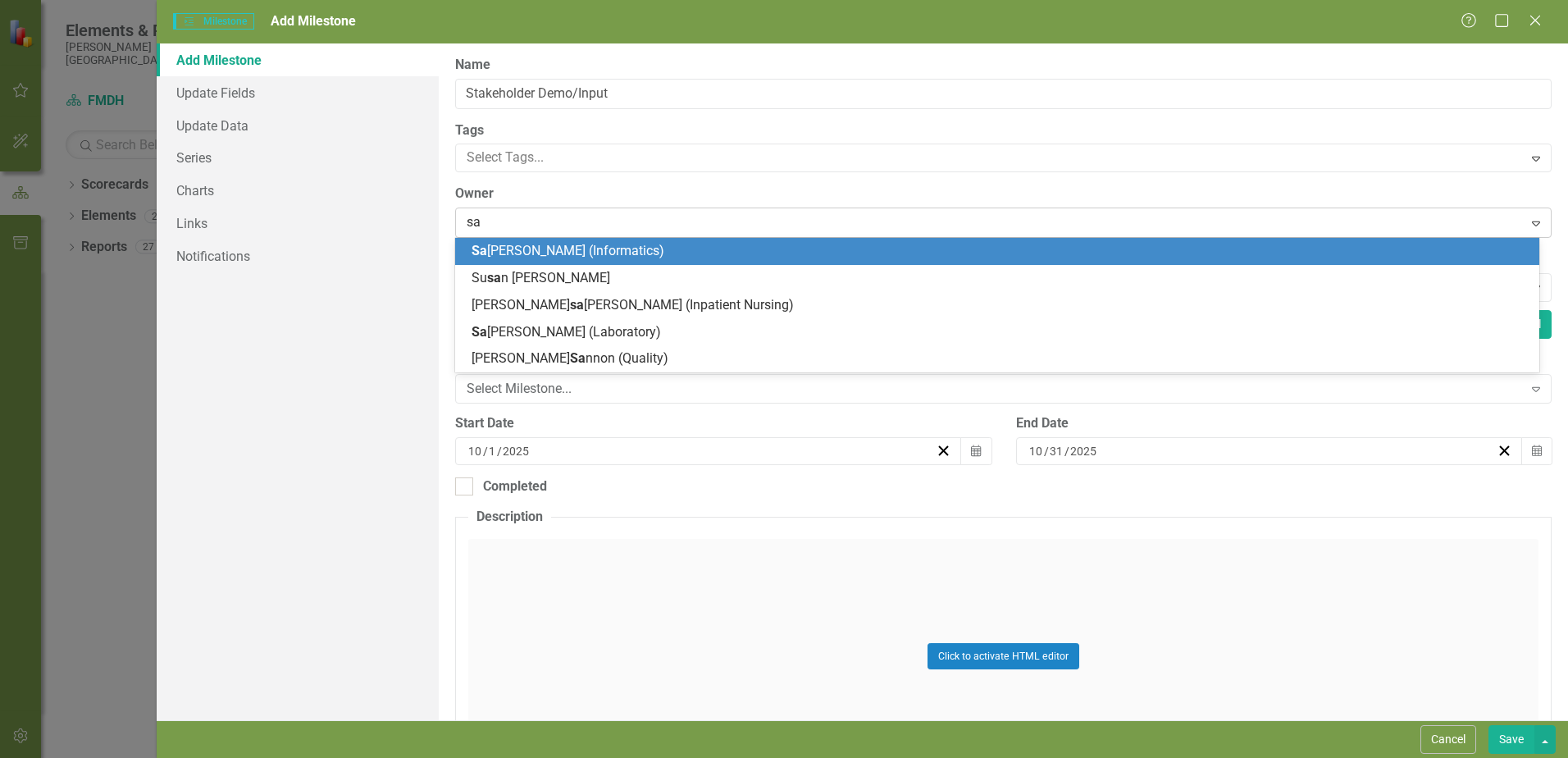
type input "[PERSON_NAME]"
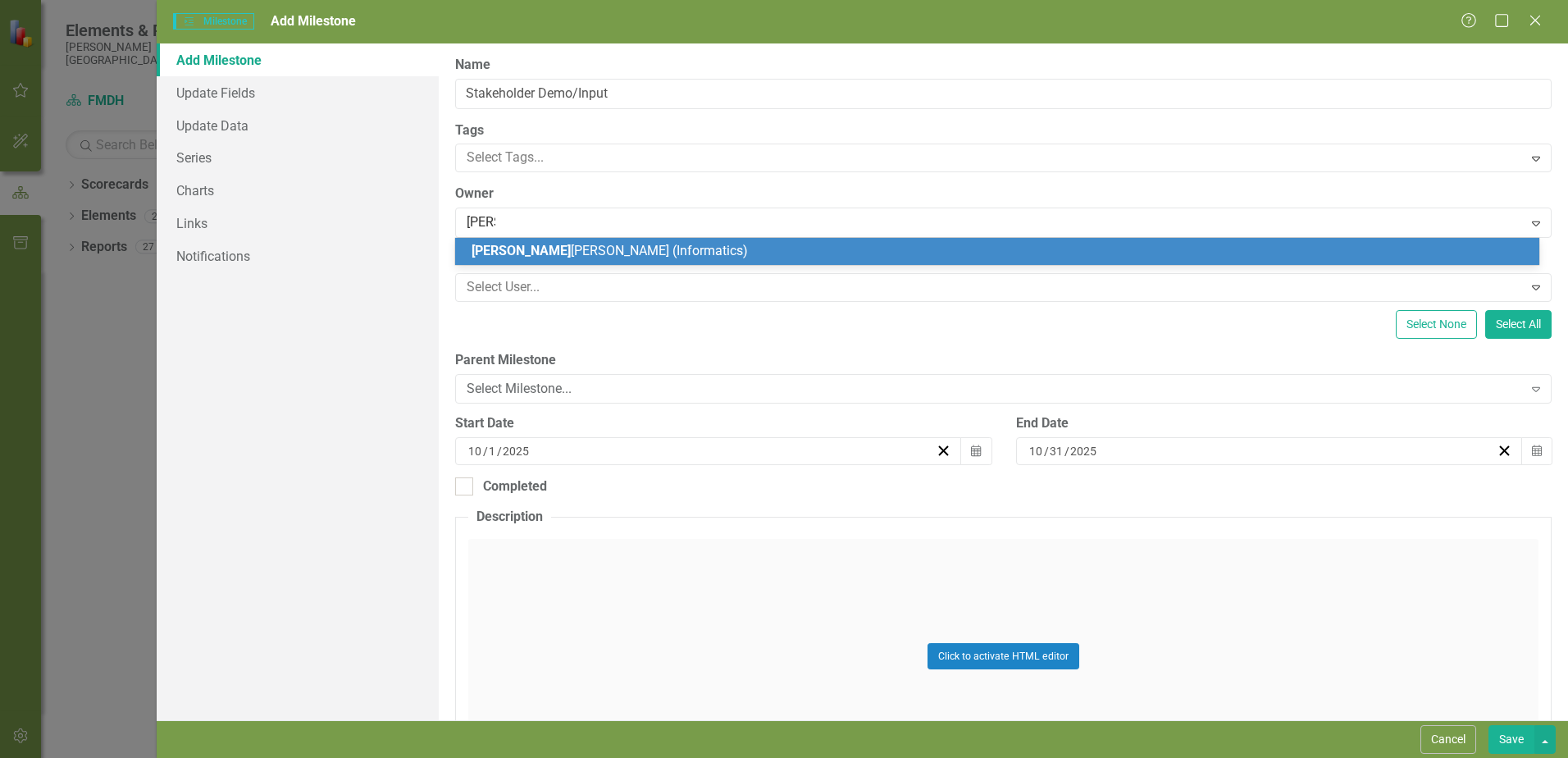
click at [549, 255] on span "[PERSON_NAME] [PERSON_NAME] (Informatics)" at bounding box center [610, 250] width 276 height 16
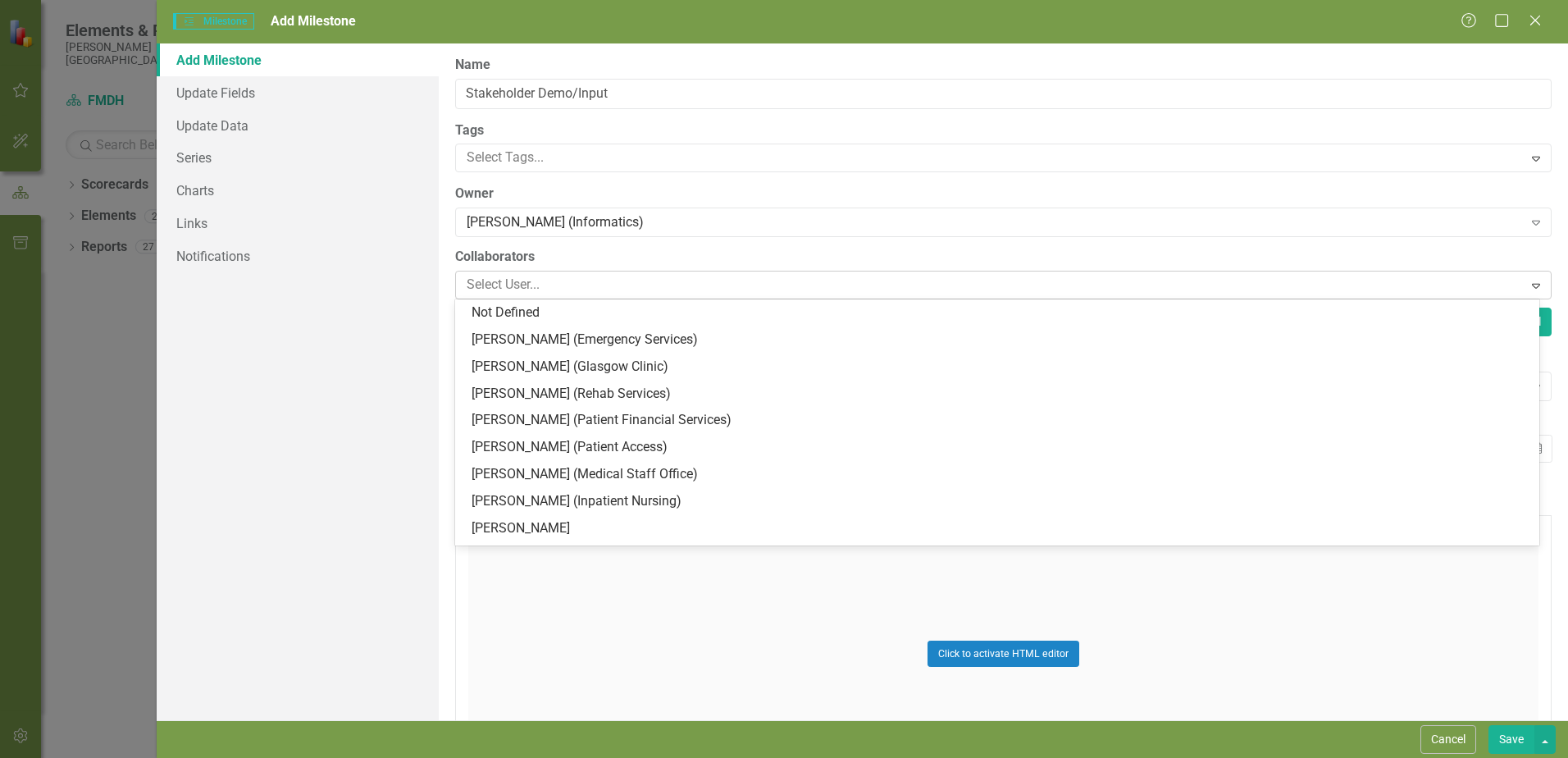
click at [536, 279] on div at bounding box center [991, 285] width 1062 height 22
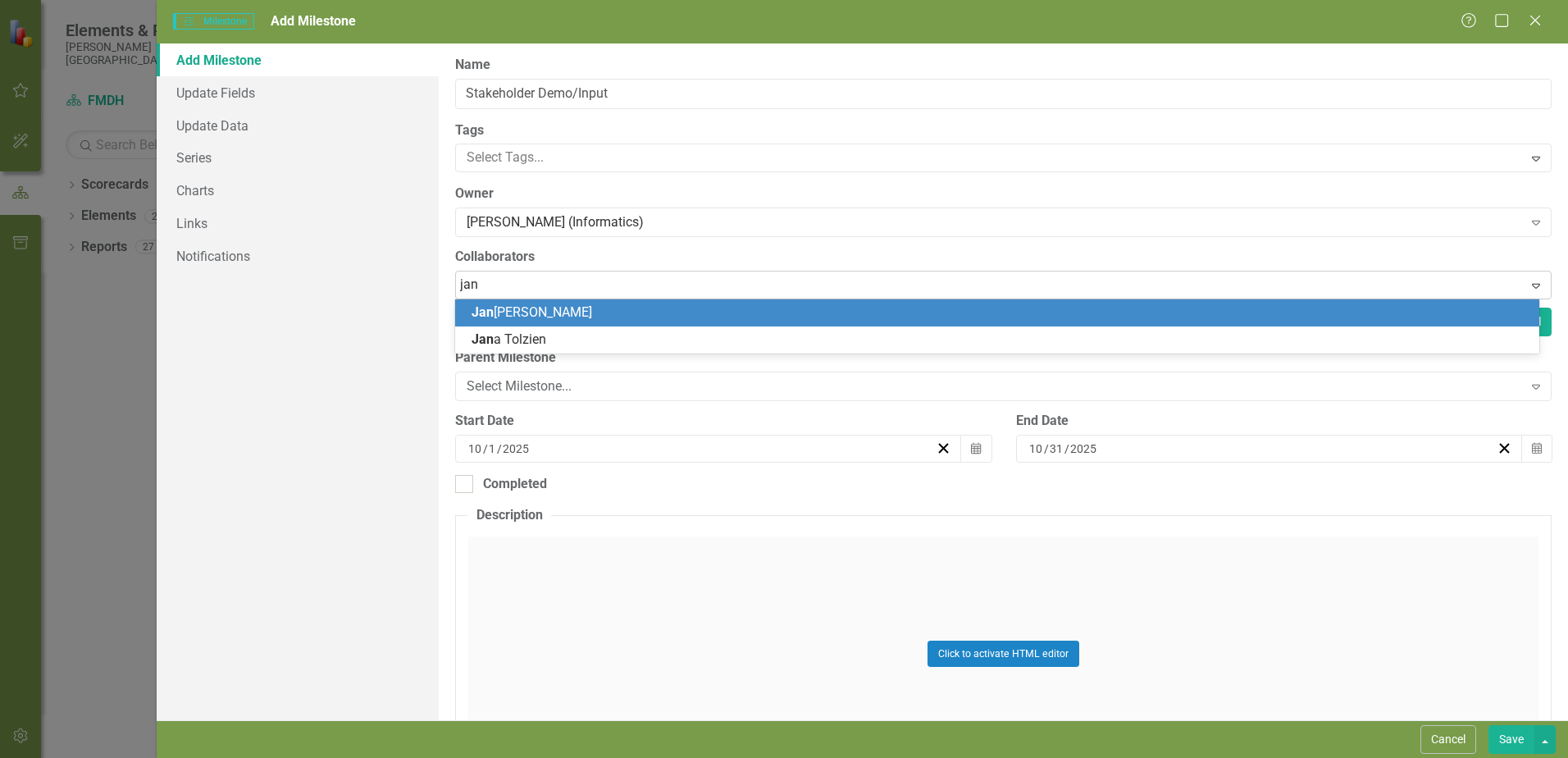
type input "[PERSON_NAME]"
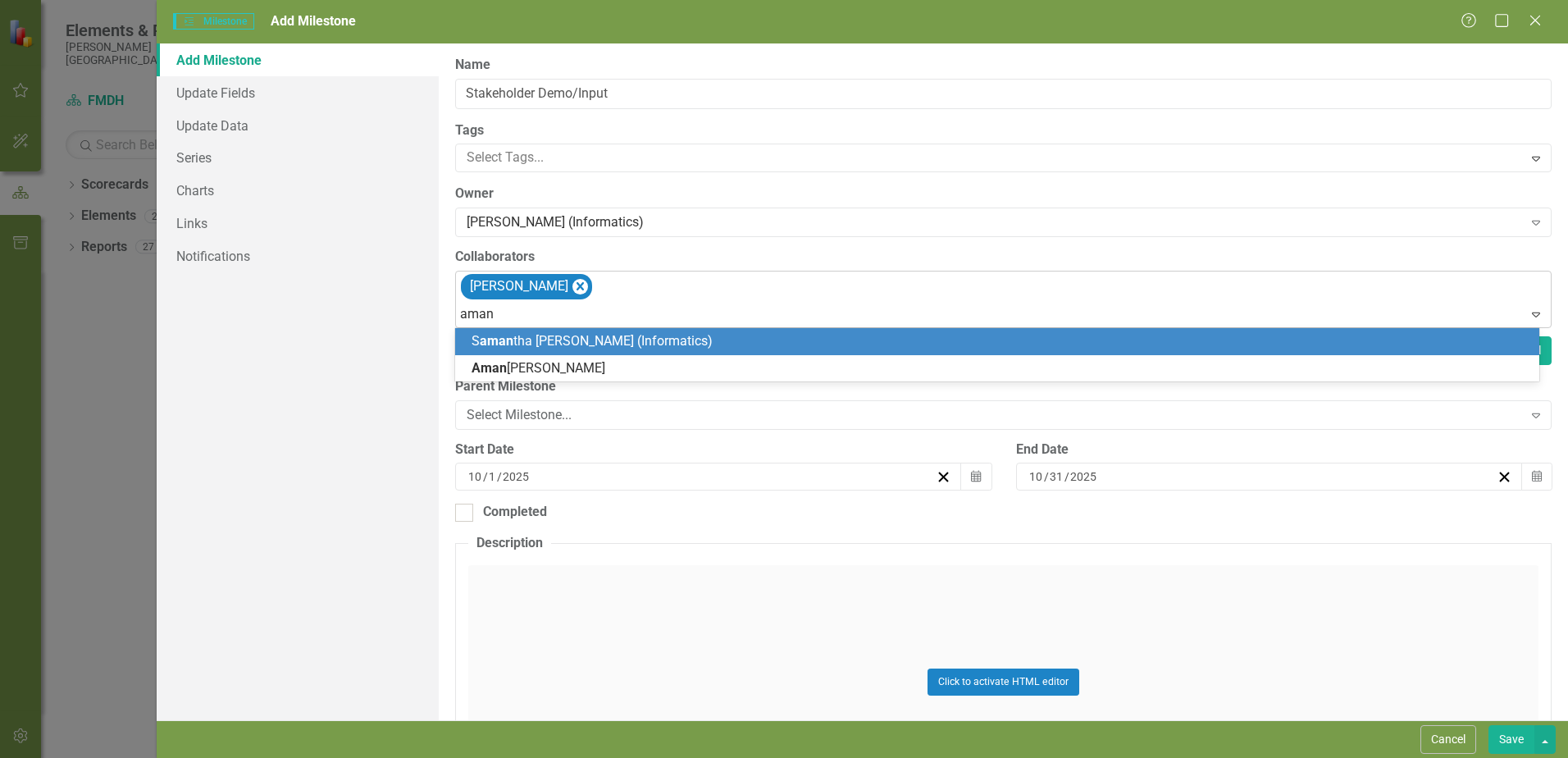
type input "amand"
type input "[PERSON_NAME]"
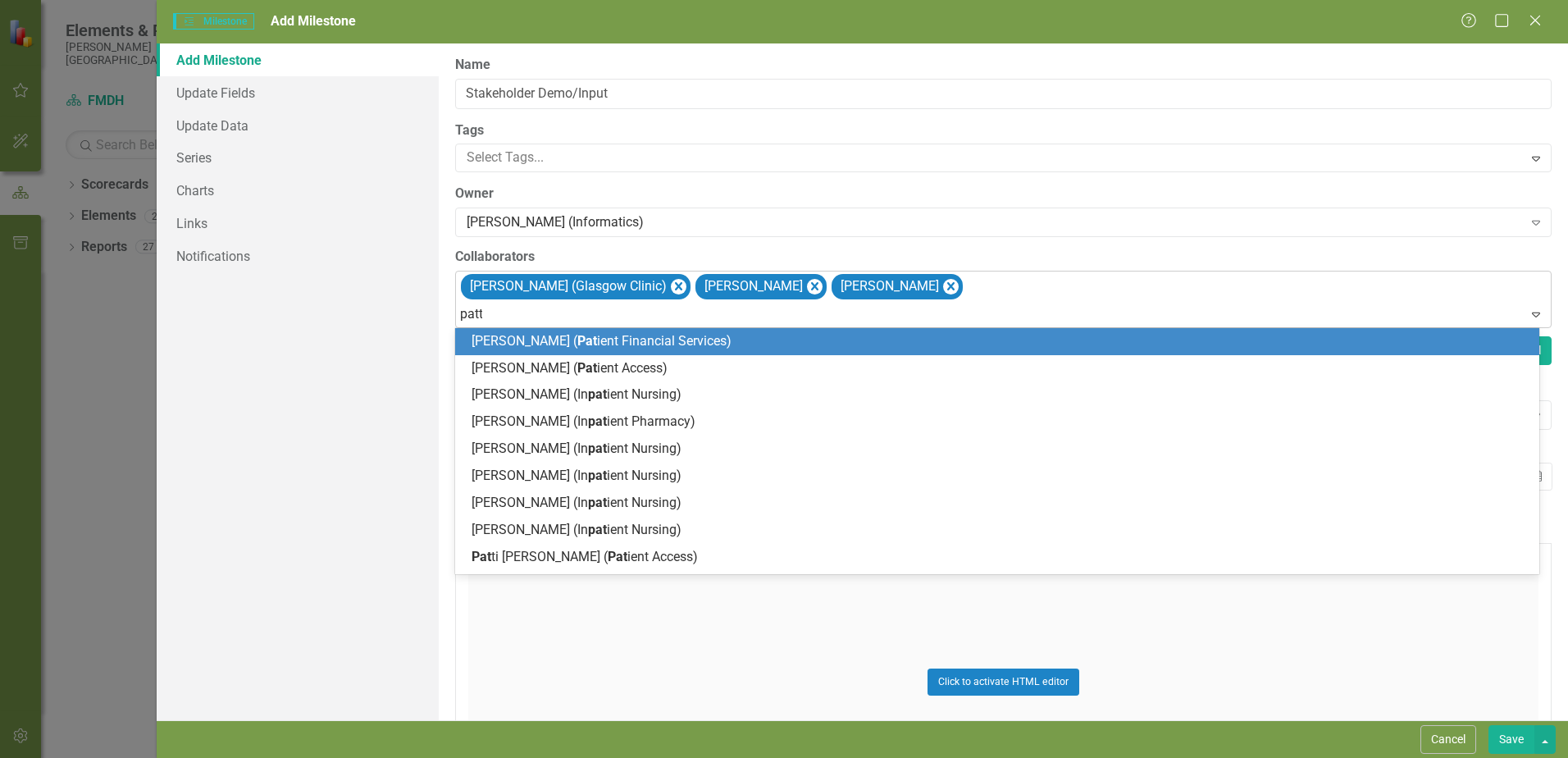
type input "[PERSON_NAME]"
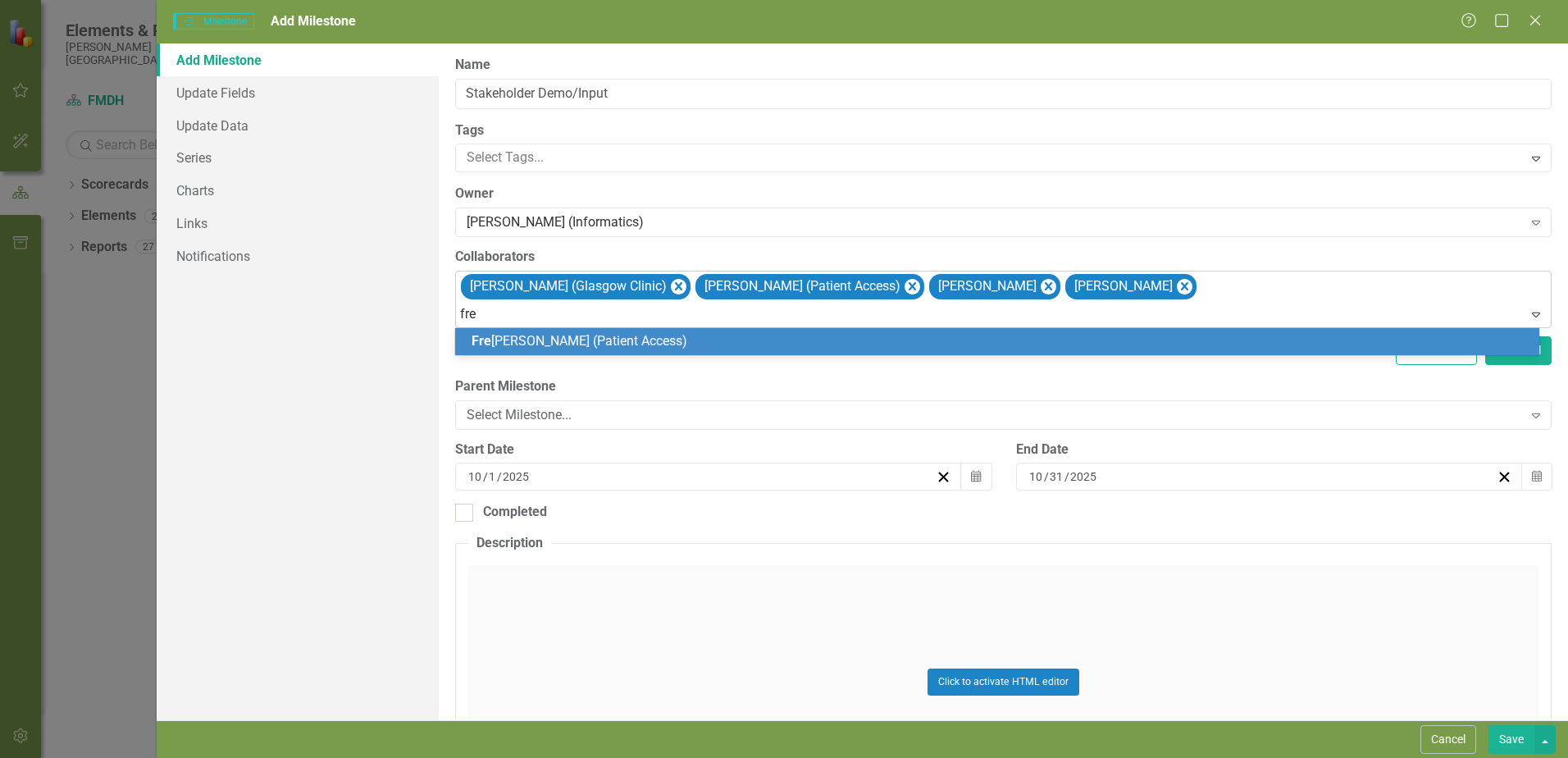
type input "[PERSON_NAME]"
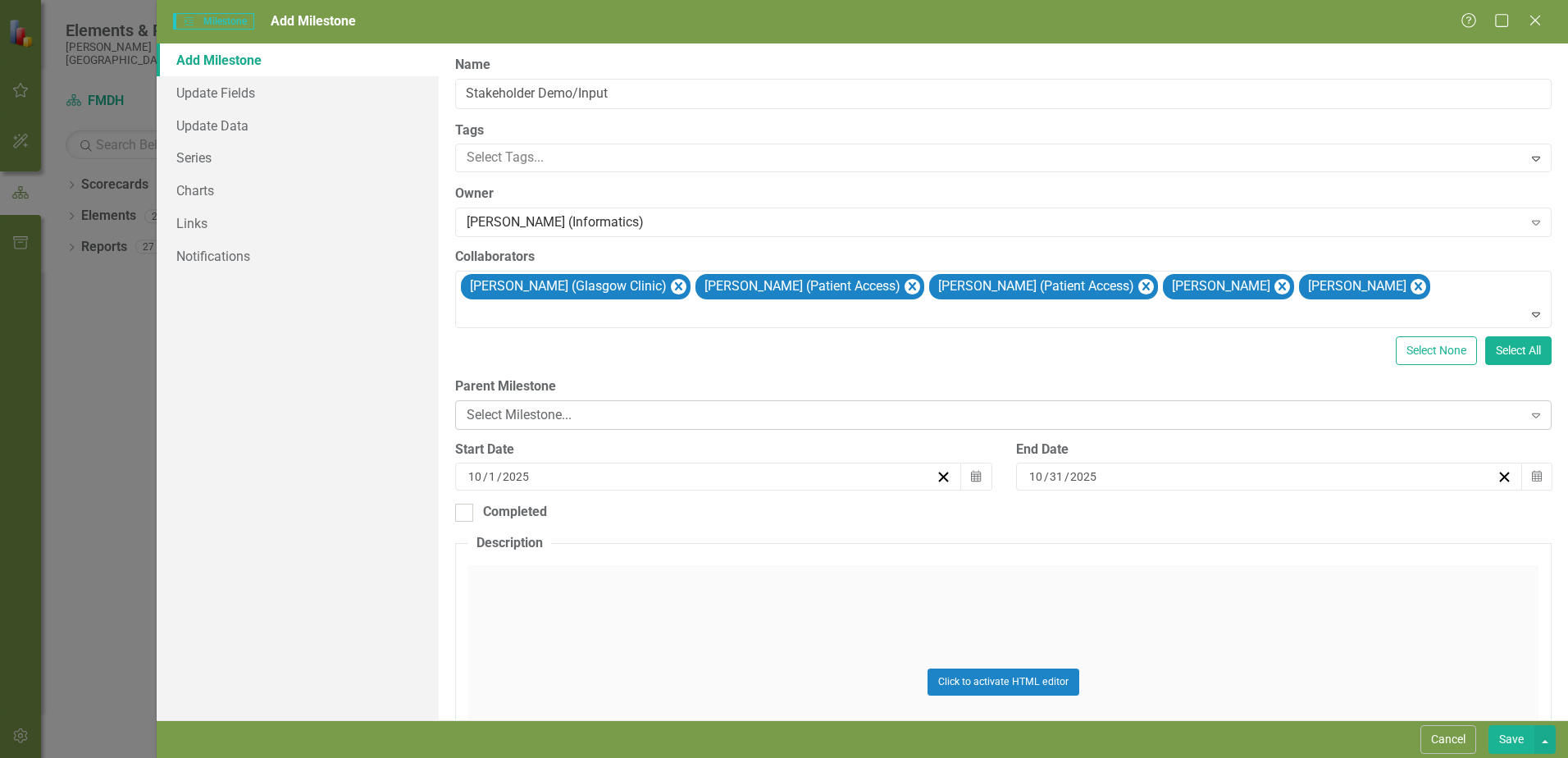
click at [548, 414] on div "Select Milestone..." at bounding box center [995, 415] width 1056 height 19
click at [544, 360] on div "Select None Select All" at bounding box center [1003, 350] width 1096 height 29
click at [973, 479] on icon "button" at bounding box center [976, 477] width 10 height 12
click at [827, 693] on abbr "1" at bounding box center [828, 690] width 7 height 13
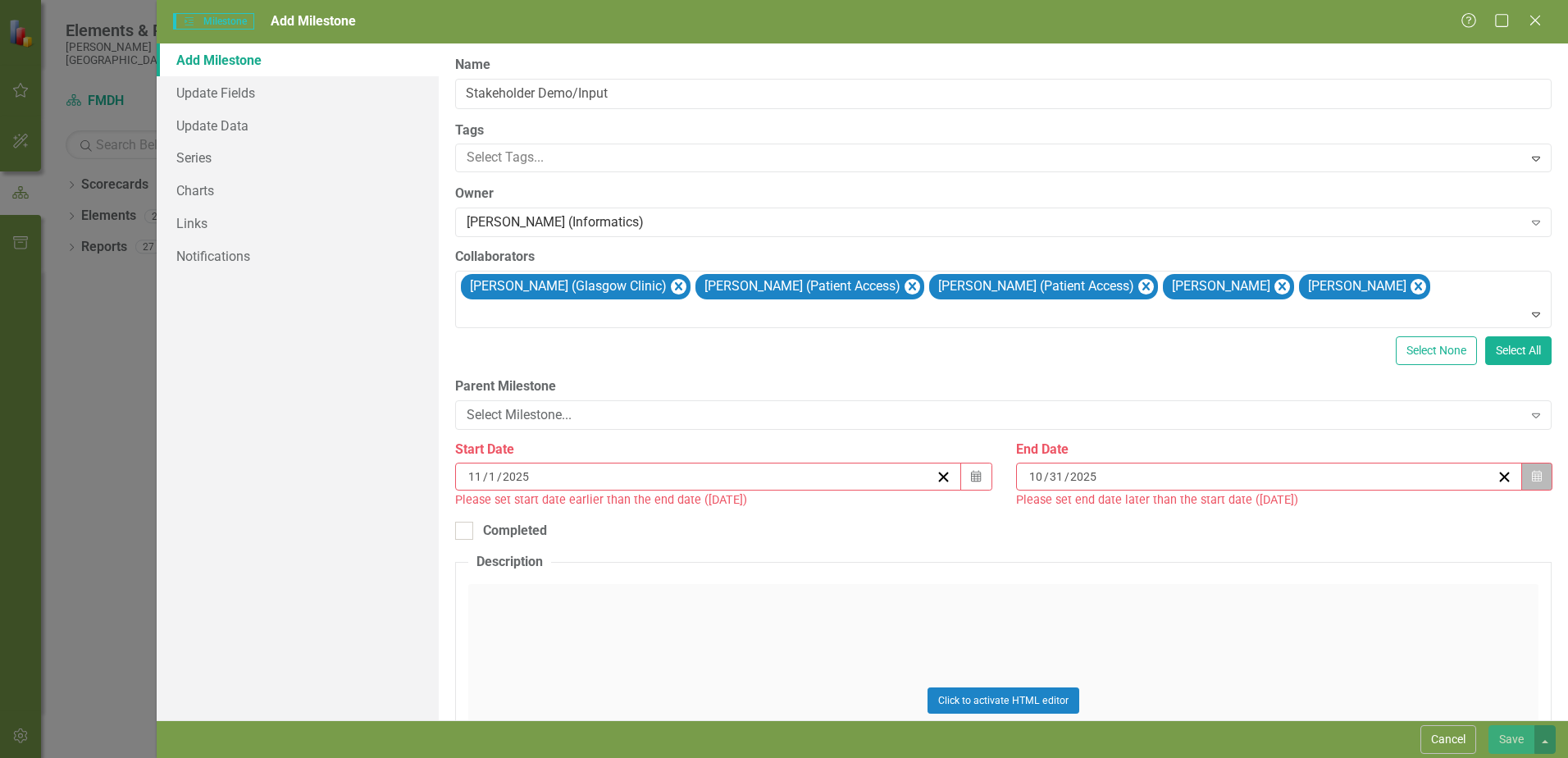
click at [1528, 473] on button "Calendar" at bounding box center [1537, 477] width 31 height 28
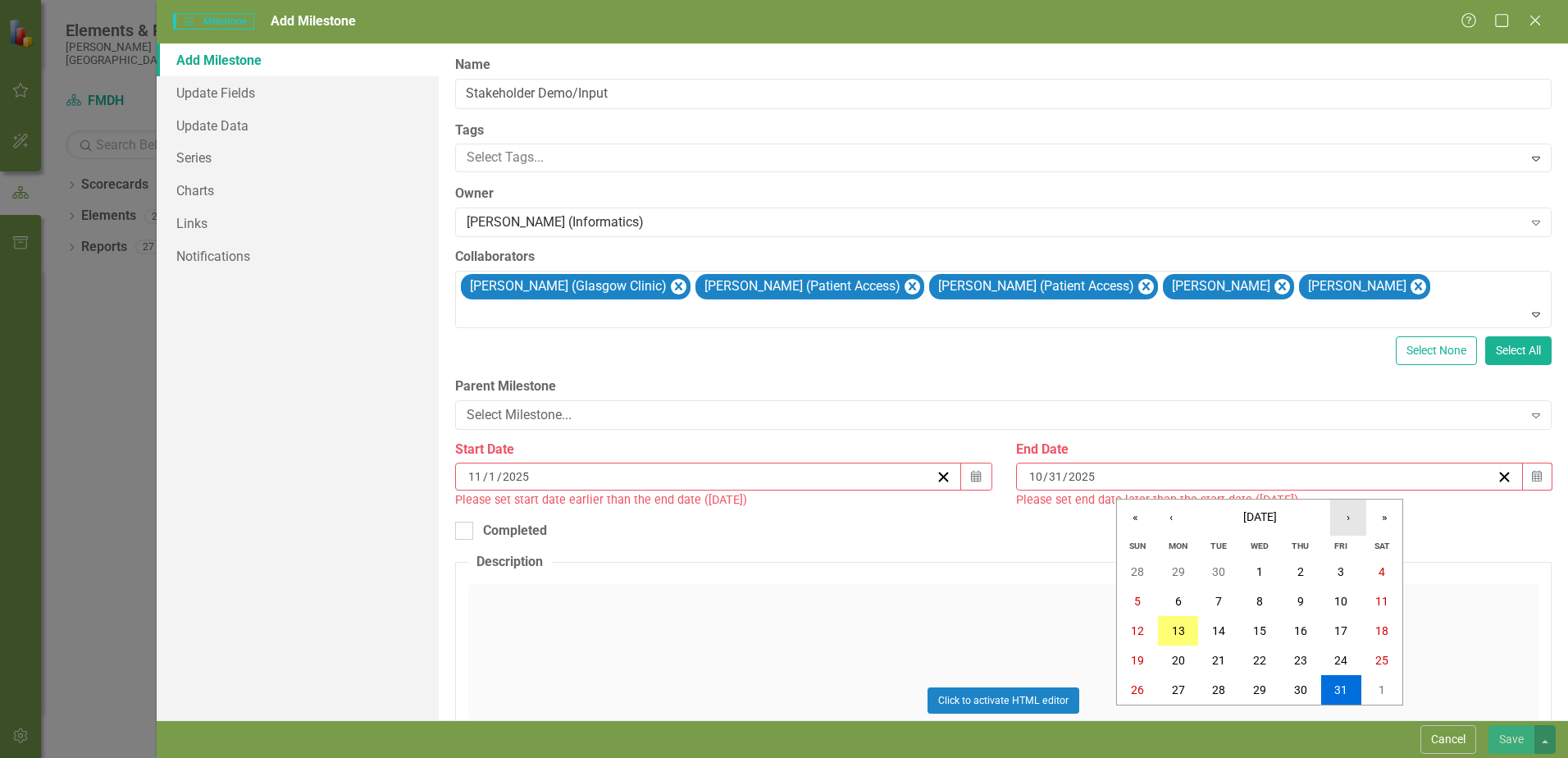
click at [1344, 521] on button "›" at bounding box center [1349, 518] width 36 height 36
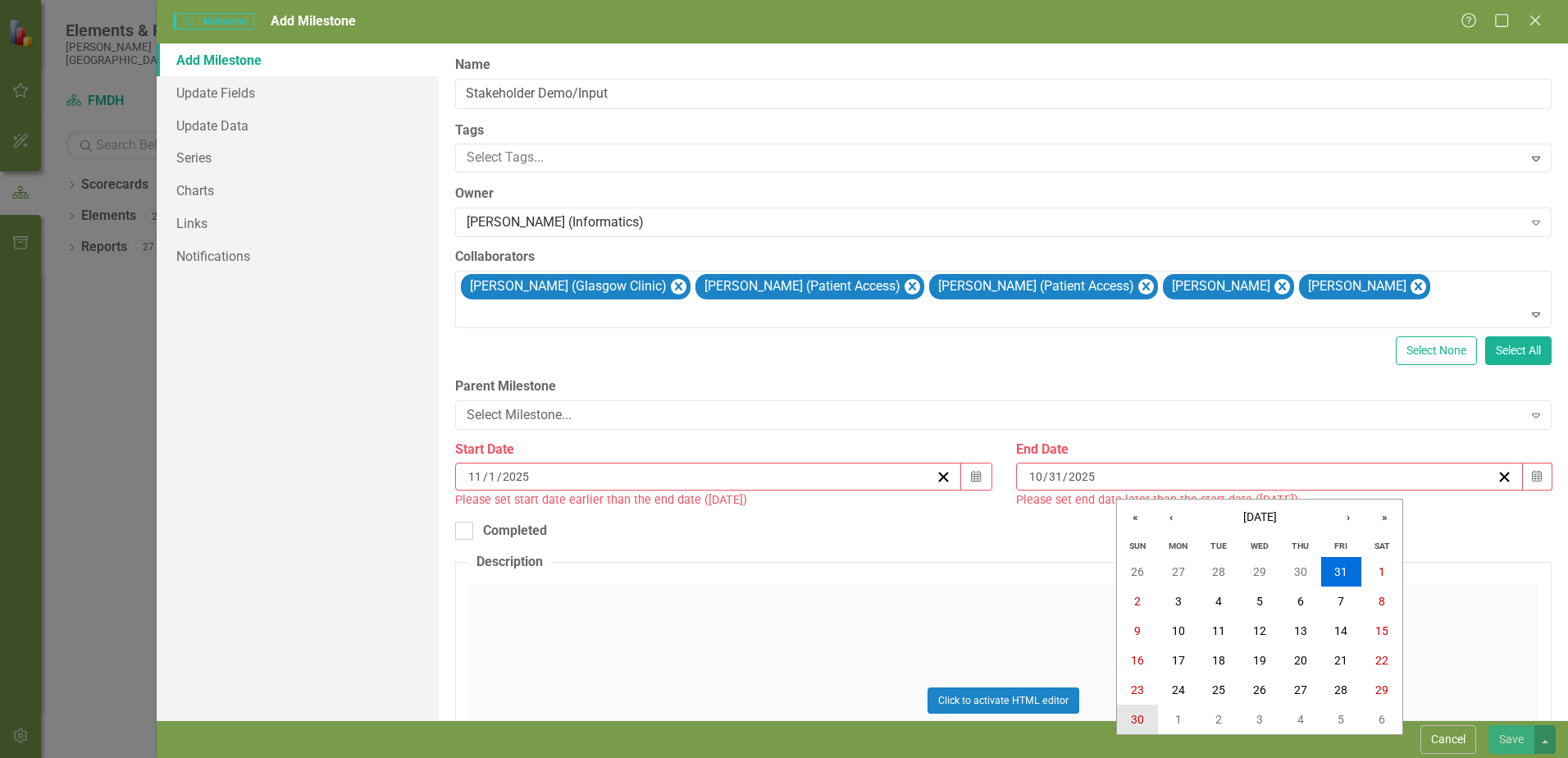
click at [1135, 719] on abbr "30" at bounding box center [1138, 719] width 13 height 13
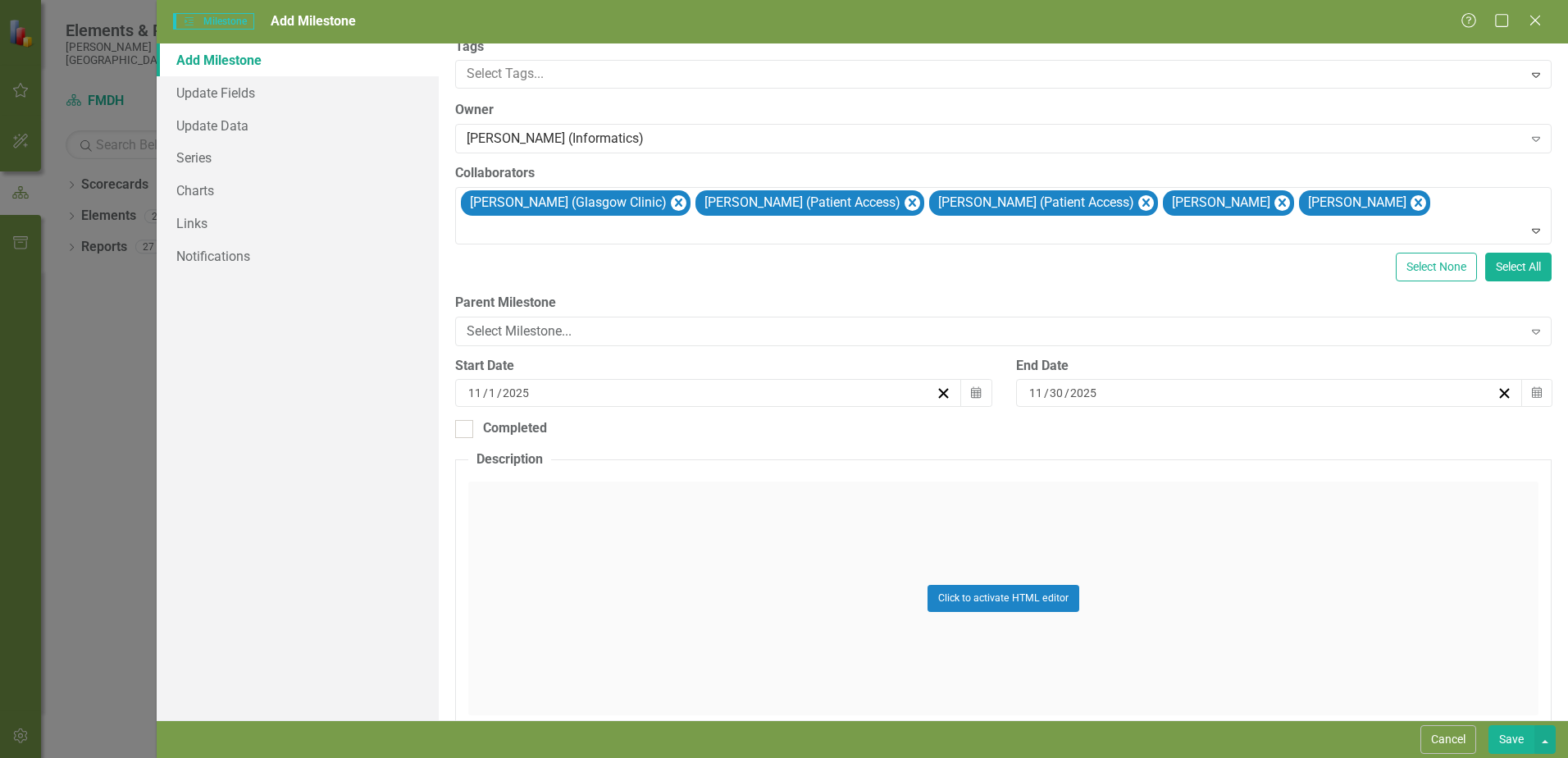
scroll to position [0, 0]
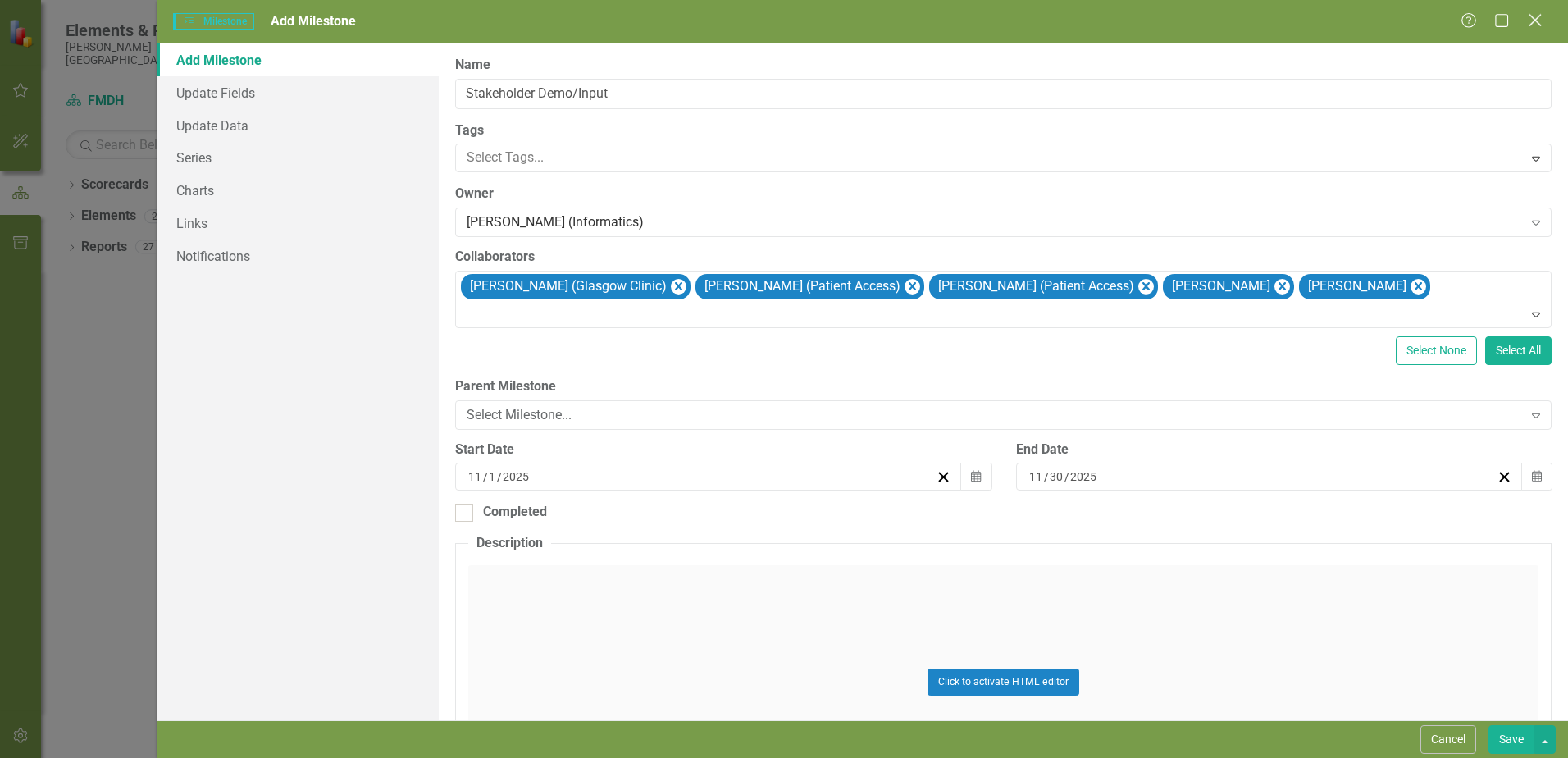
click at [1538, 20] on icon "Close" at bounding box center [1535, 20] width 21 height 16
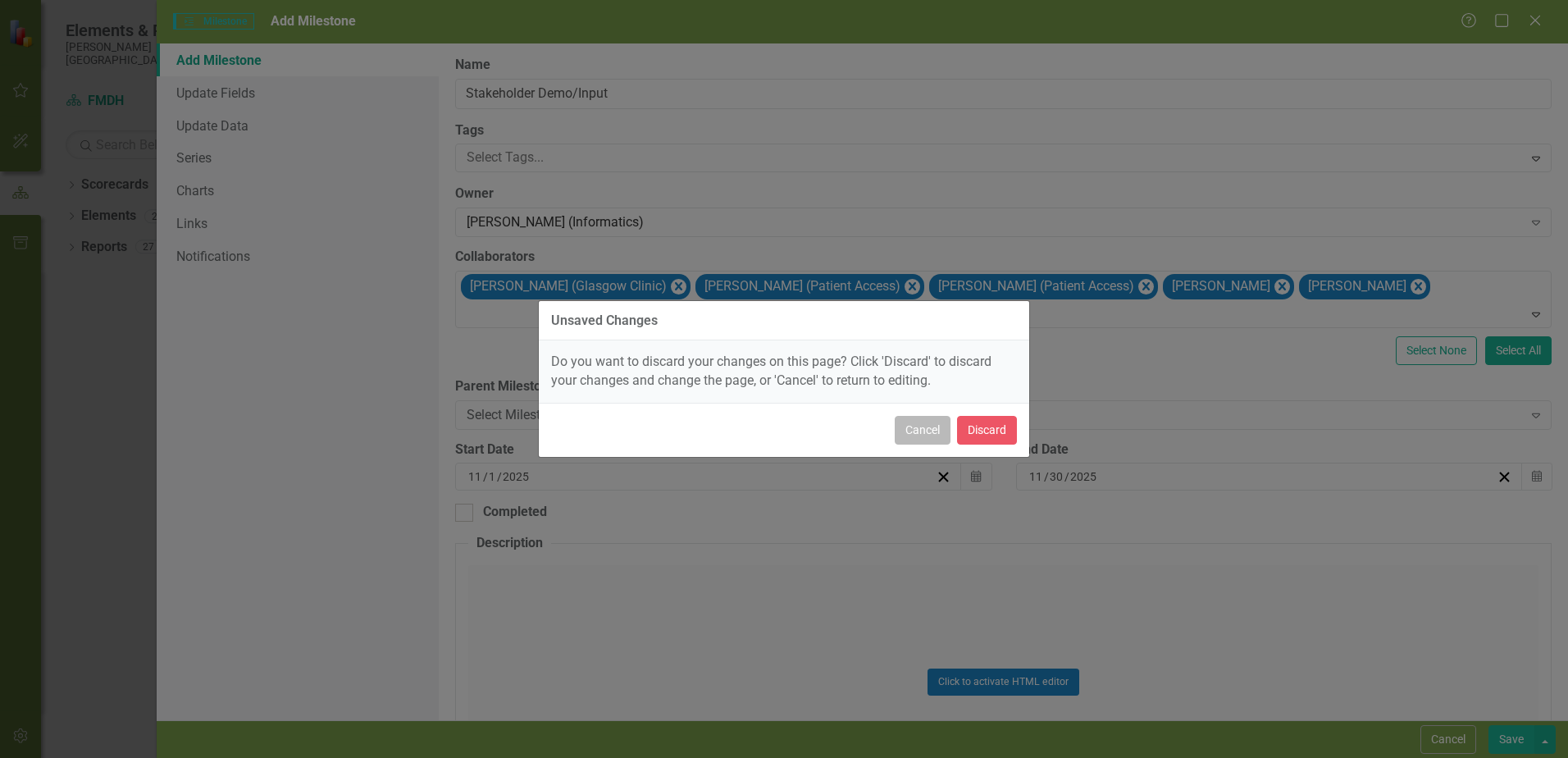
click at [928, 426] on button "Cancel" at bounding box center [922, 430] width 55 height 29
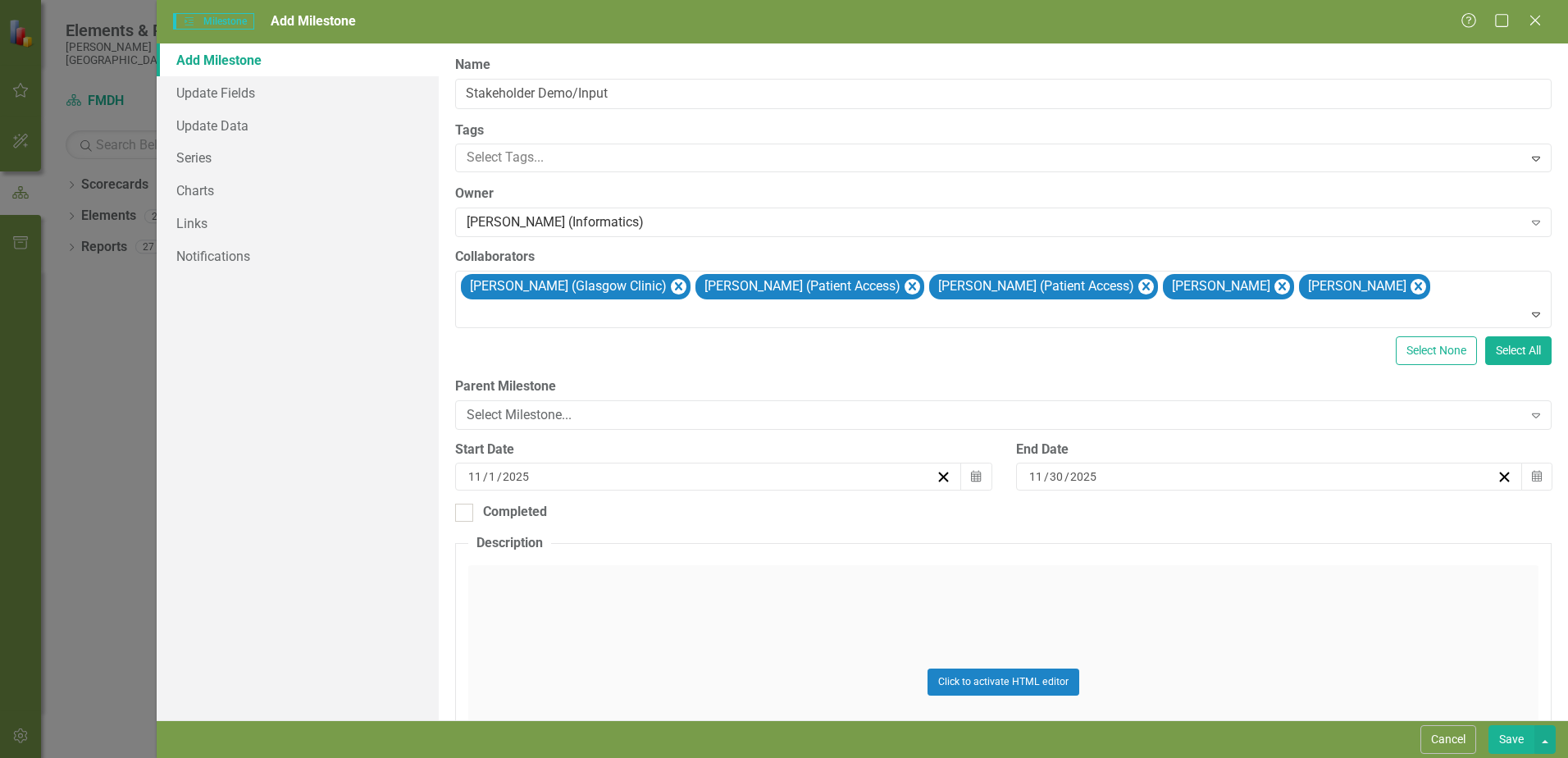
scroll to position [222, 0]
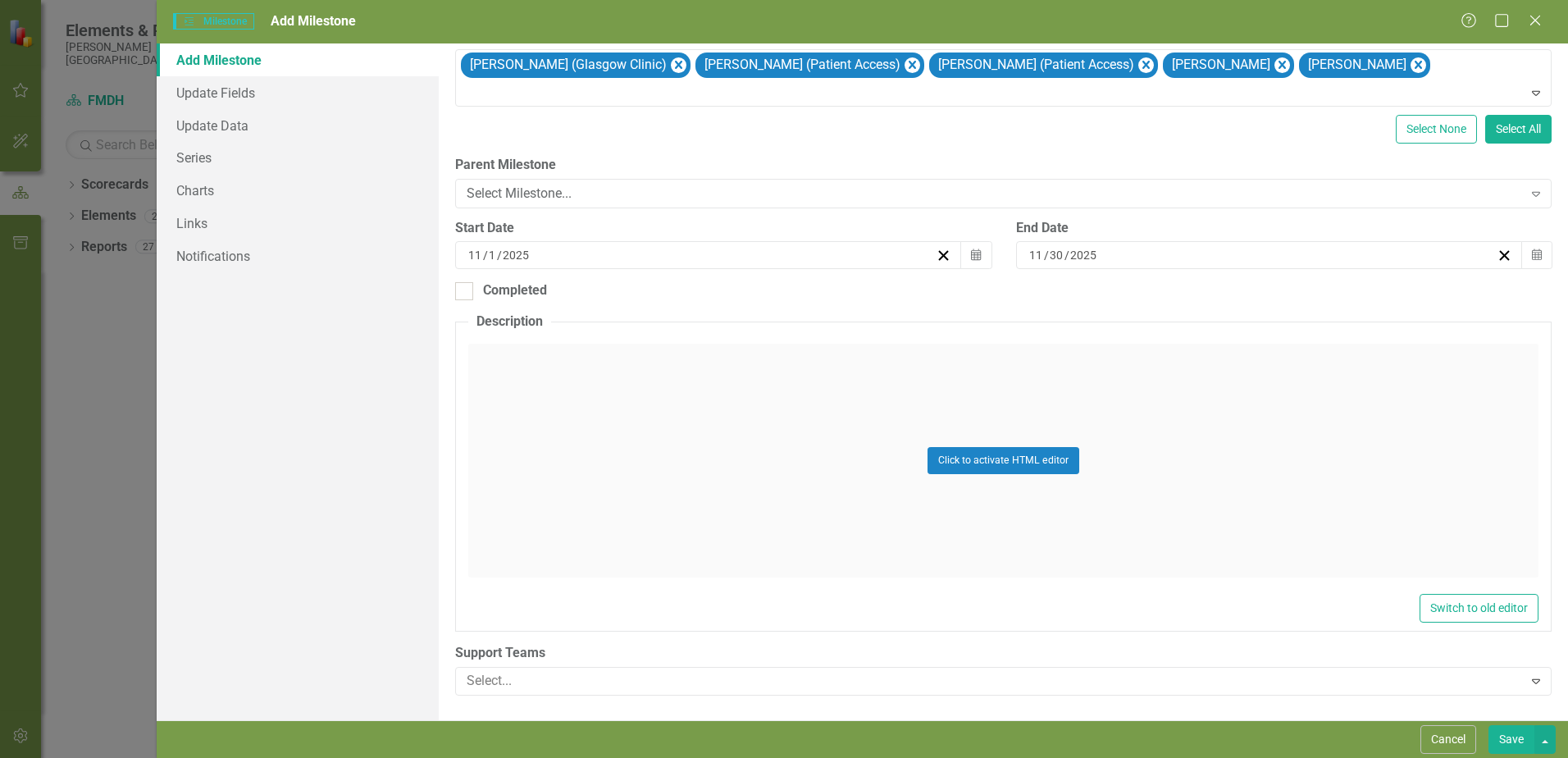
click at [1509, 739] on button "Save" at bounding box center [1512, 739] width 46 height 29
checkbox input "true"
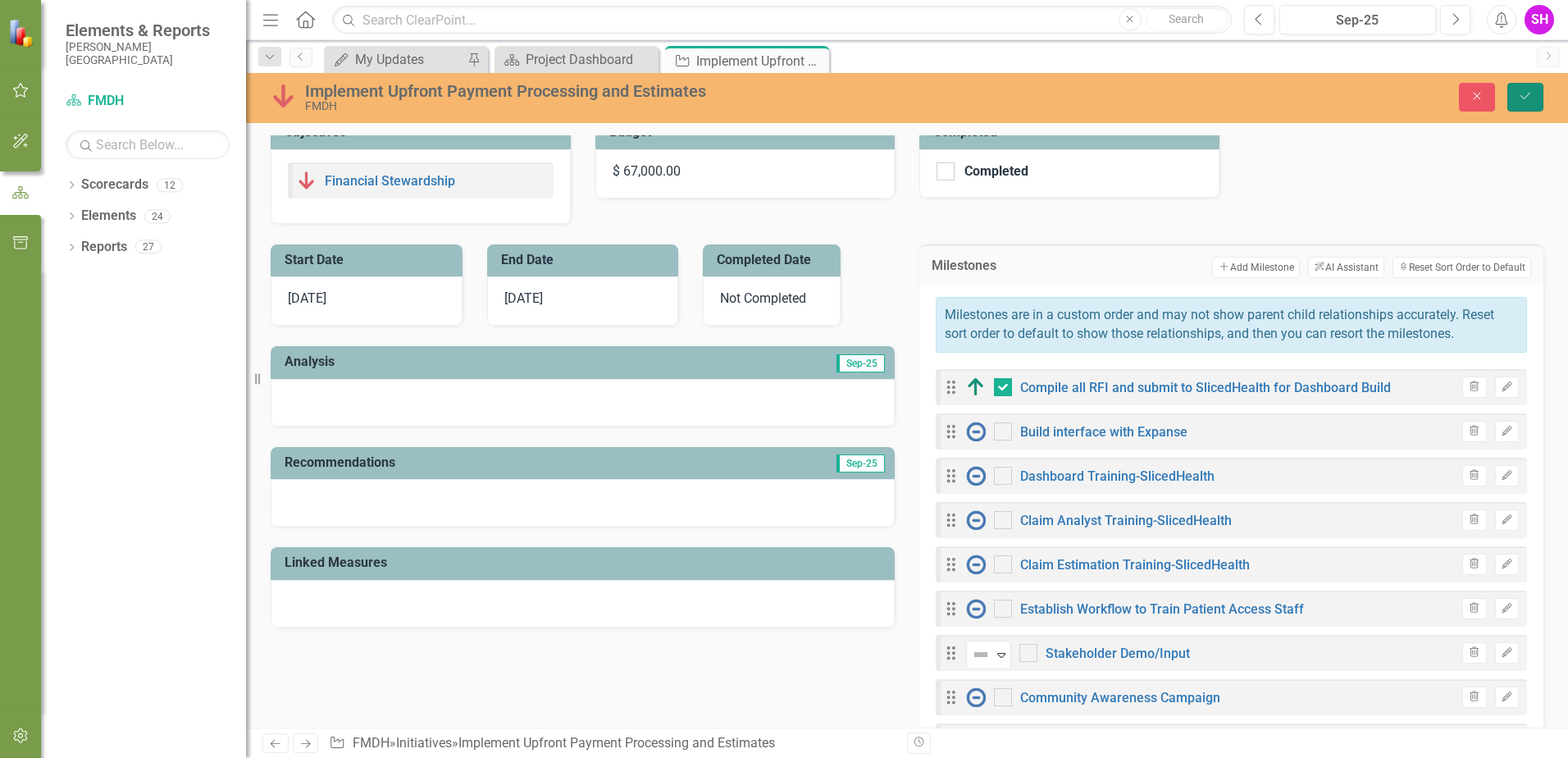
click at [1531, 98] on icon "Save" at bounding box center [1526, 96] width 15 height 12
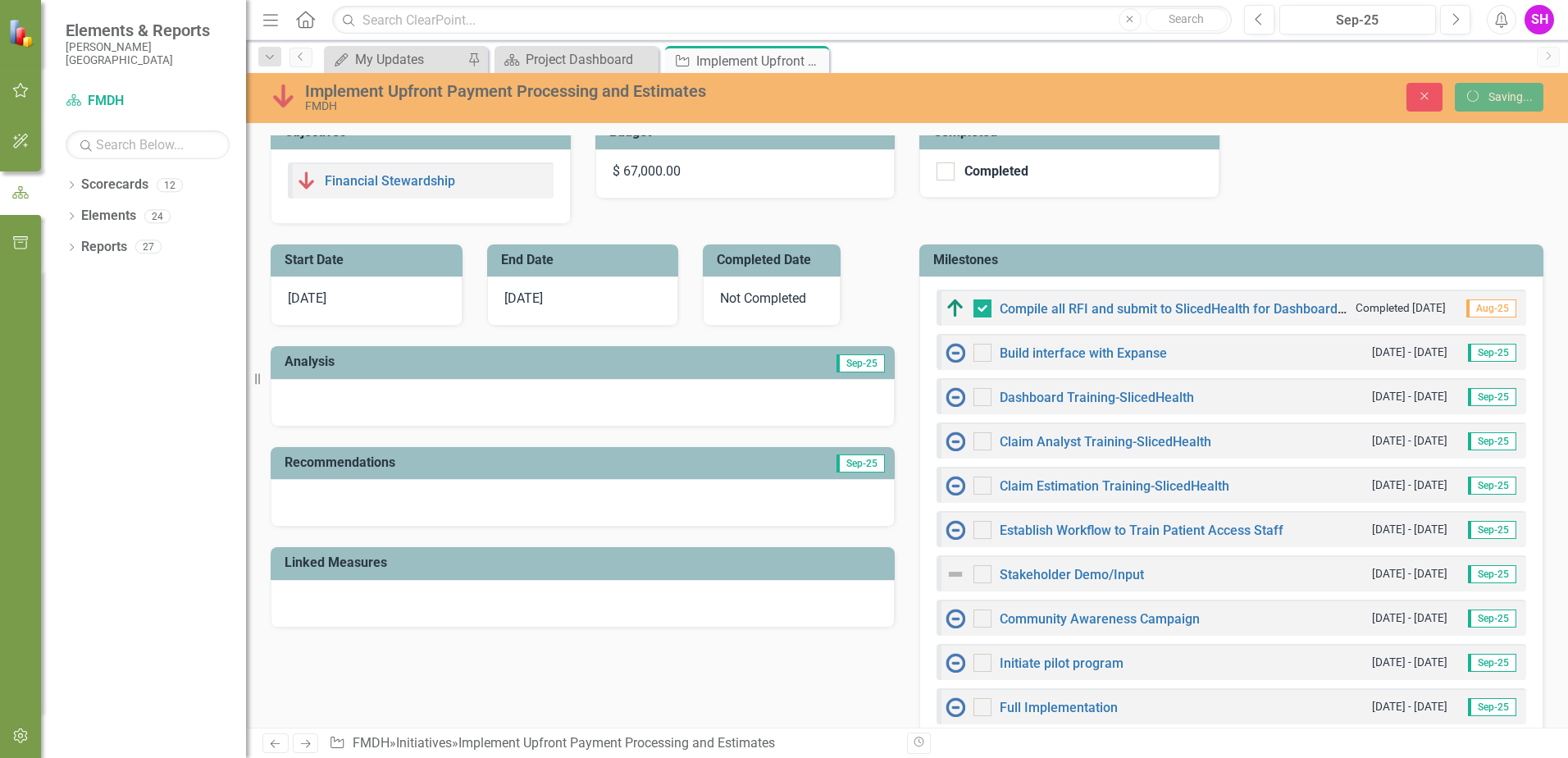
checkbox input "true"
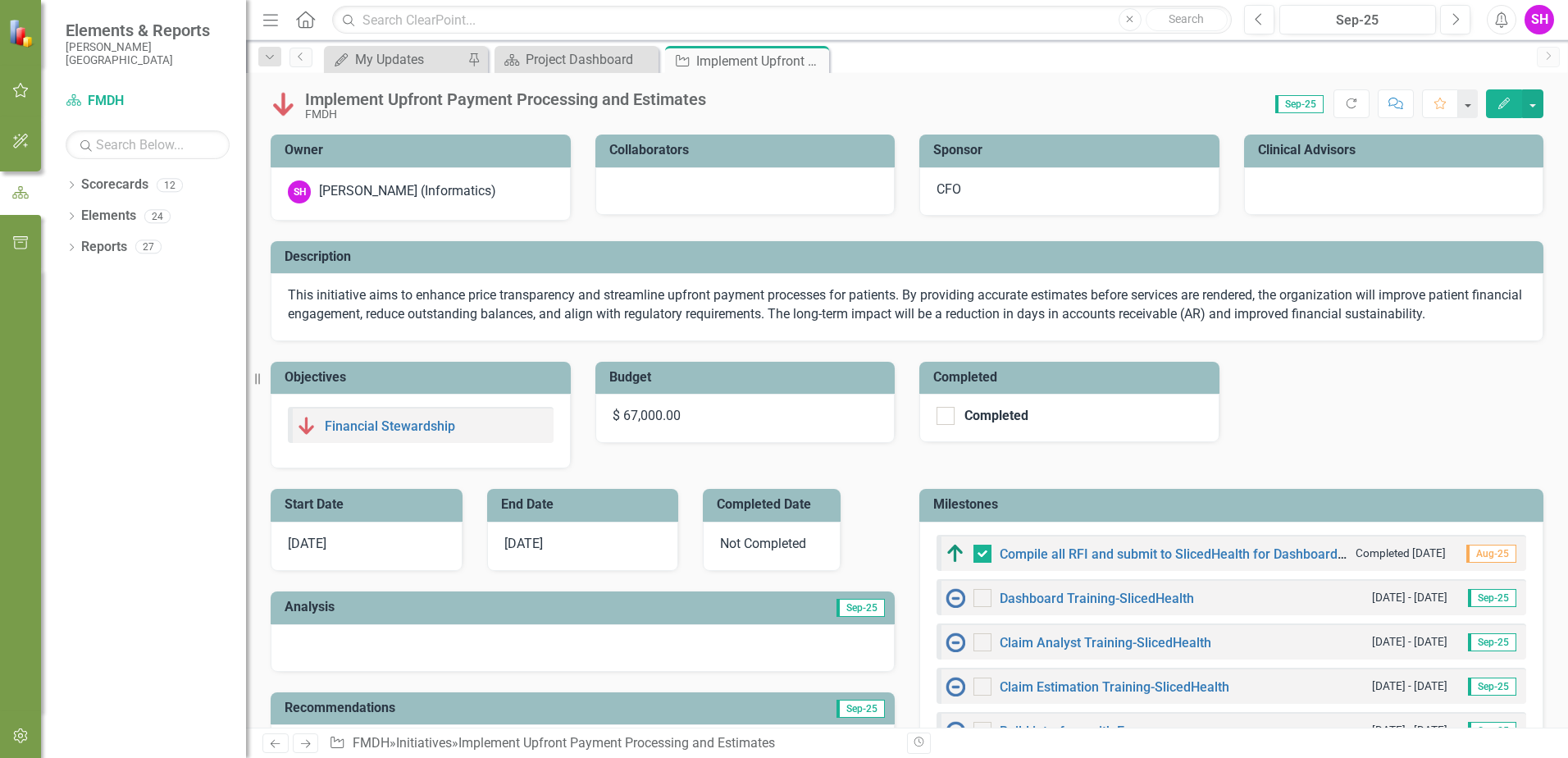
scroll to position [82, 0]
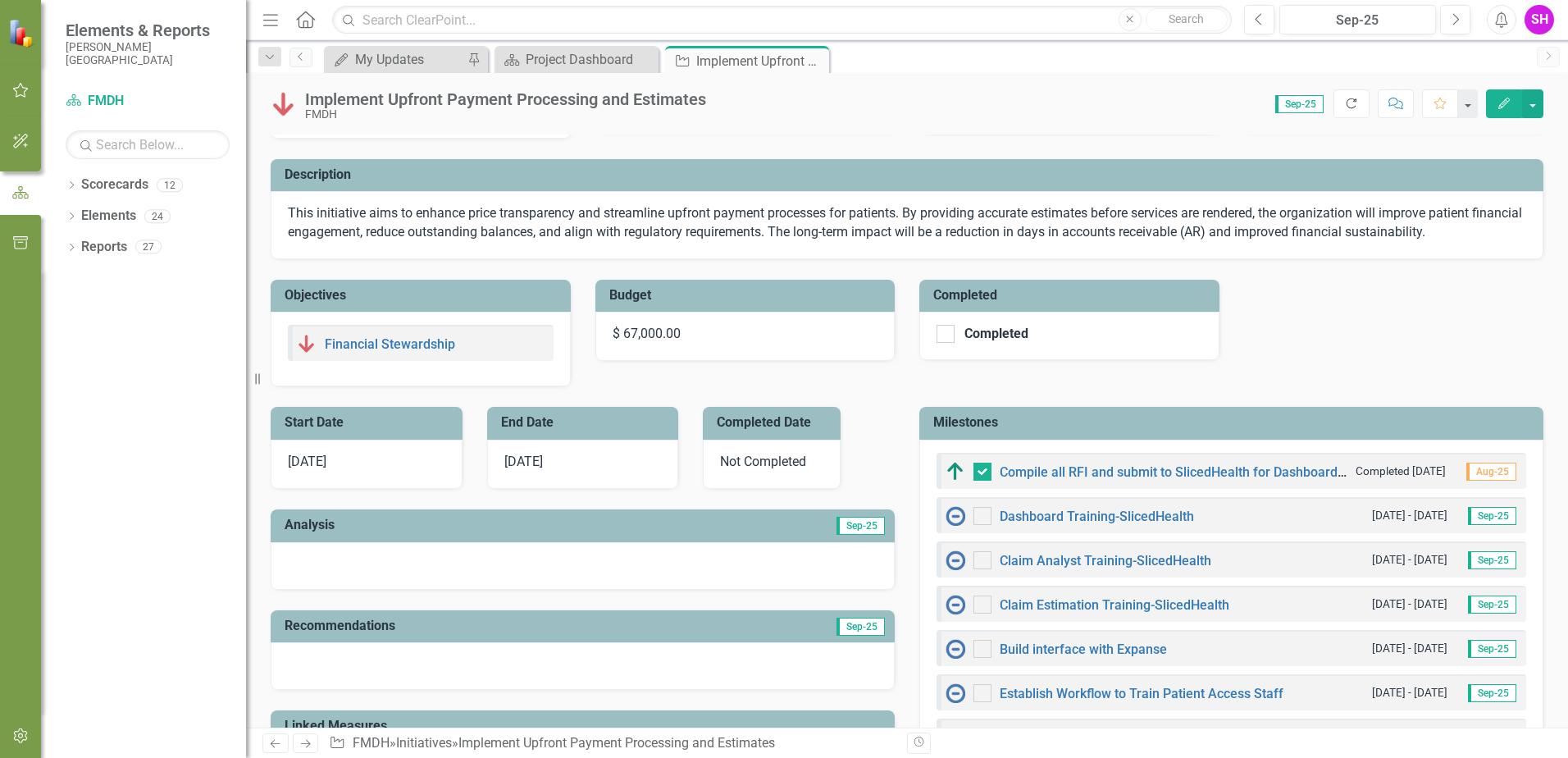
click at [1354, 103] on icon "Refresh" at bounding box center [1352, 103] width 15 height 12
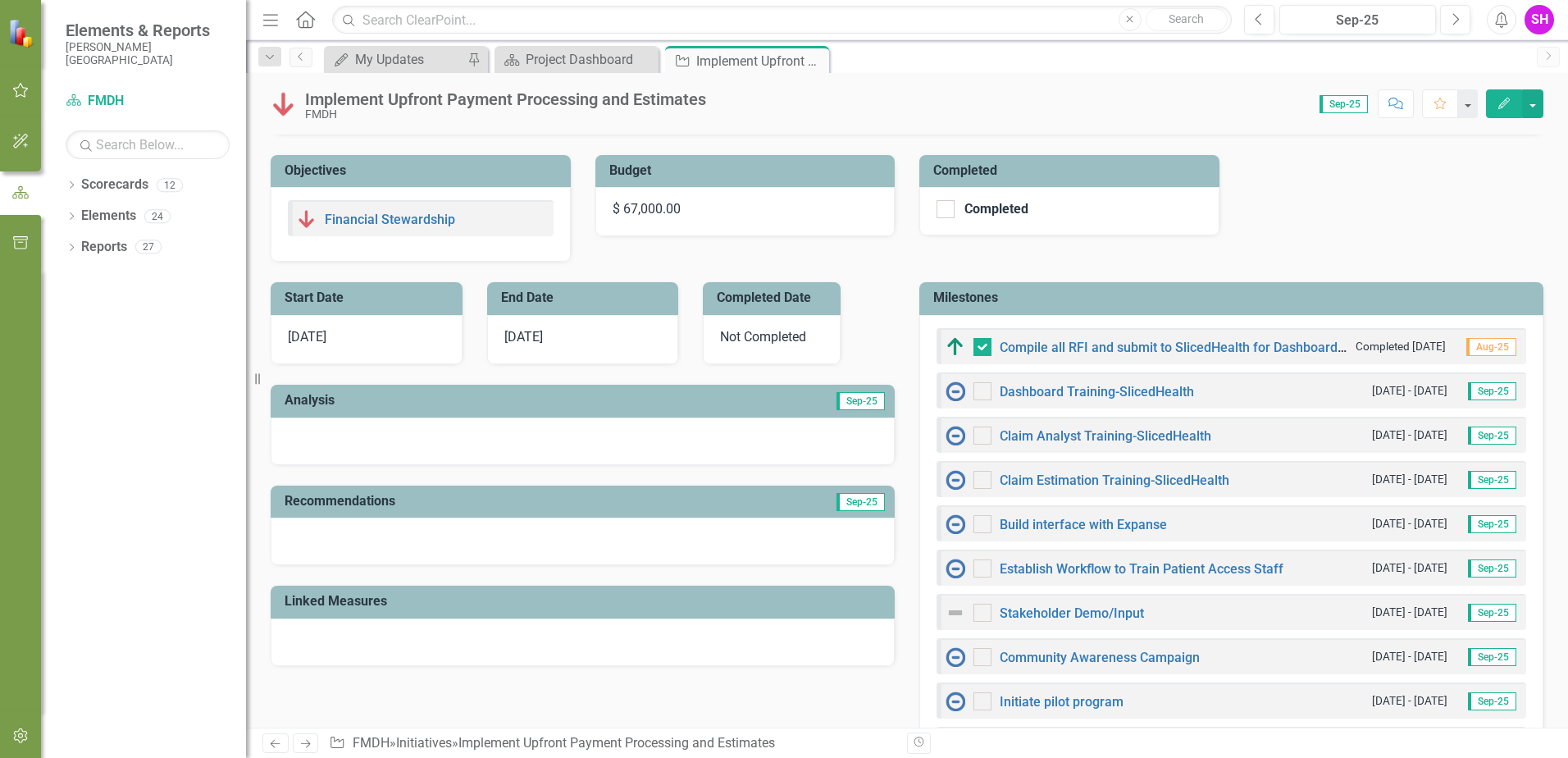
scroll to position [246, 0]
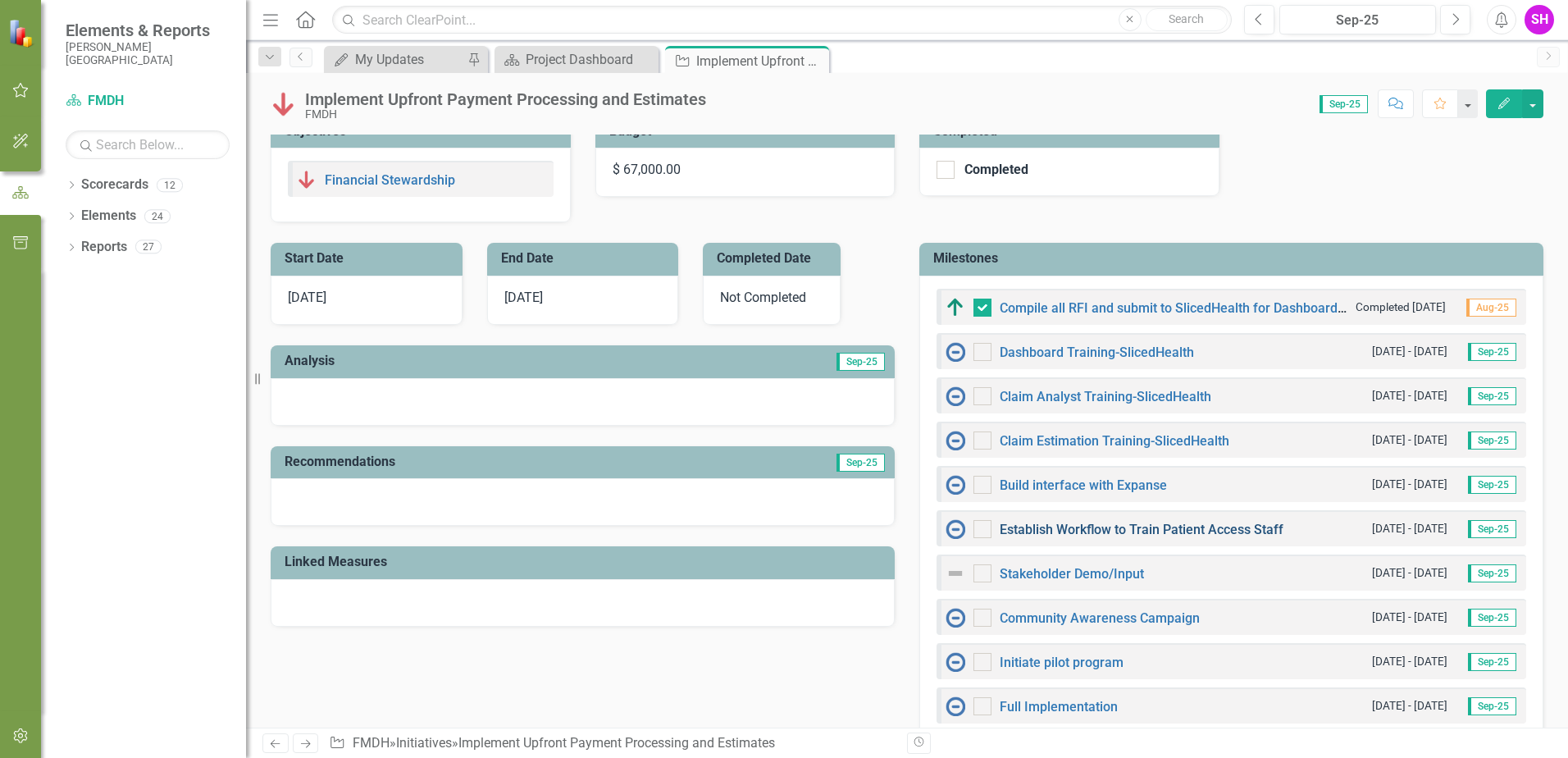
click at [1053, 530] on link "Establish Workflow to Train Patient Access Staff" at bounding box center [1141, 529] width 284 height 16
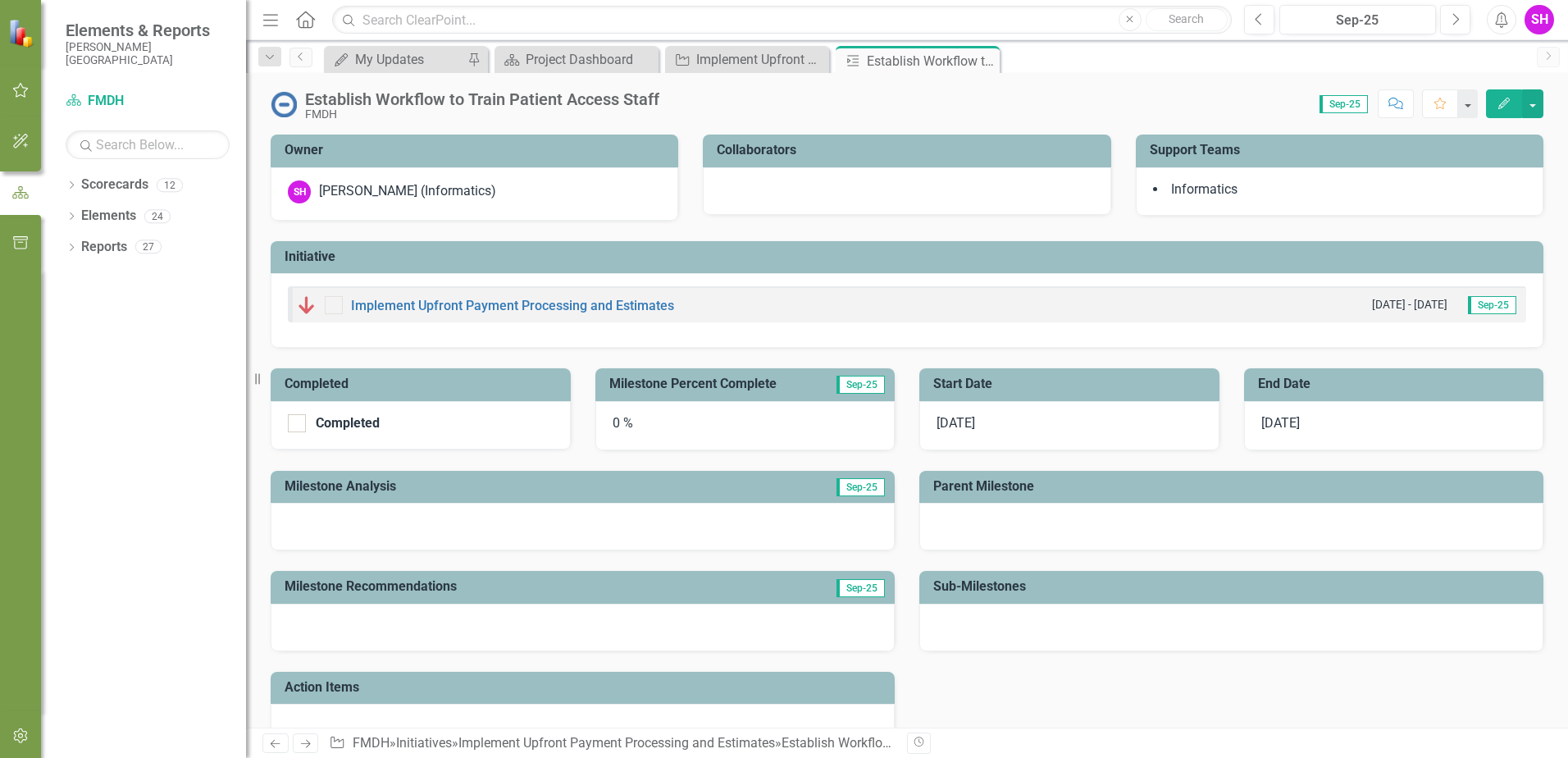
click at [928, 159] on td "Collaborators" at bounding box center [909, 152] width 386 height 27
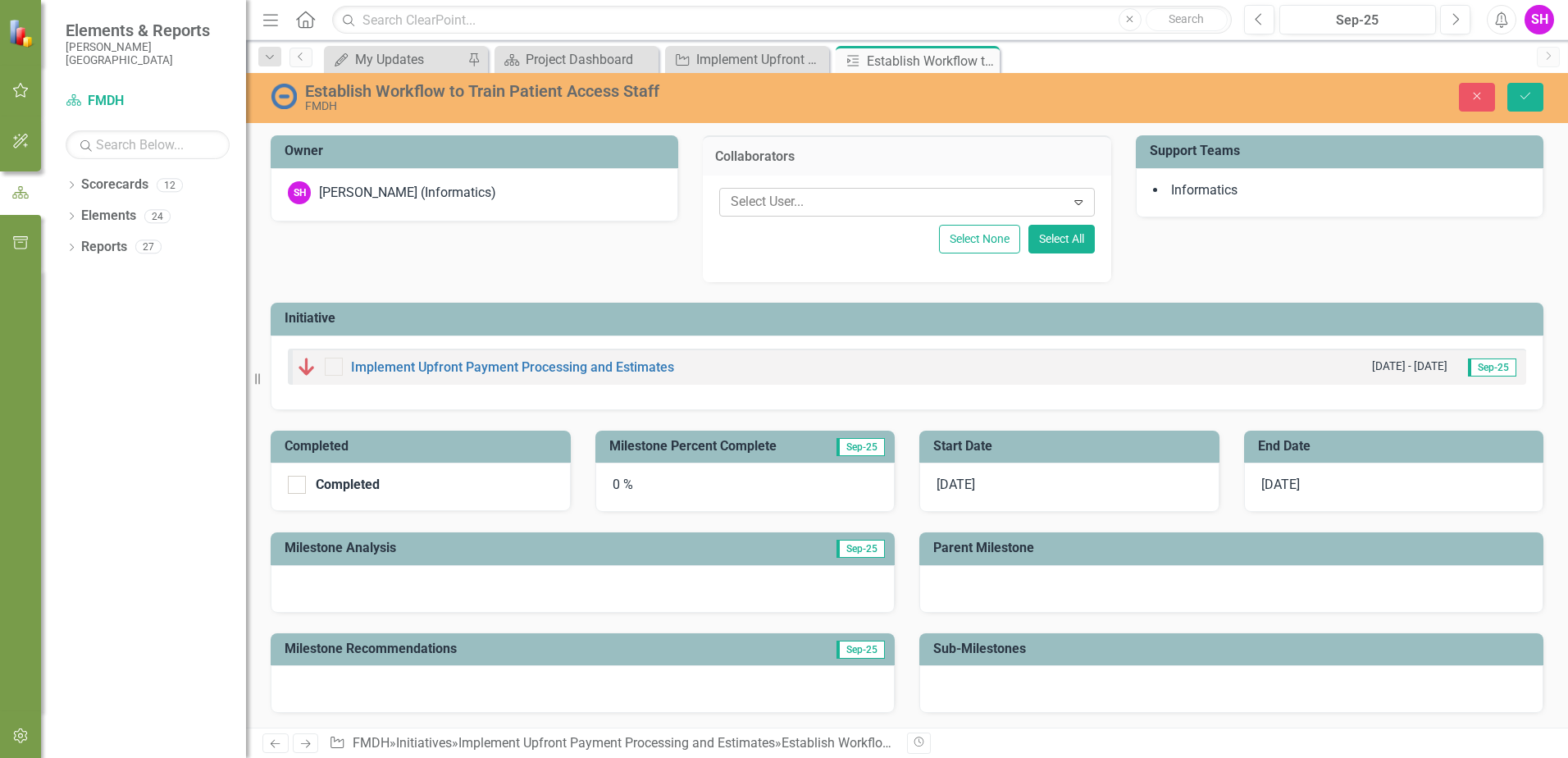
click at [861, 203] on div at bounding box center [894, 202] width 341 height 22
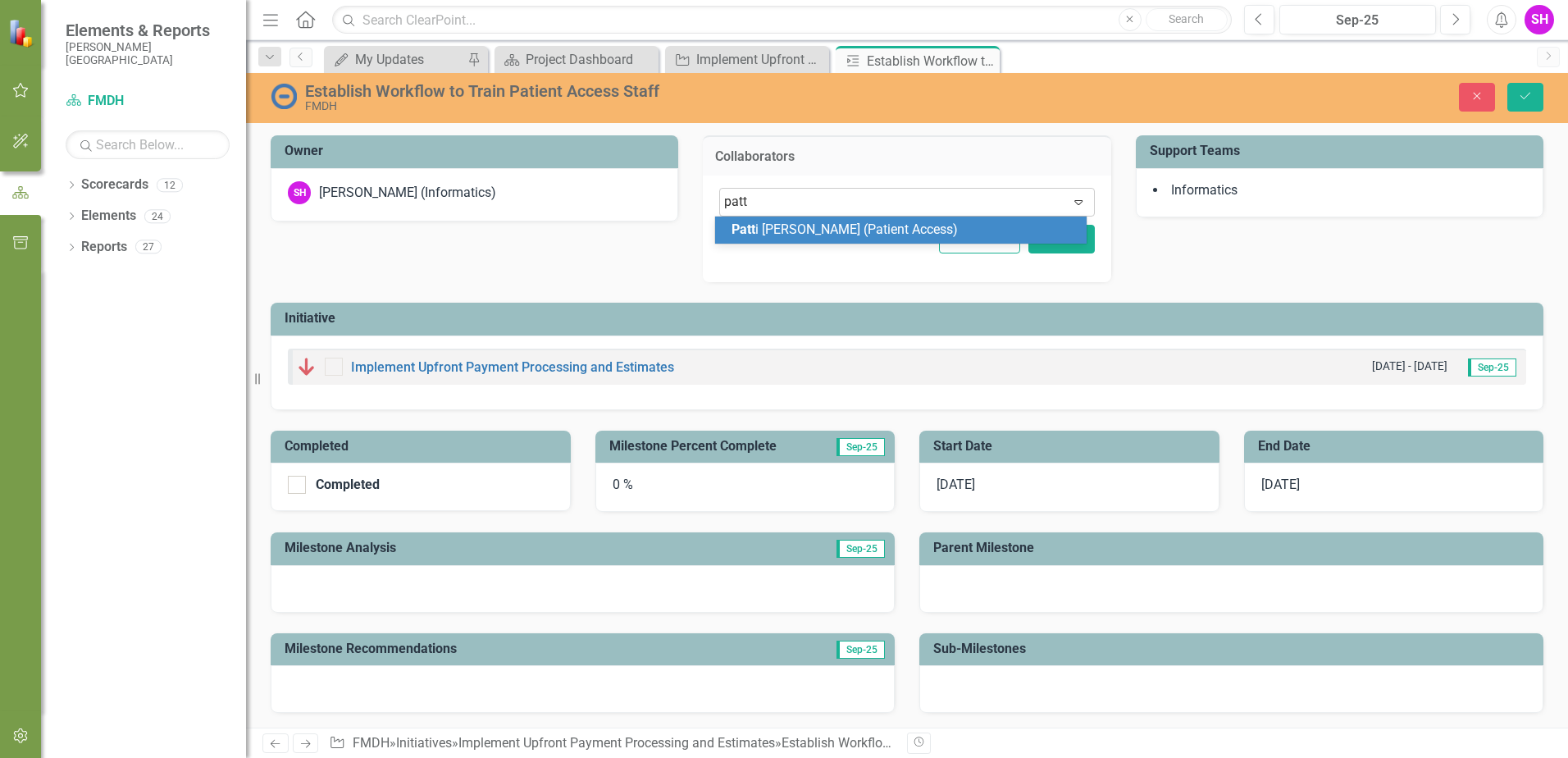
type input "[PERSON_NAME]"
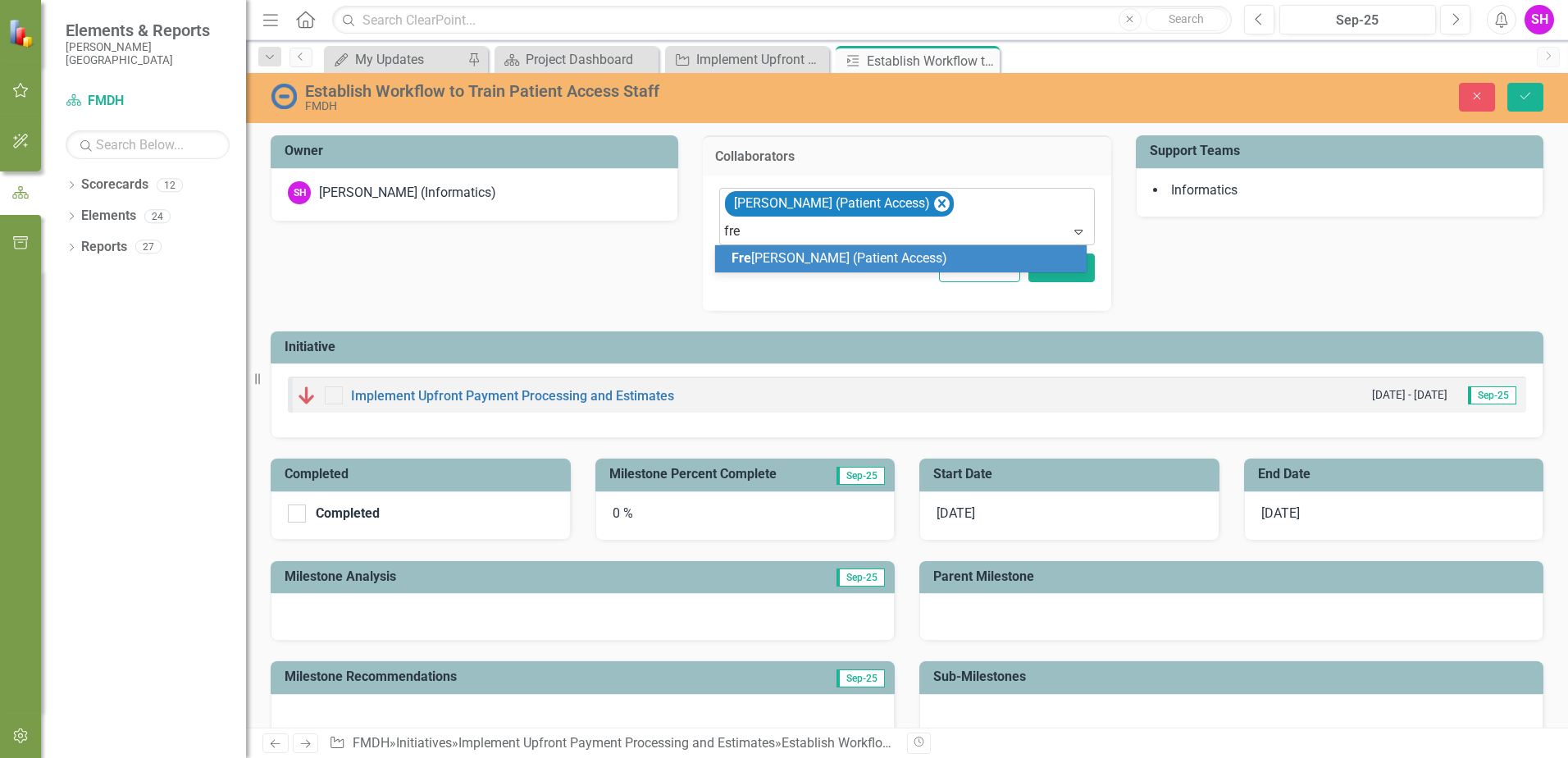
type input "[PERSON_NAME]"
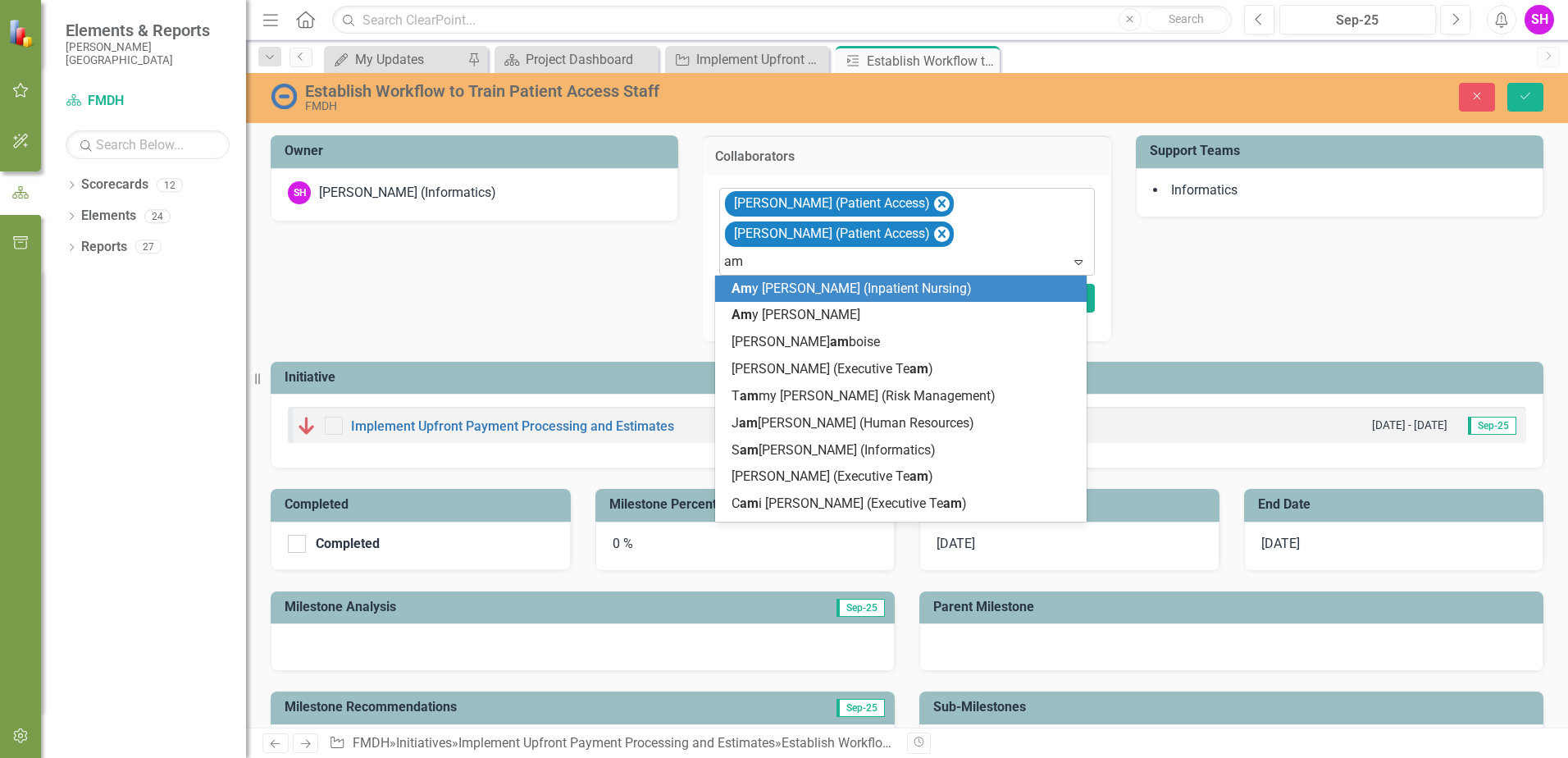
type input "[PERSON_NAME]"
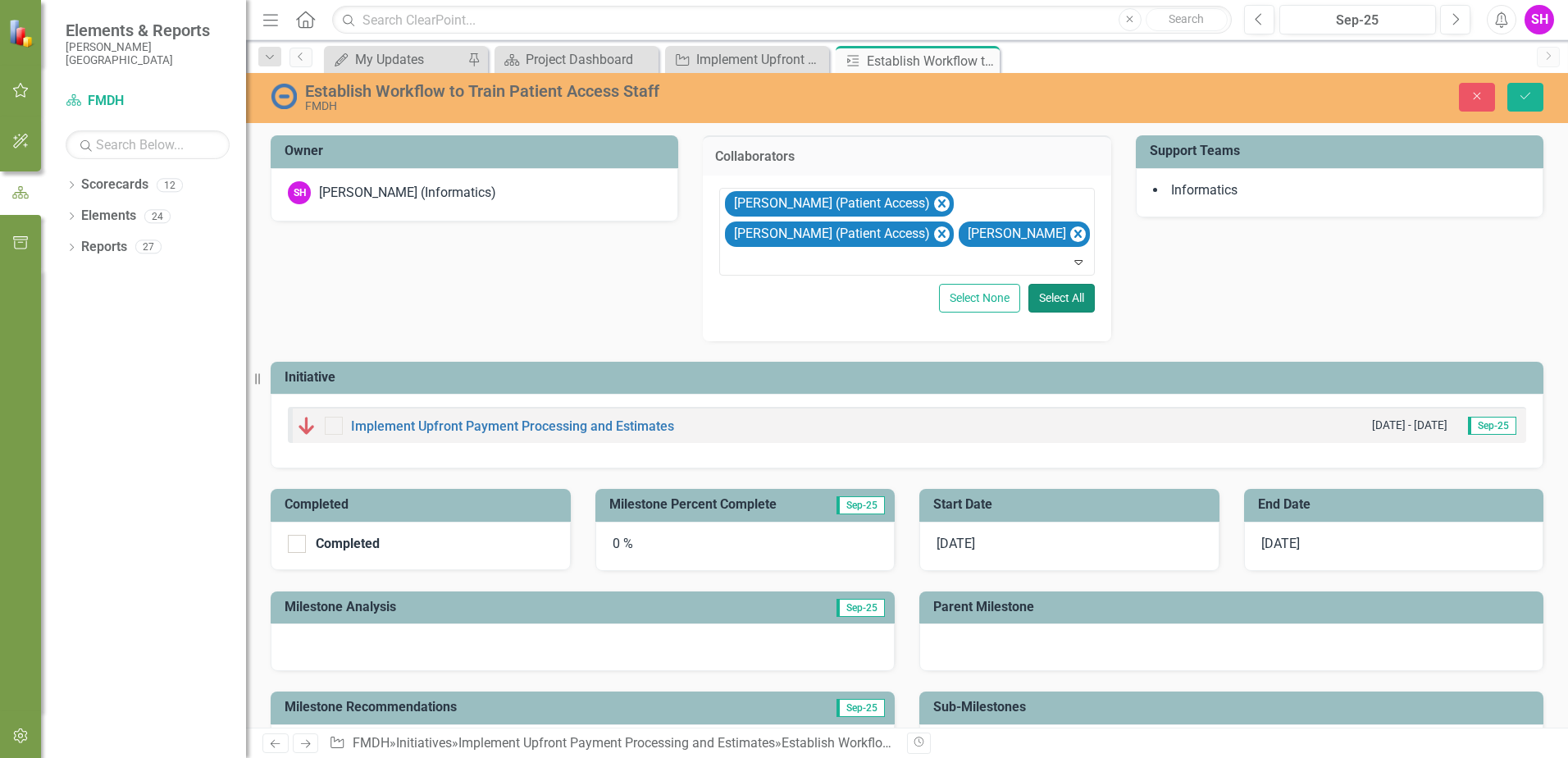
click at [1065, 302] on button "Select All" at bounding box center [1062, 298] width 66 height 29
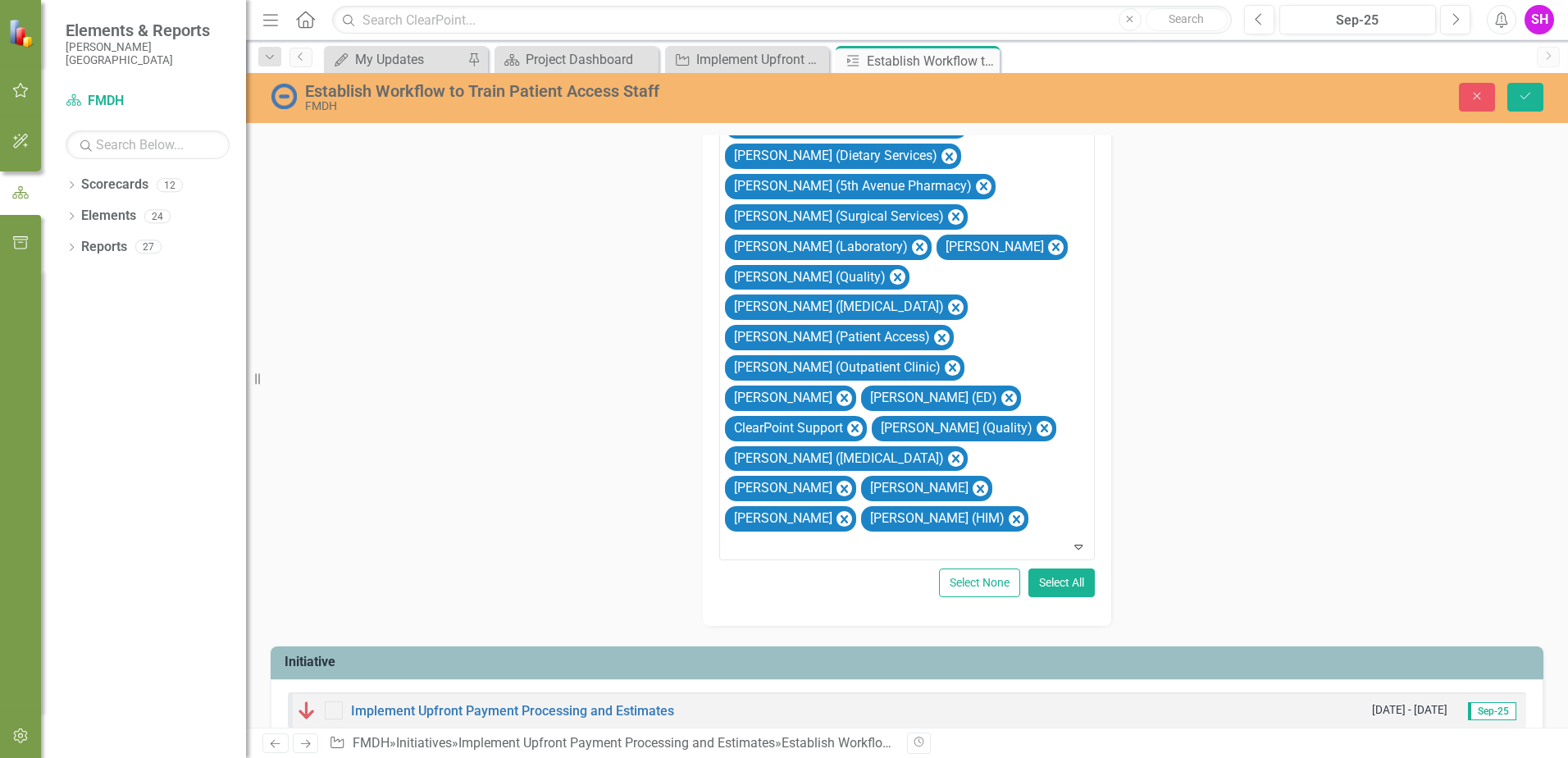
click at [979, 568] on button "Select None" at bounding box center [980, 583] width 81 height 29
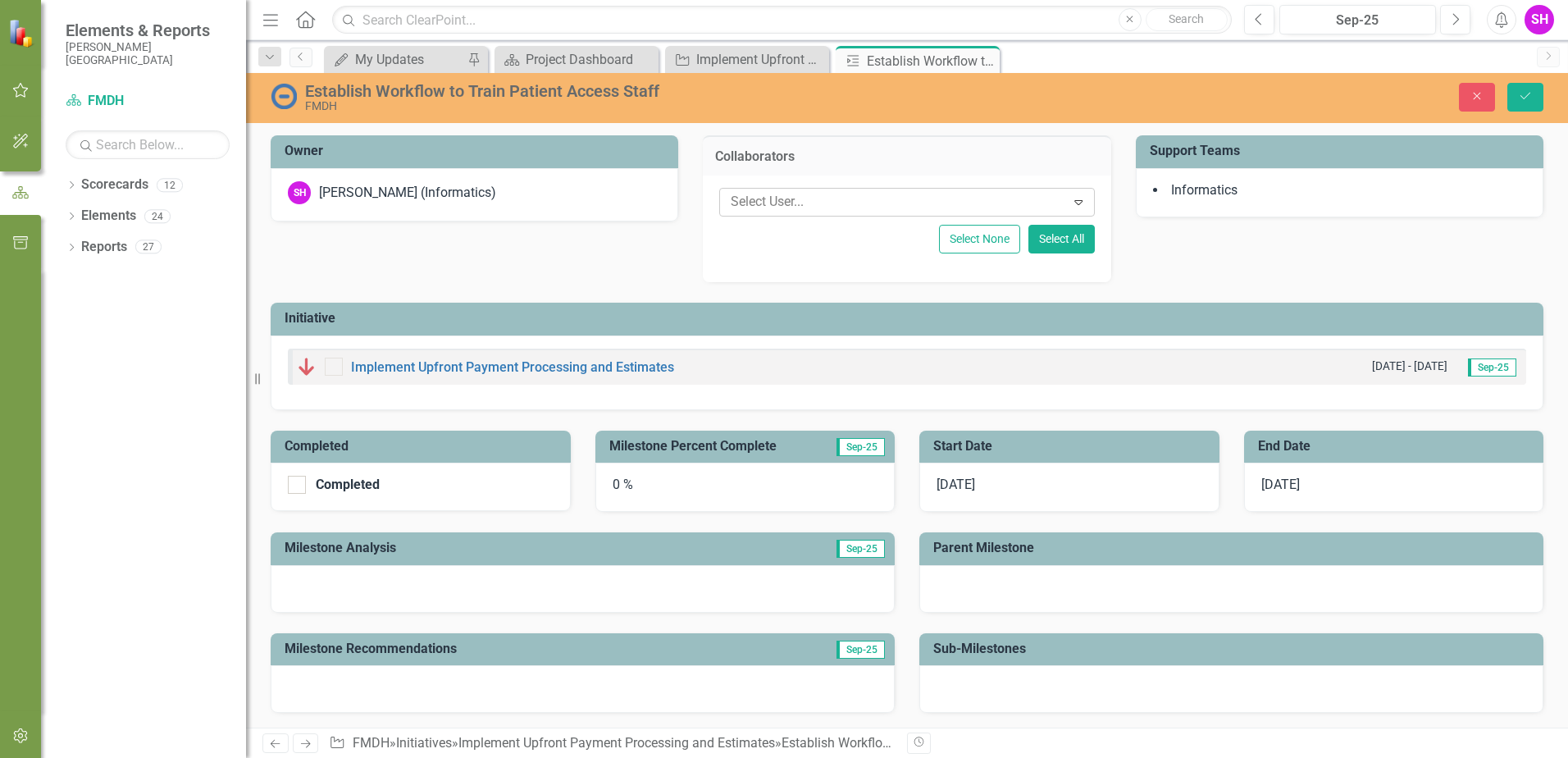
click at [913, 205] on div at bounding box center [894, 202] width 341 height 22
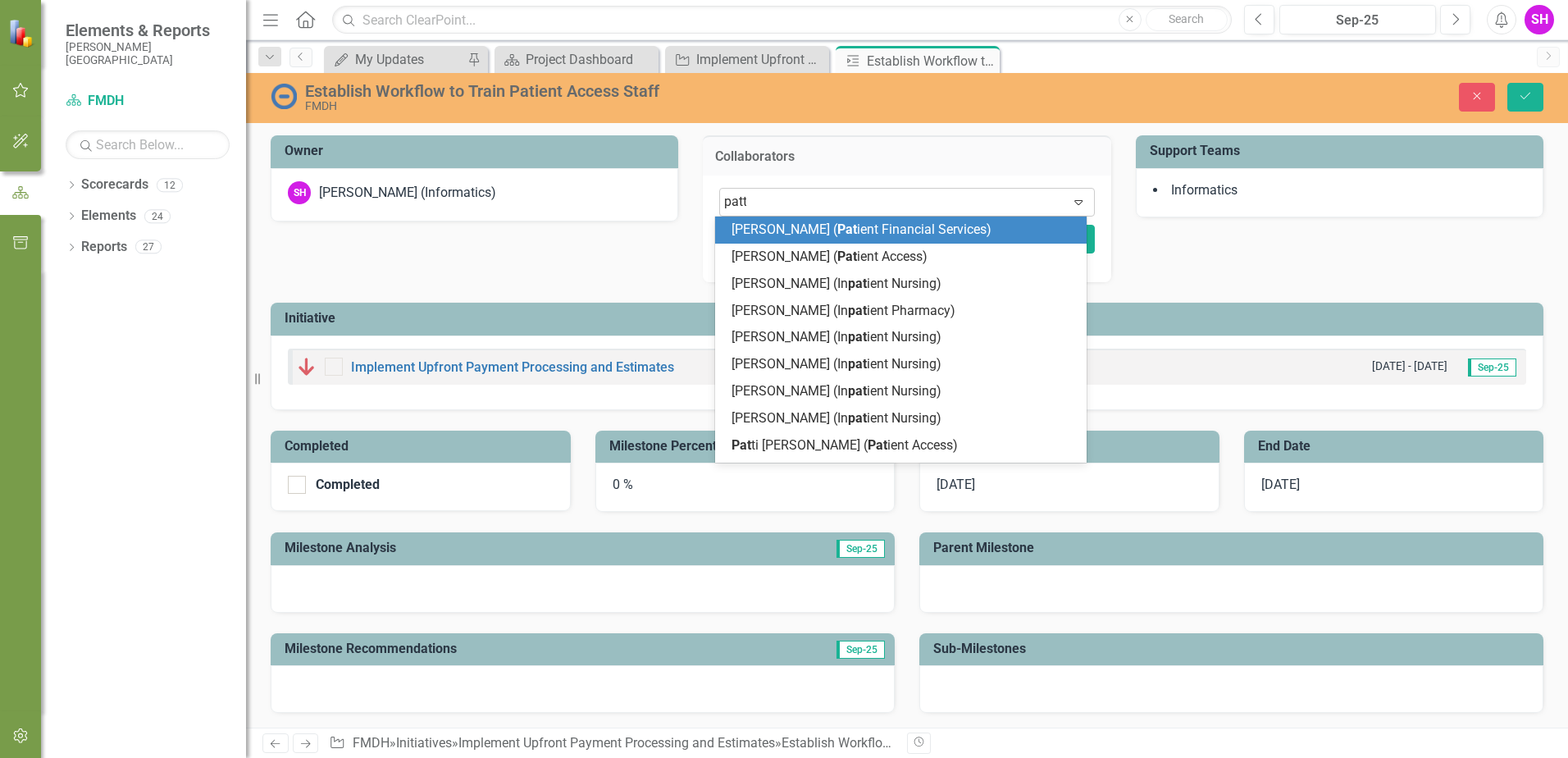
type input "[PERSON_NAME]"
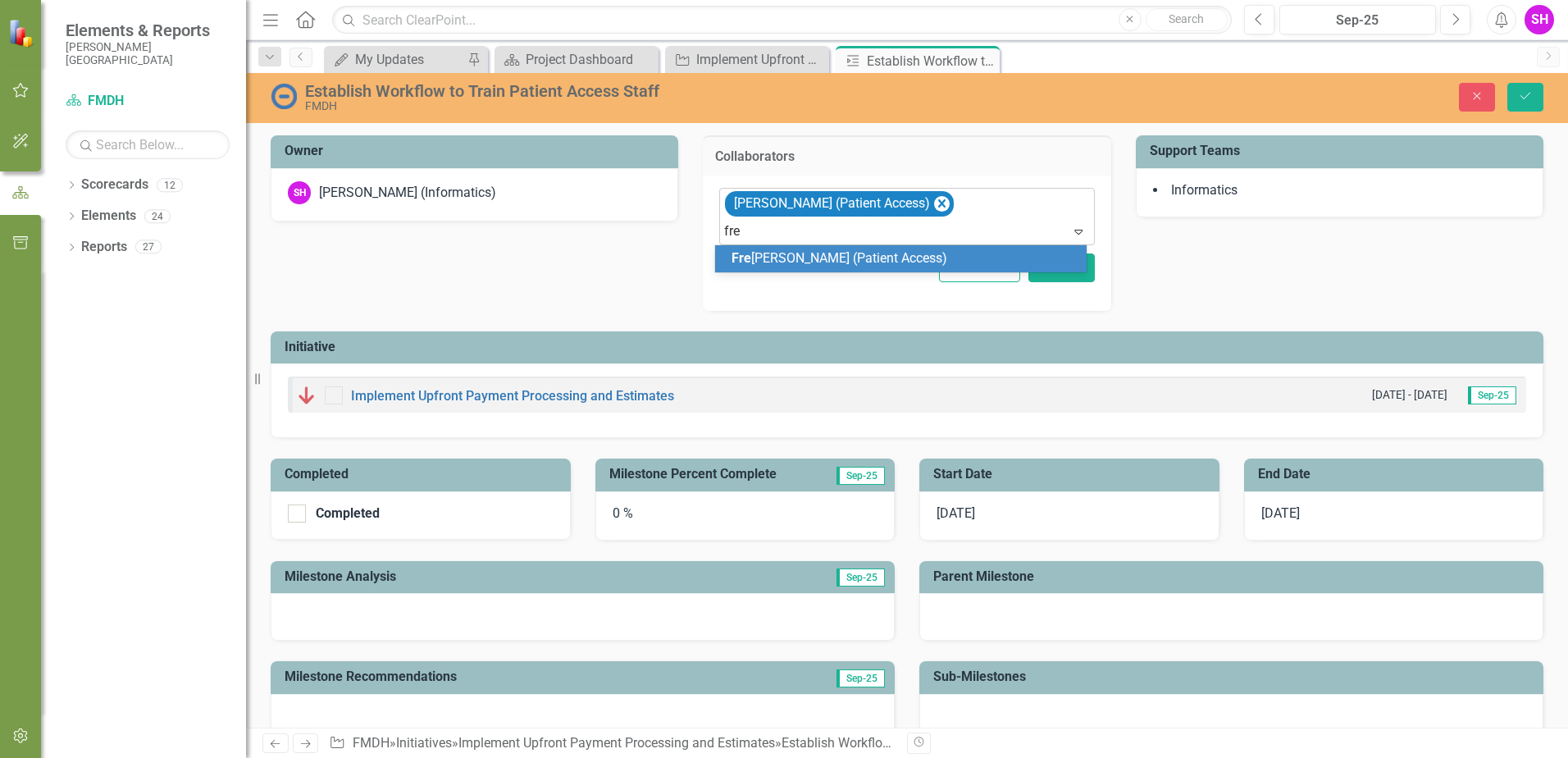
type input "[PERSON_NAME]"
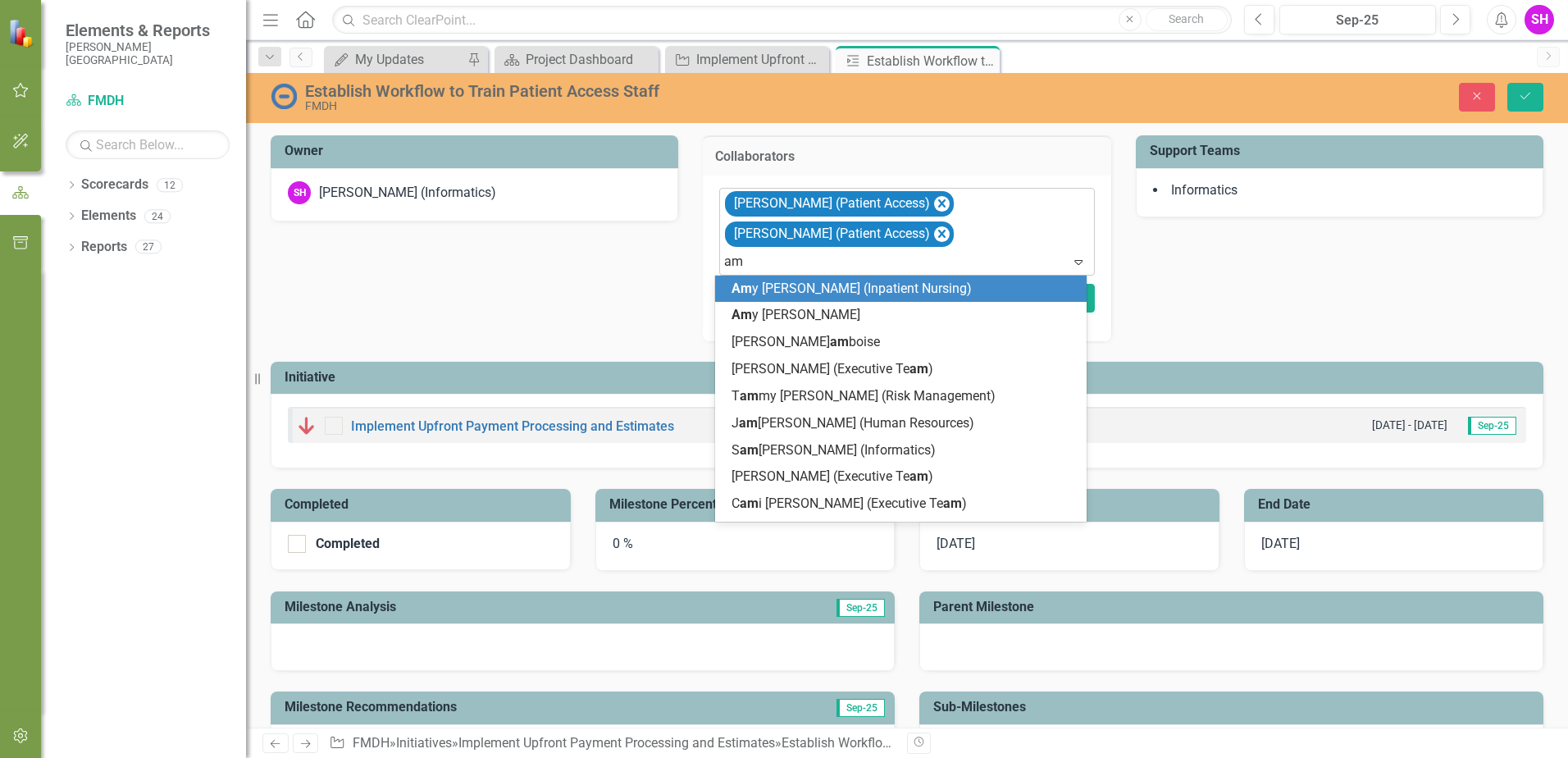
type input "[PERSON_NAME]"
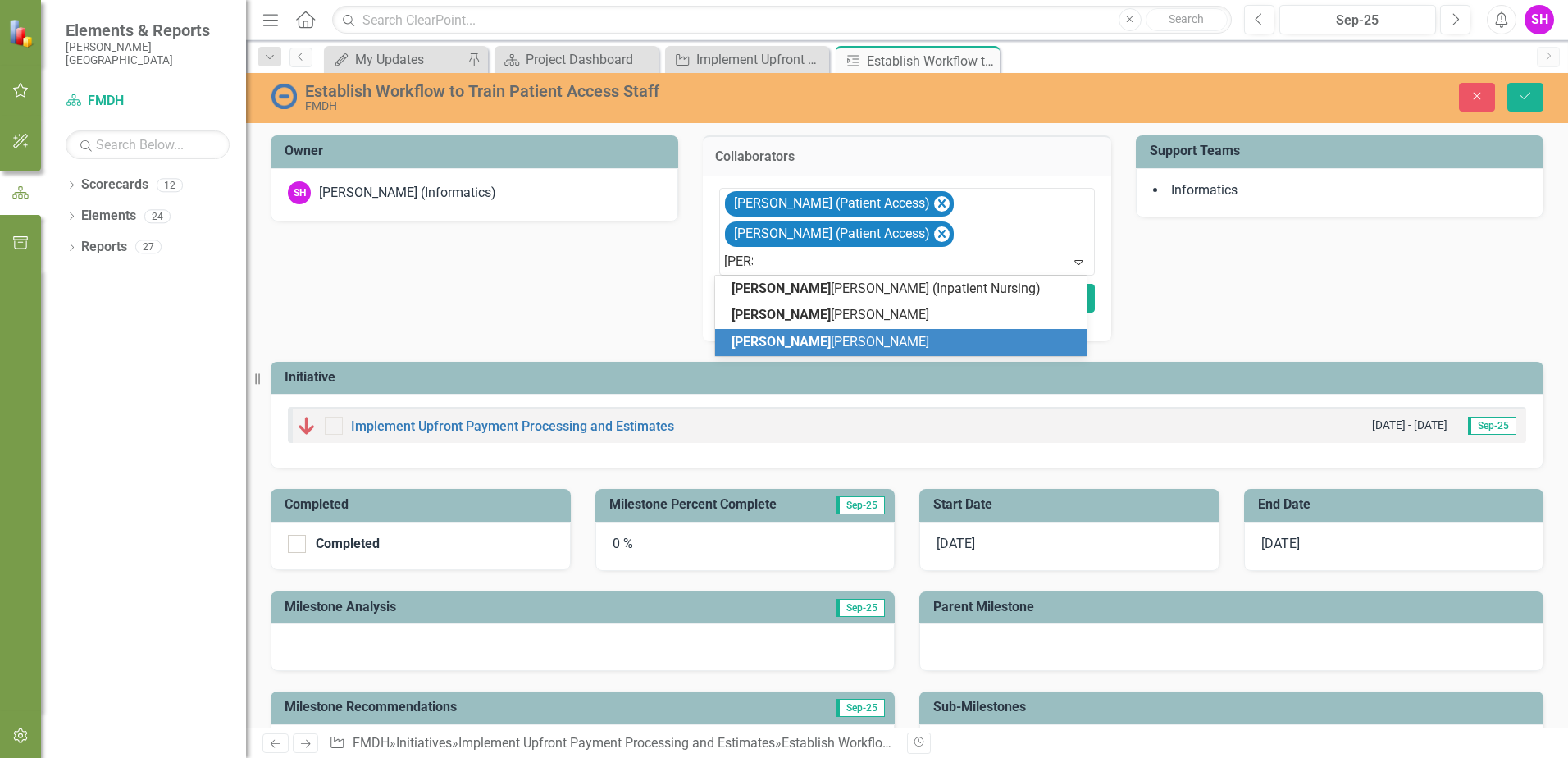
click at [764, 335] on span "[PERSON_NAME]" at bounding box center [830, 341] width 198 height 16
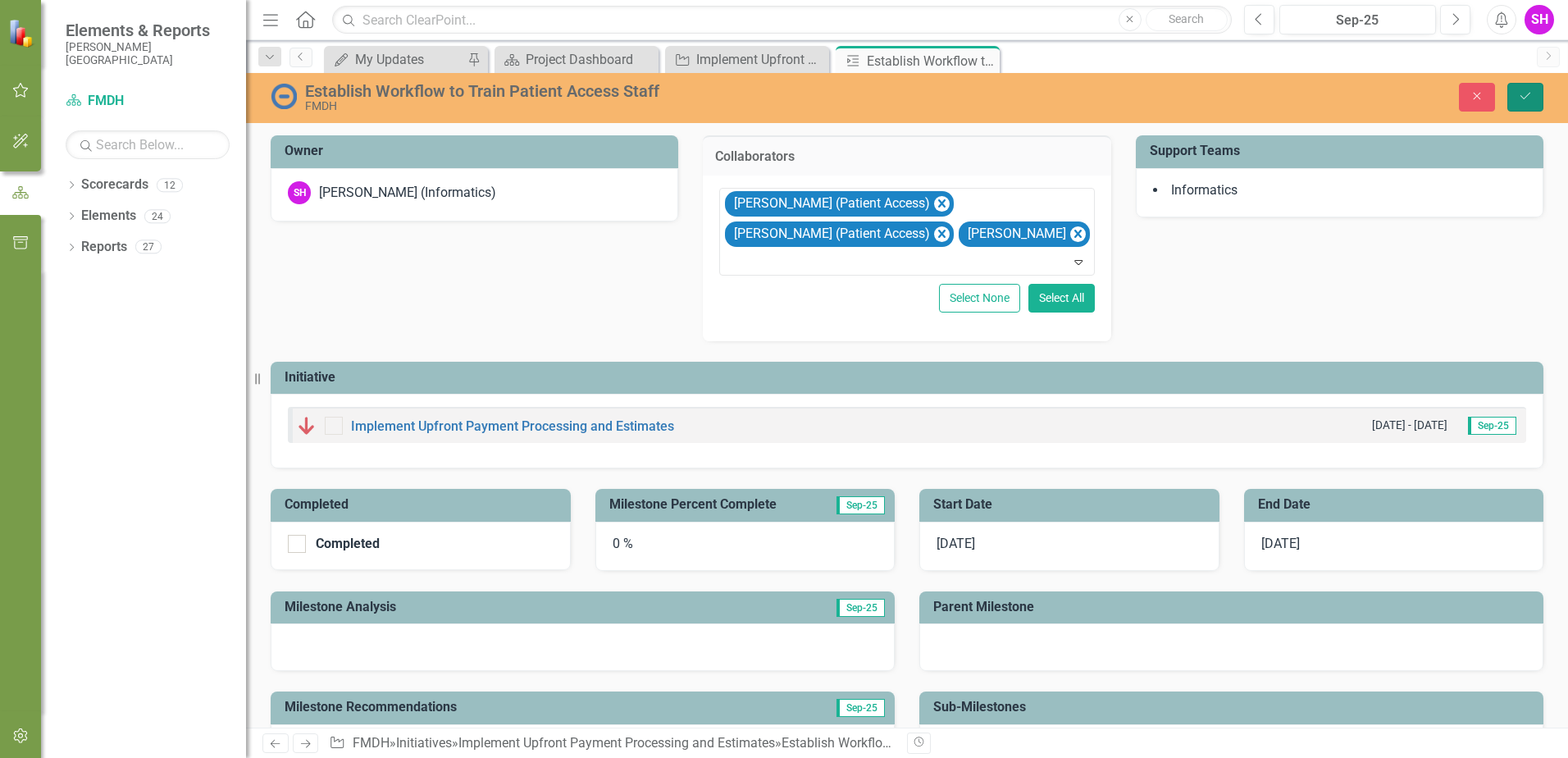
click at [1529, 101] on icon "Save" at bounding box center [1526, 96] width 15 height 12
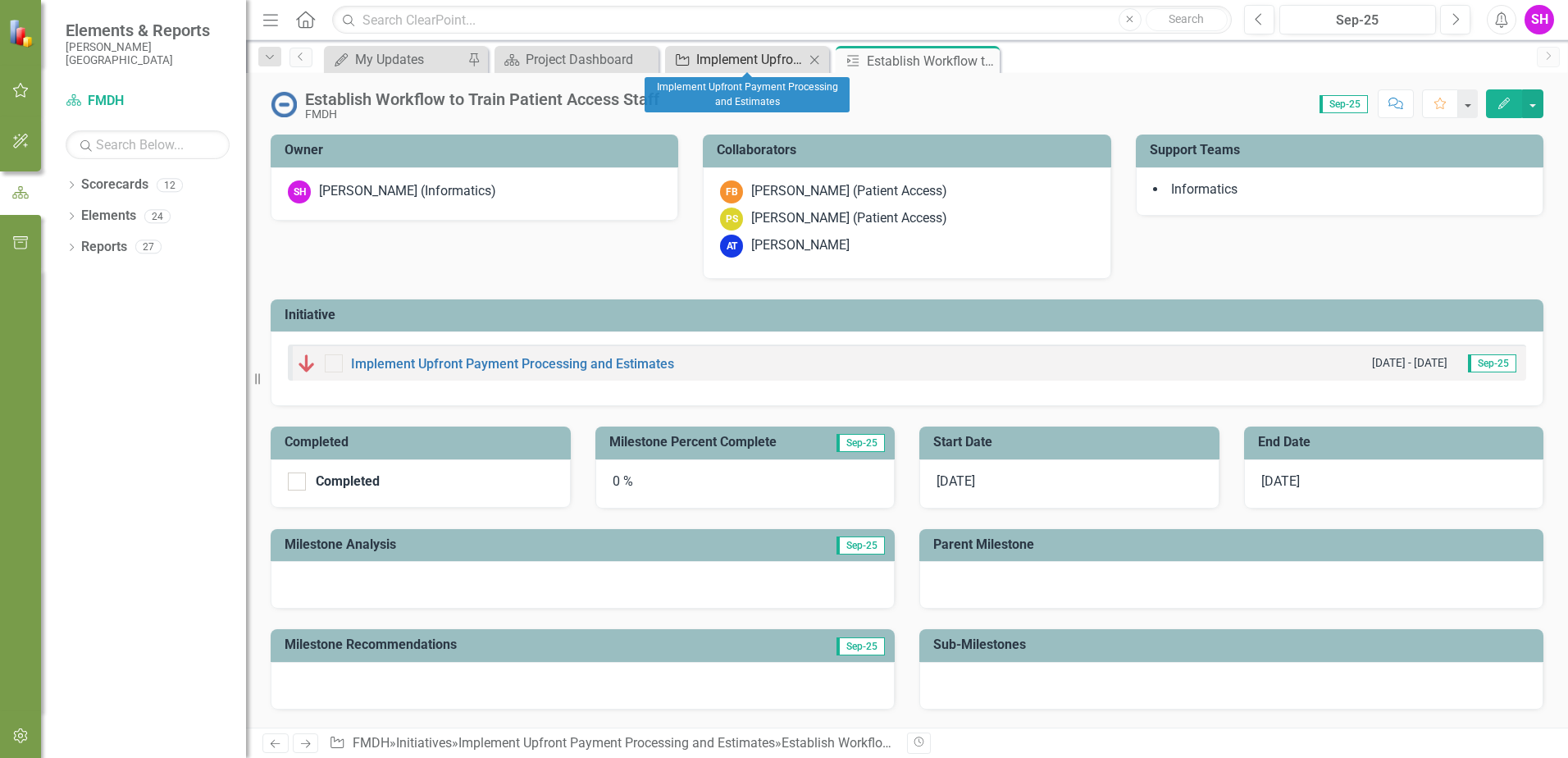
click at [784, 60] on div "Implement Upfront Payment Processing and Estimates" at bounding box center [750, 59] width 108 height 21
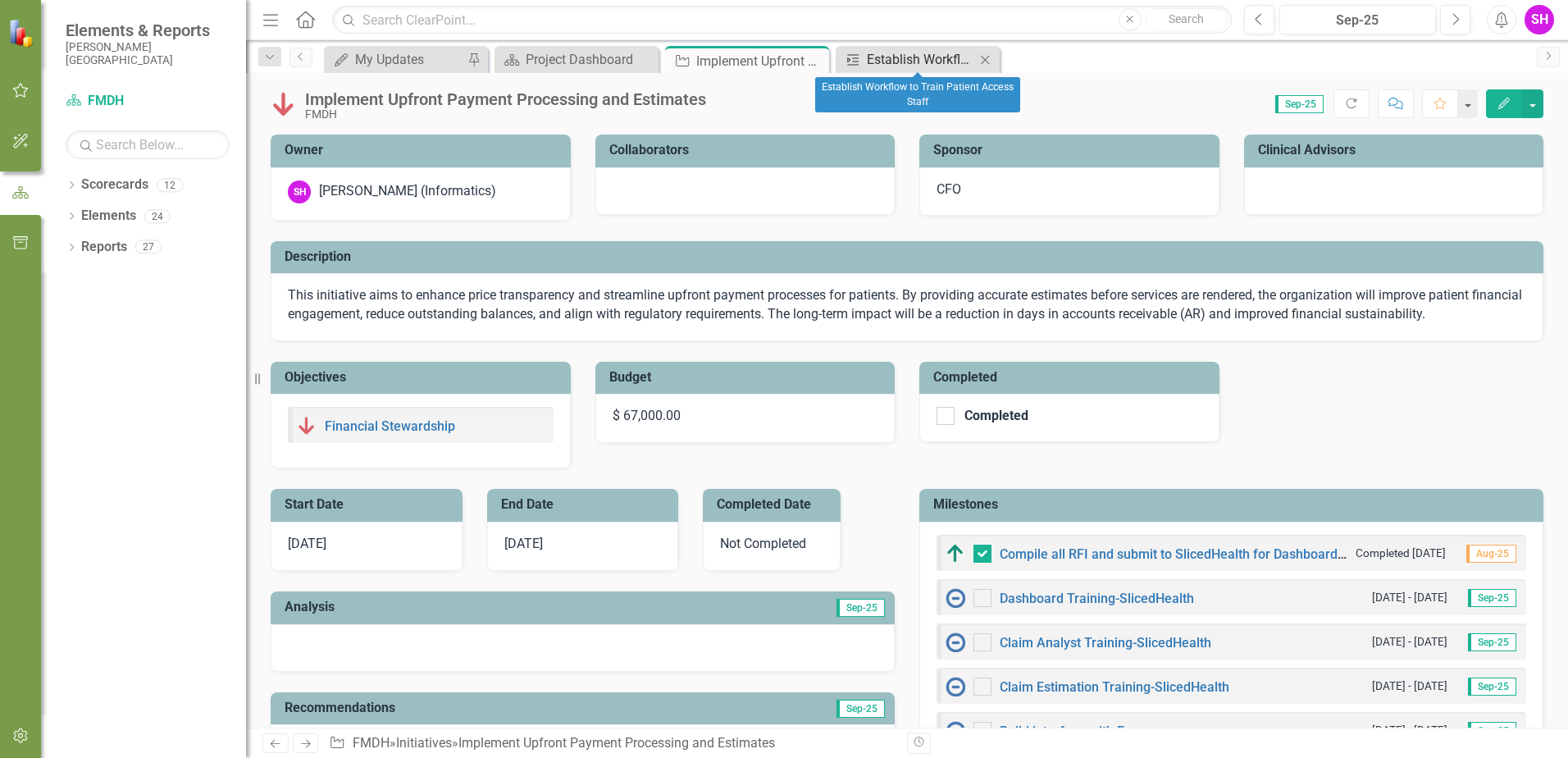
click at [903, 57] on div "Establish Workflow to Train Patient Access Staff" at bounding box center [921, 59] width 108 height 21
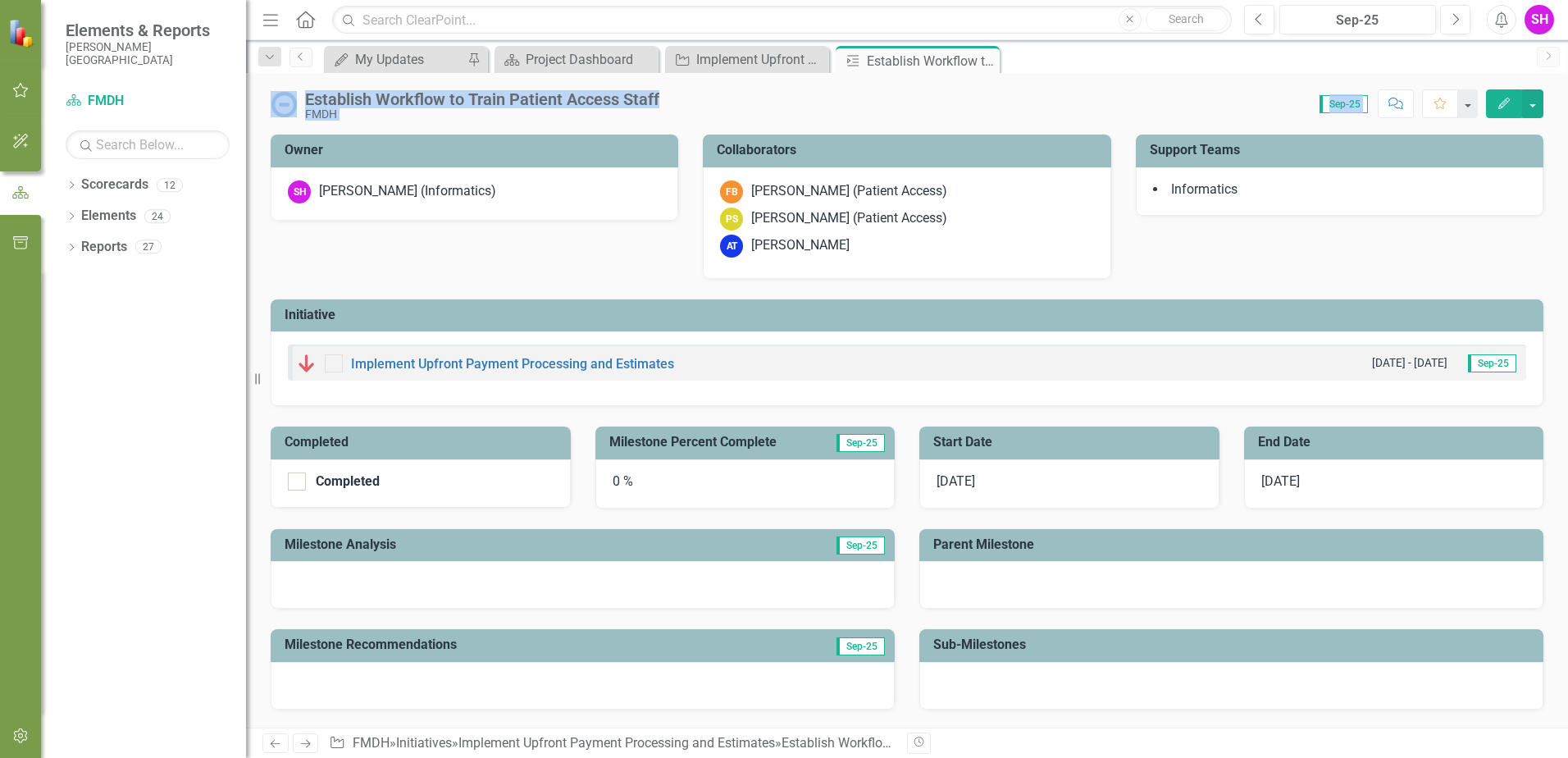
drag, startPoint x: 985, startPoint y: 56, endPoint x: 1081, endPoint y: 274, distance: 238.2
click at [1081, 274] on div "Menu Home Search Close Search Previous Sep-25 Next Alerts SH User Edit Profile …" at bounding box center [907, 379] width 1322 height 758
drag, startPoint x: 1081, startPoint y: 274, endPoint x: 1211, endPoint y: 239, distance: 134.6
click at [1211, 239] on div "Owner SH [PERSON_NAME] (Informatics) Collaborators FB [PERSON_NAME] (Patient Ac…" at bounding box center [907, 260] width 1297 height 292
click at [957, 439] on h3 "Start Date" at bounding box center [1072, 442] width 278 height 15
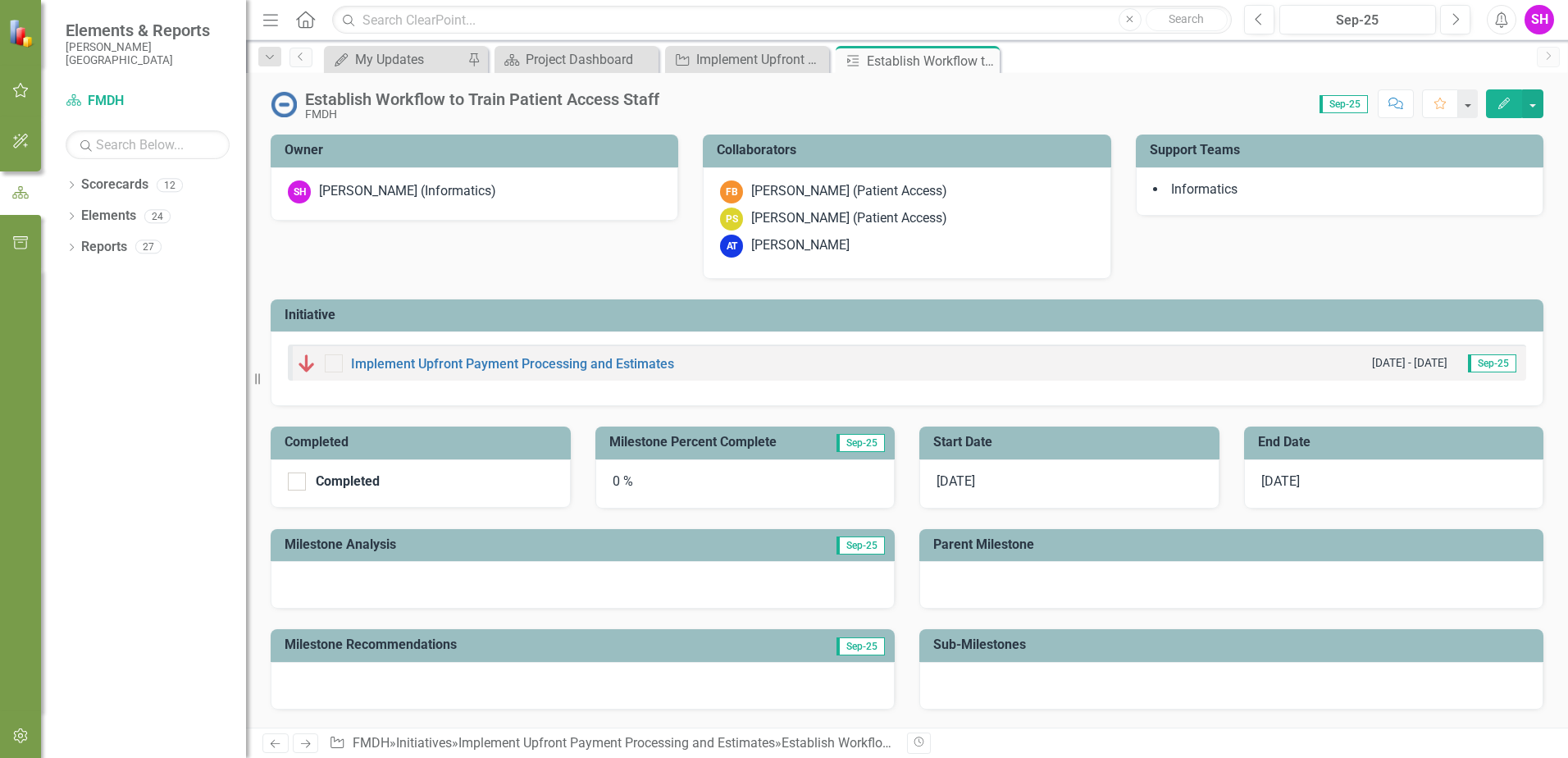
click at [957, 439] on h3 "Start Date" at bounding box center [1072, 442] width 278 height 15
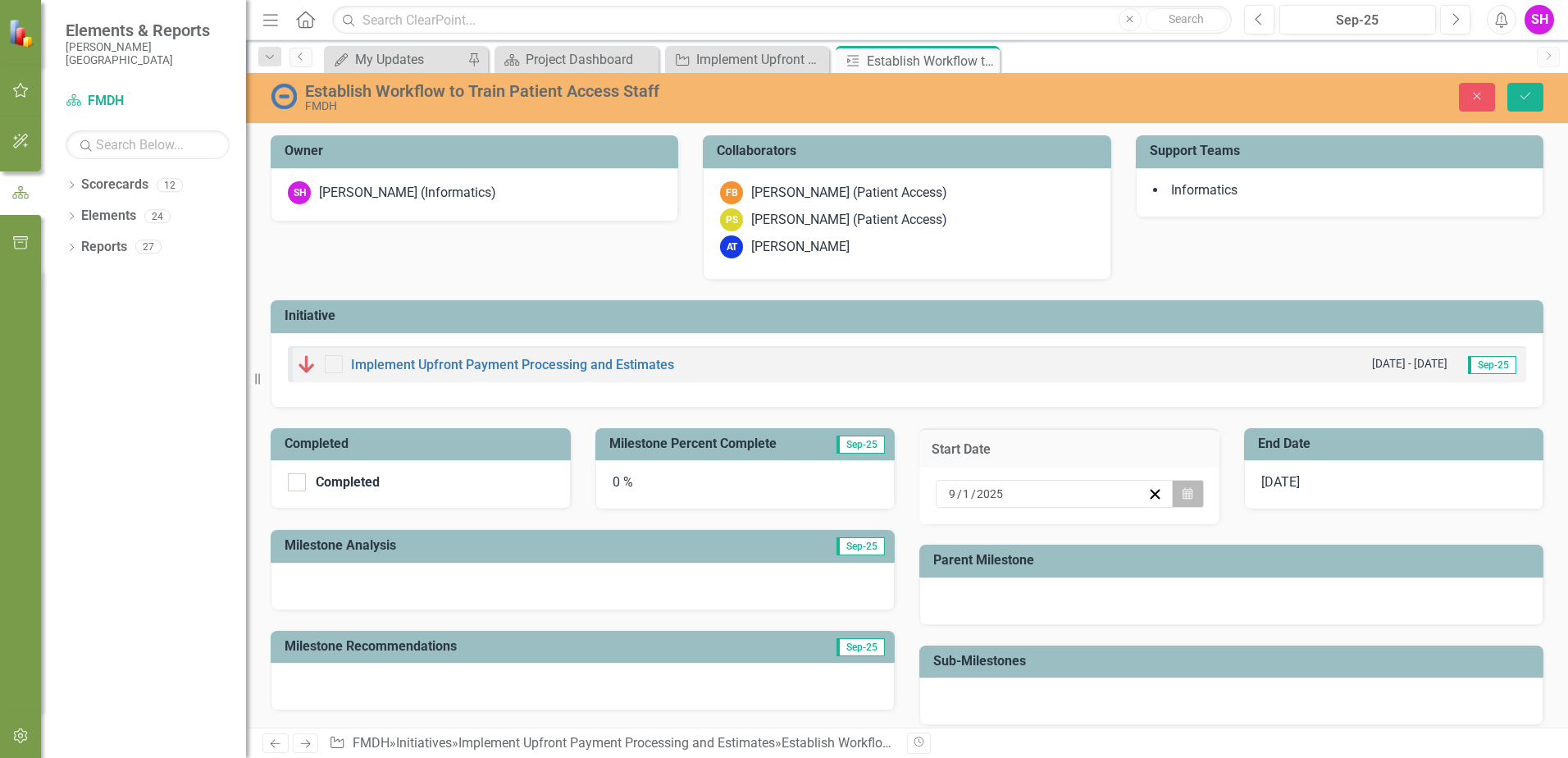
click at [1182, 494] on icon "button" at bounding box center [1187, 493] width 10 height 12
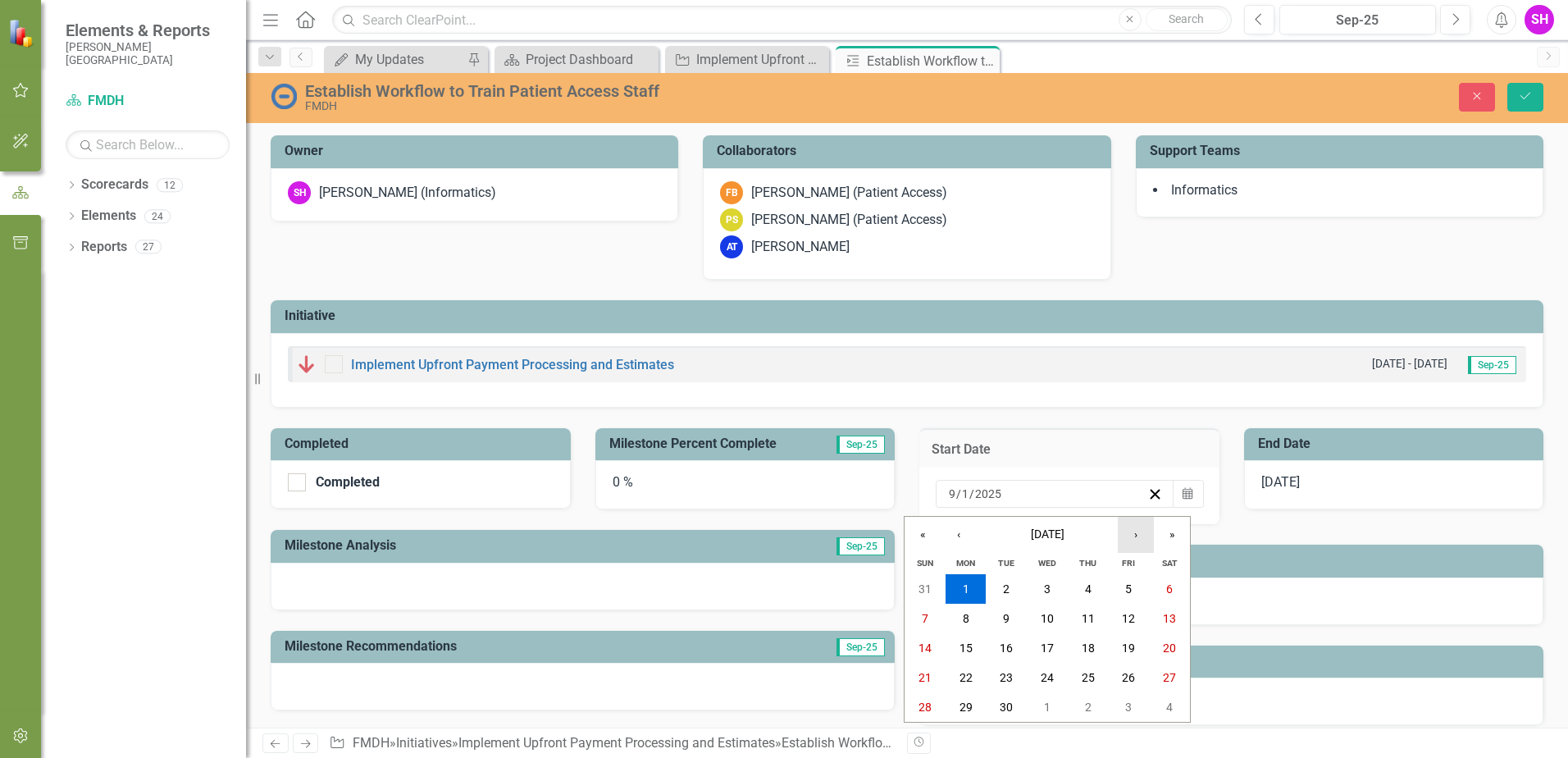
click at [1142, 537] on button "›" at bounding box center [1136, 535] width 36 height 36
click at [1160, 588] on button "1" at bounding box center [1170, 589] width 41 height 30
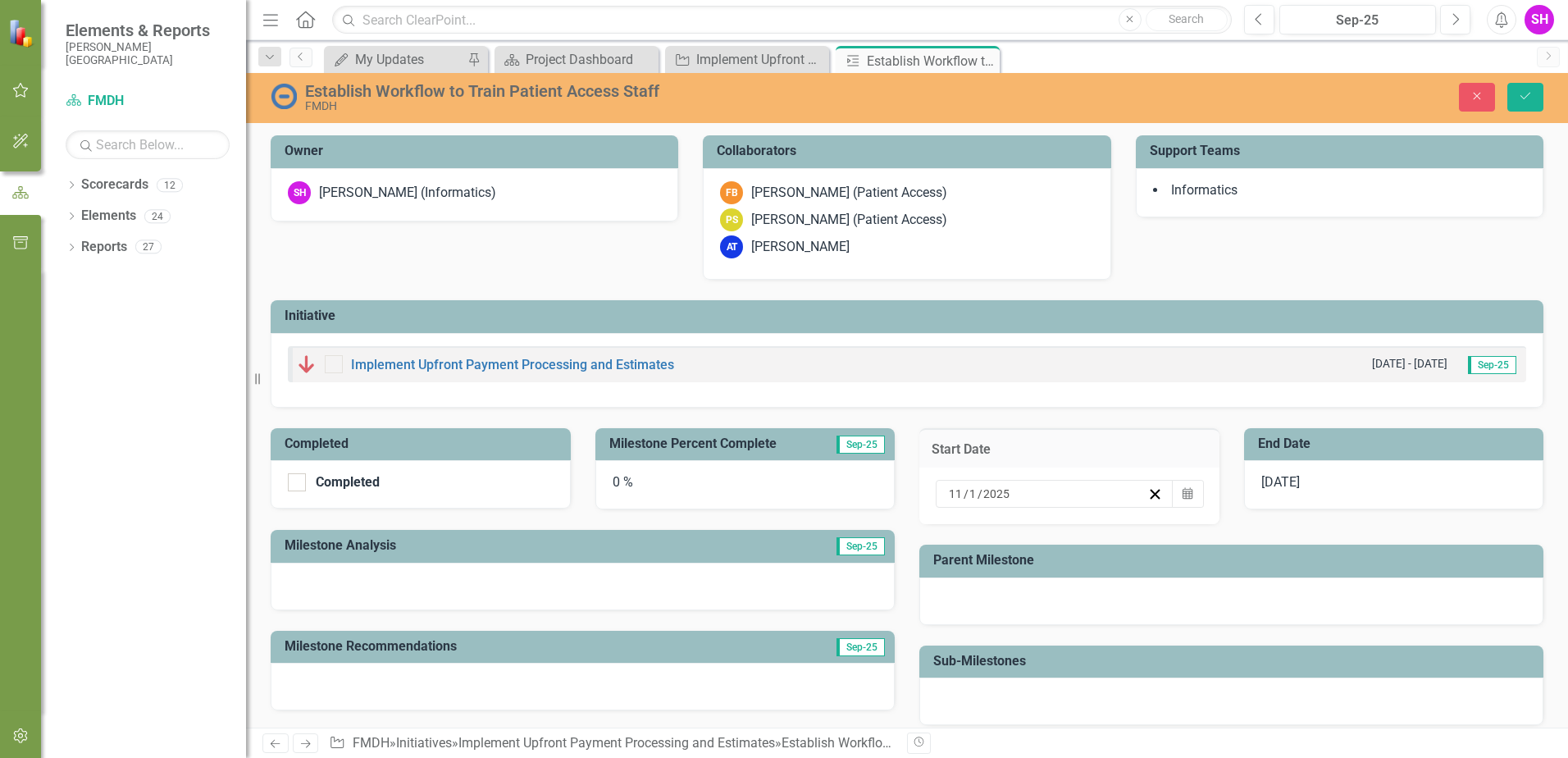
click at [1337, 482] on div "[DATE]" at bounding box center [1394, 484] width 300 height 49
click at [1337, 447] on h3 "End Date" at bounding box center [1398, 444] width 278 height 15
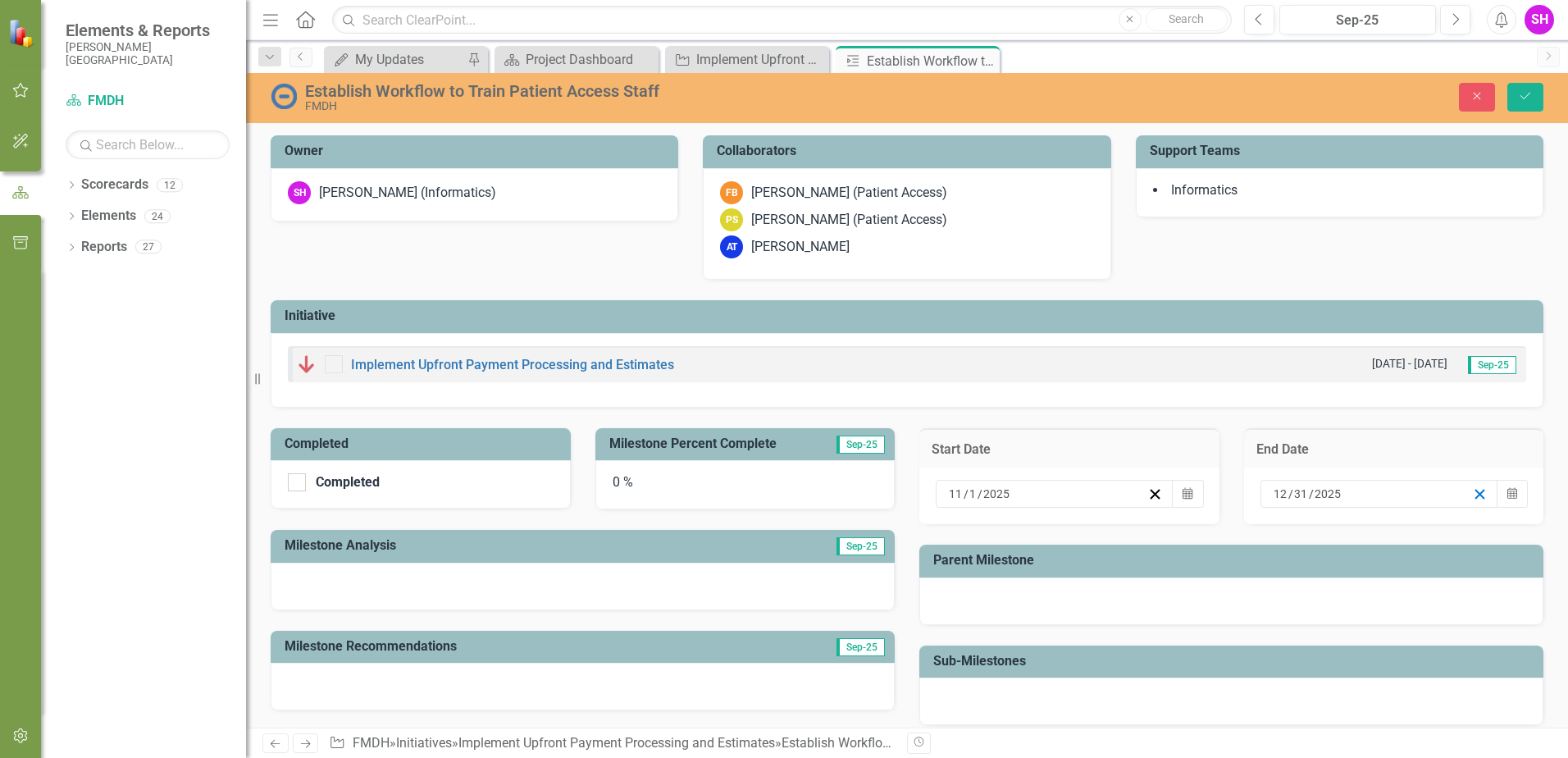
click at [1475, 492] on line "button" at bounding box center [1479, 494] width 9 height 9
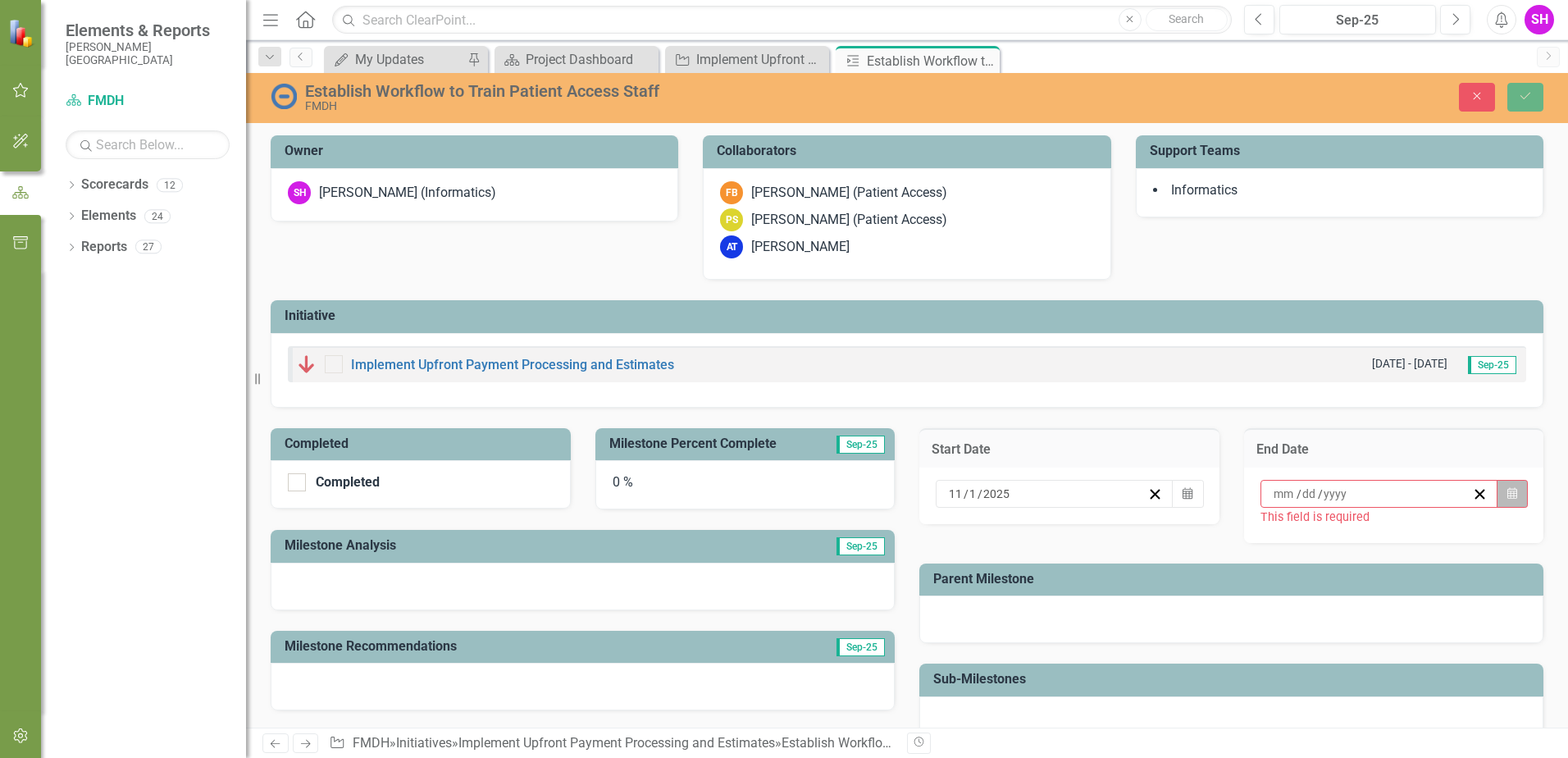
click at [1508, 492] on icon "Calendar" at bounding box center [1513, 494] width 10 height 12
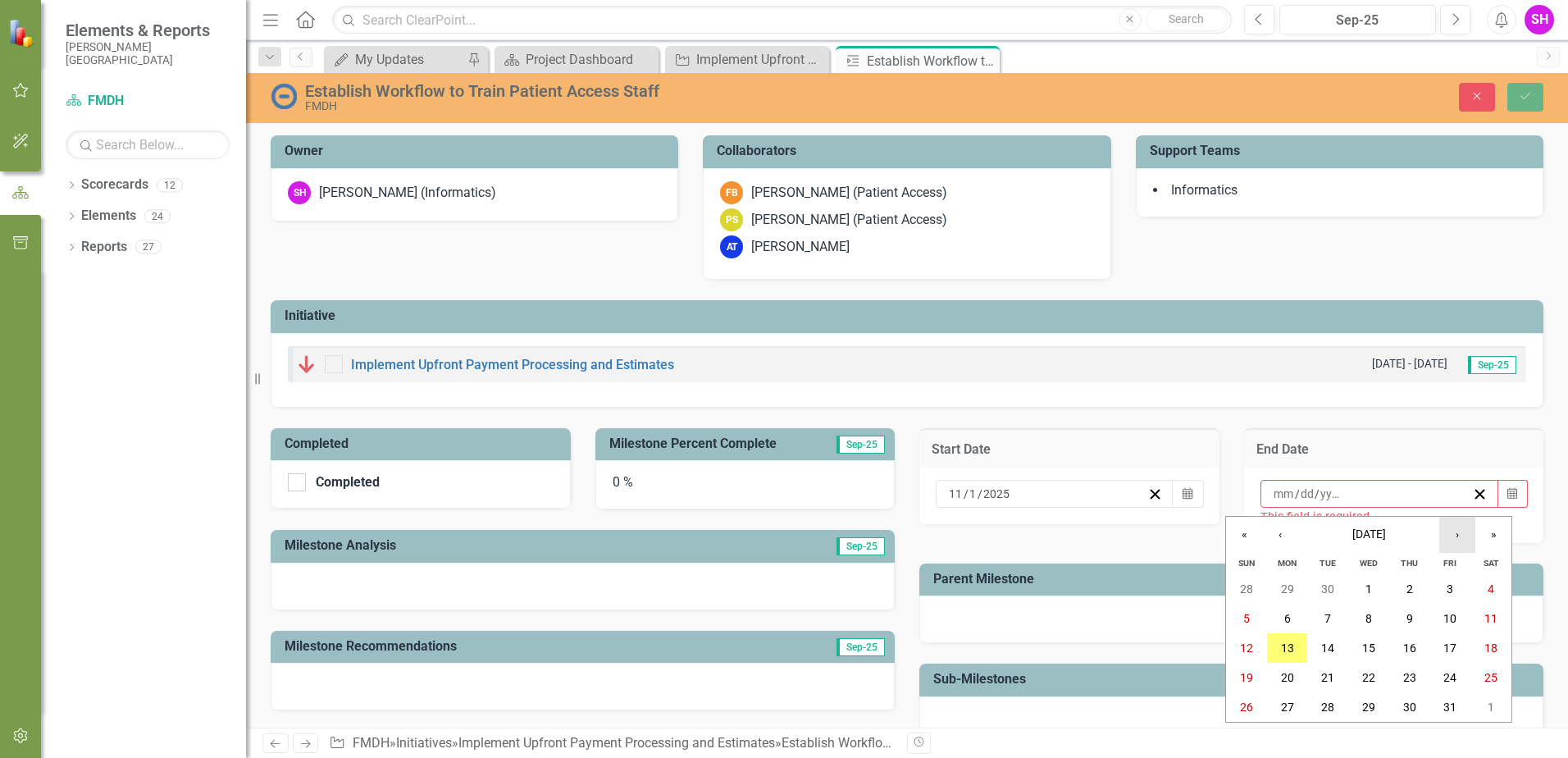
click at [1465, 544] on button "›" at bounding box center [1458, 535] width 36 height 36
click at [1465, 543] on button "›" at bounding box center [1458, 535] width 36 height 36
click at [1376, 710] on button "31" at bounding box center [1369, 708] width 41 height 30
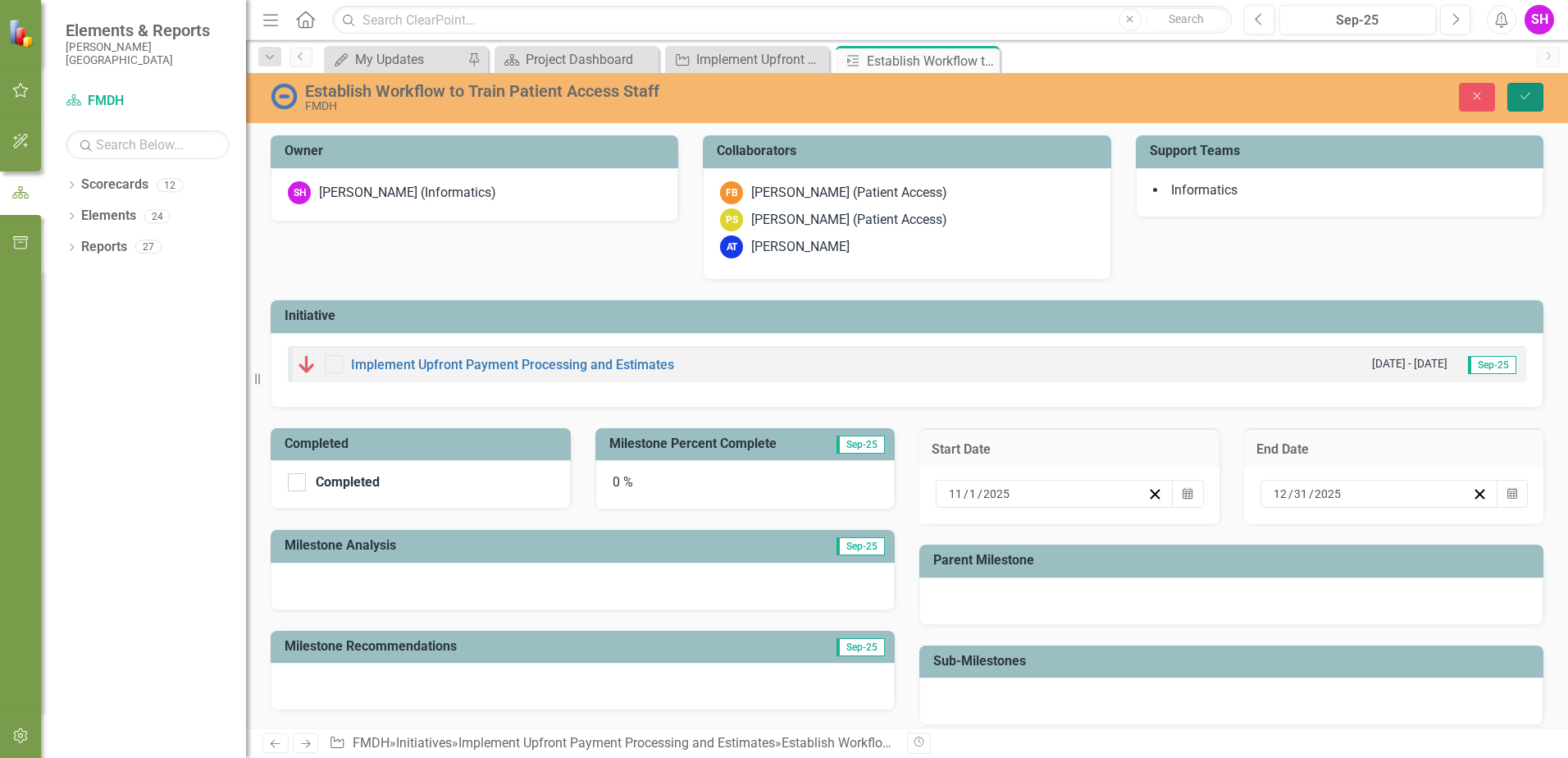
click at [1524, 95] on icon "Save" at bounding box center [1526, 96] width 15 height 12
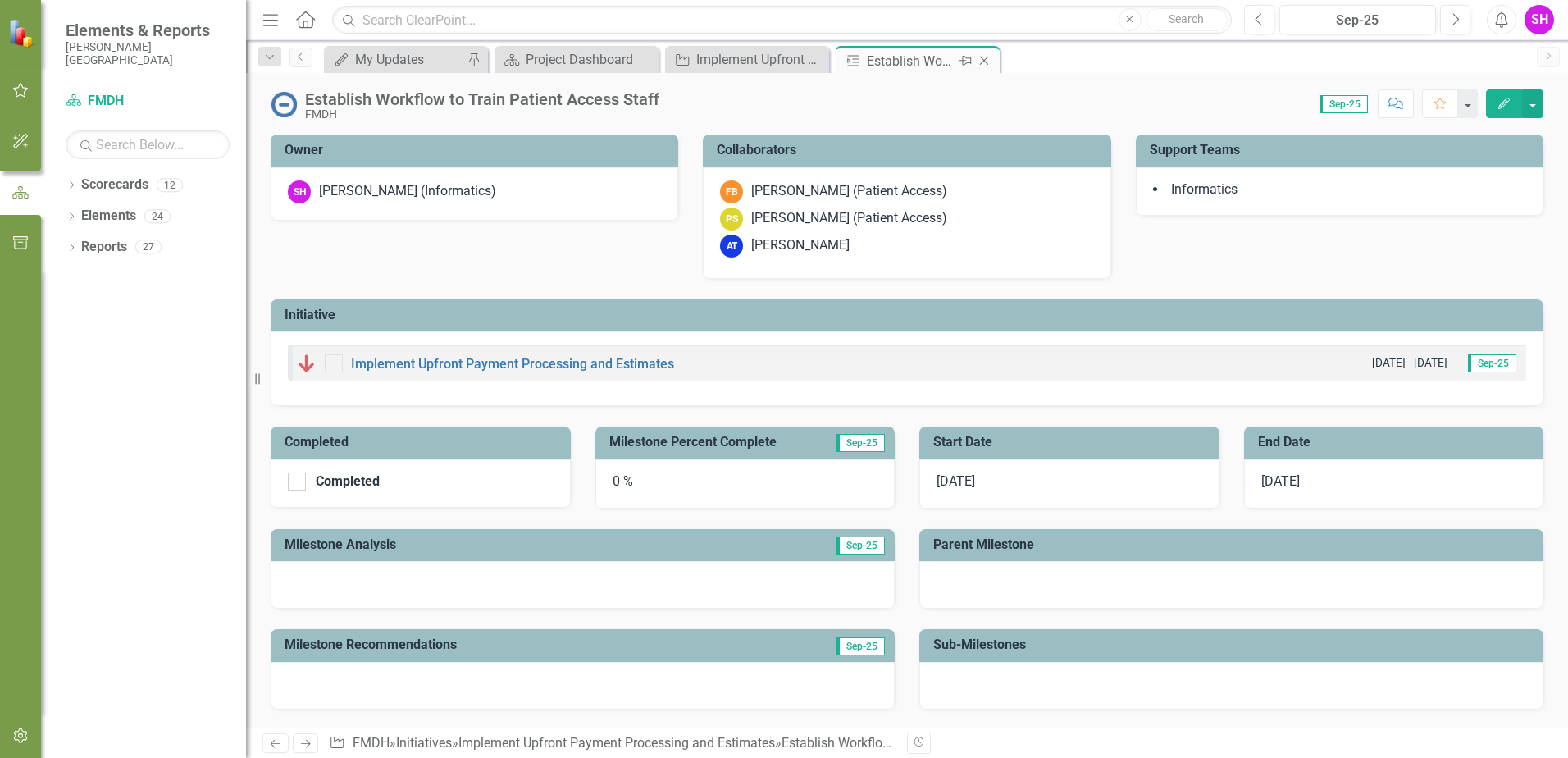
click at [985, 56] on icon "Close" at bounding box center [985, 60] width 17 height 13
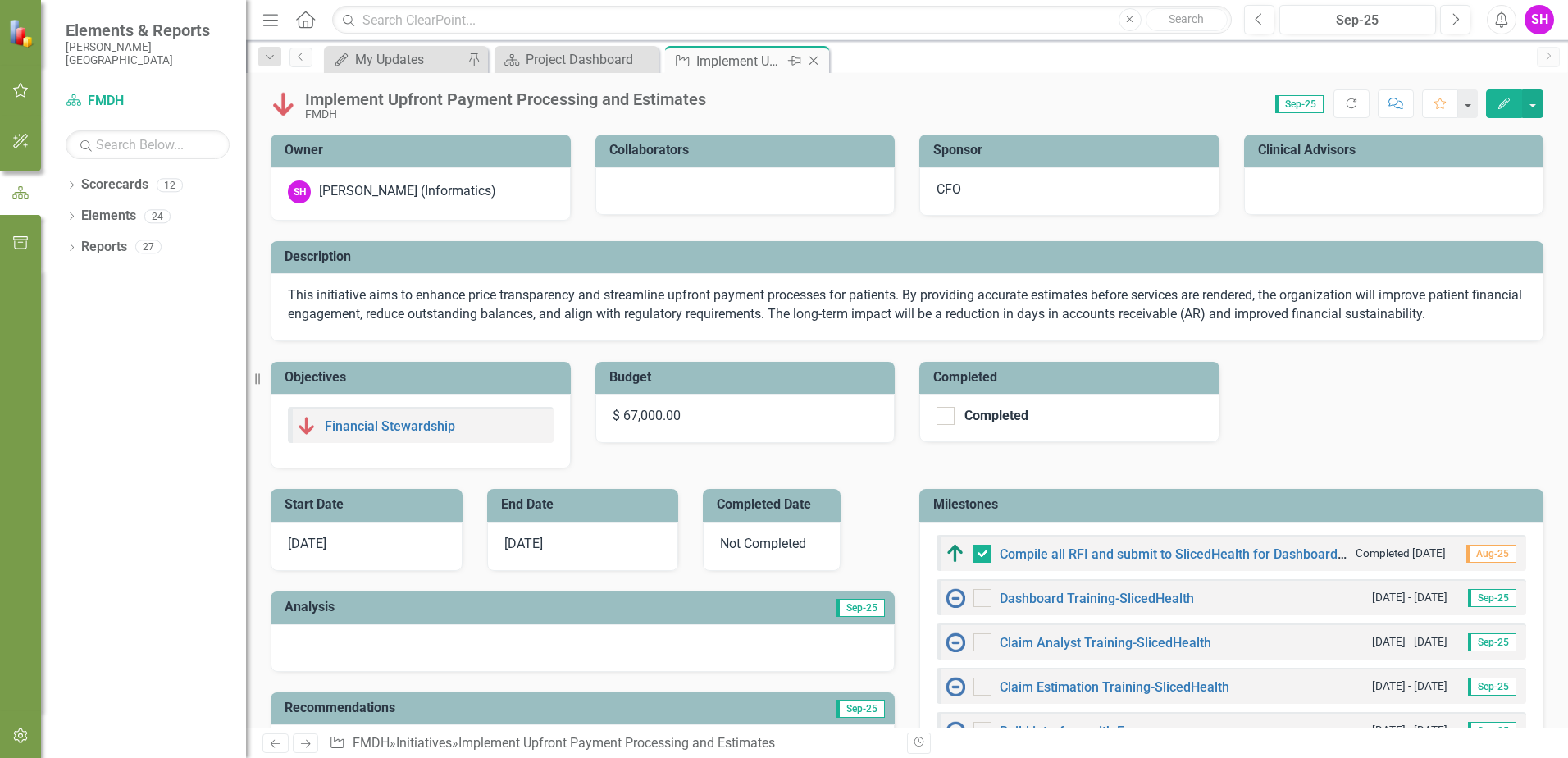
checkbox input "true"
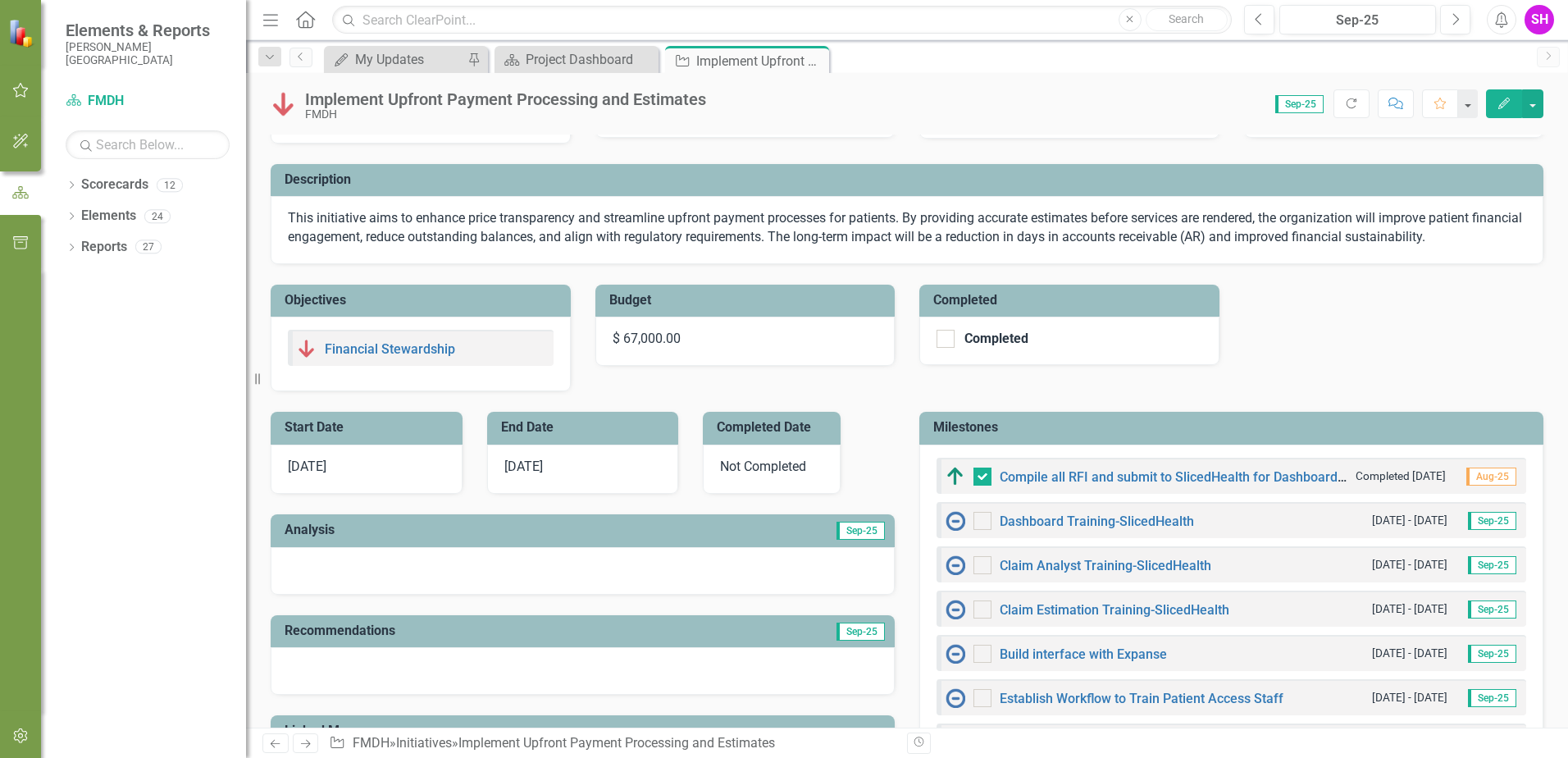
scroll to position [164, 0]
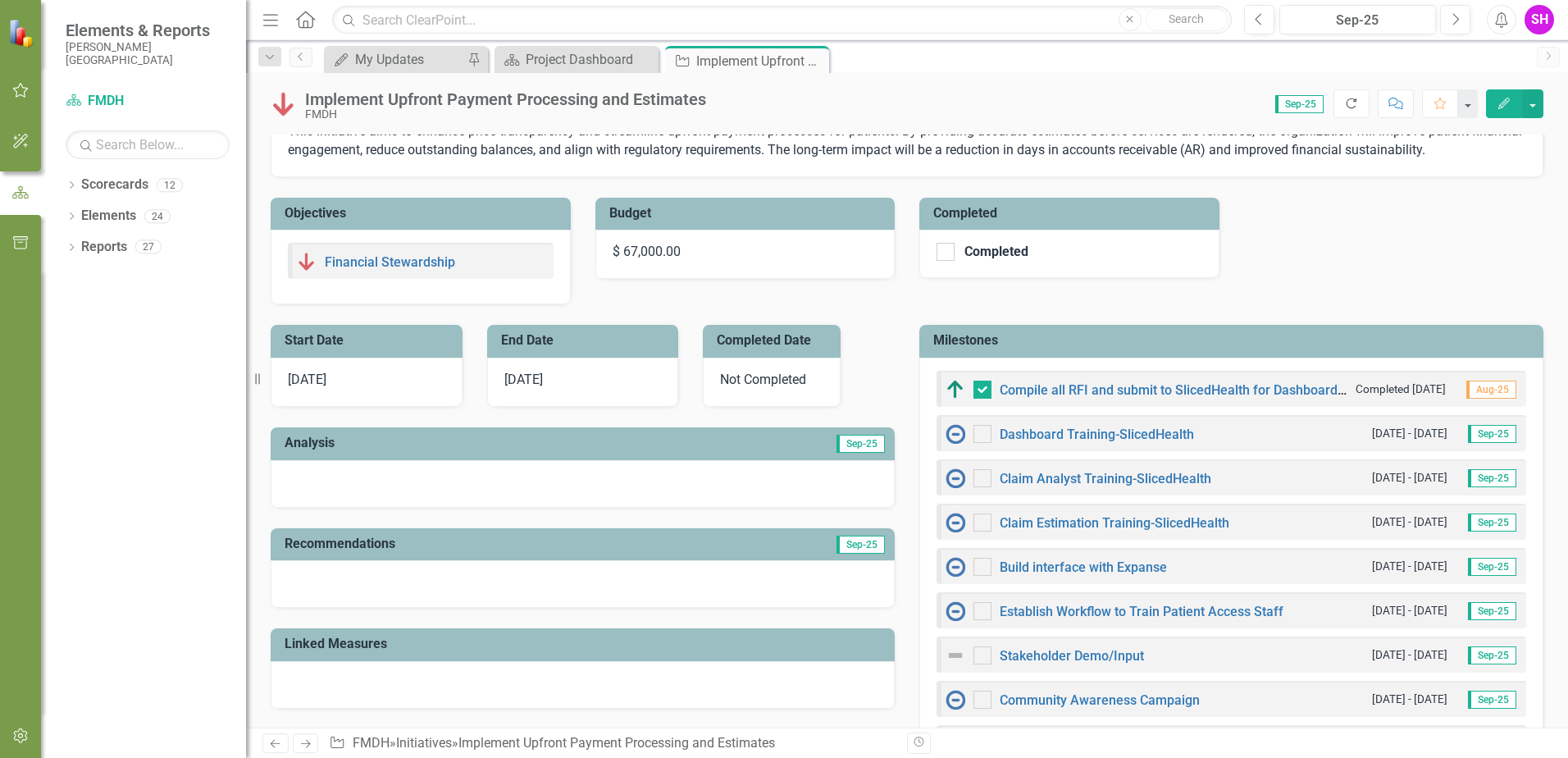
click at [1355, 105] on icon "Refresh" at bounding box center [1352, 103] width 15 height 12
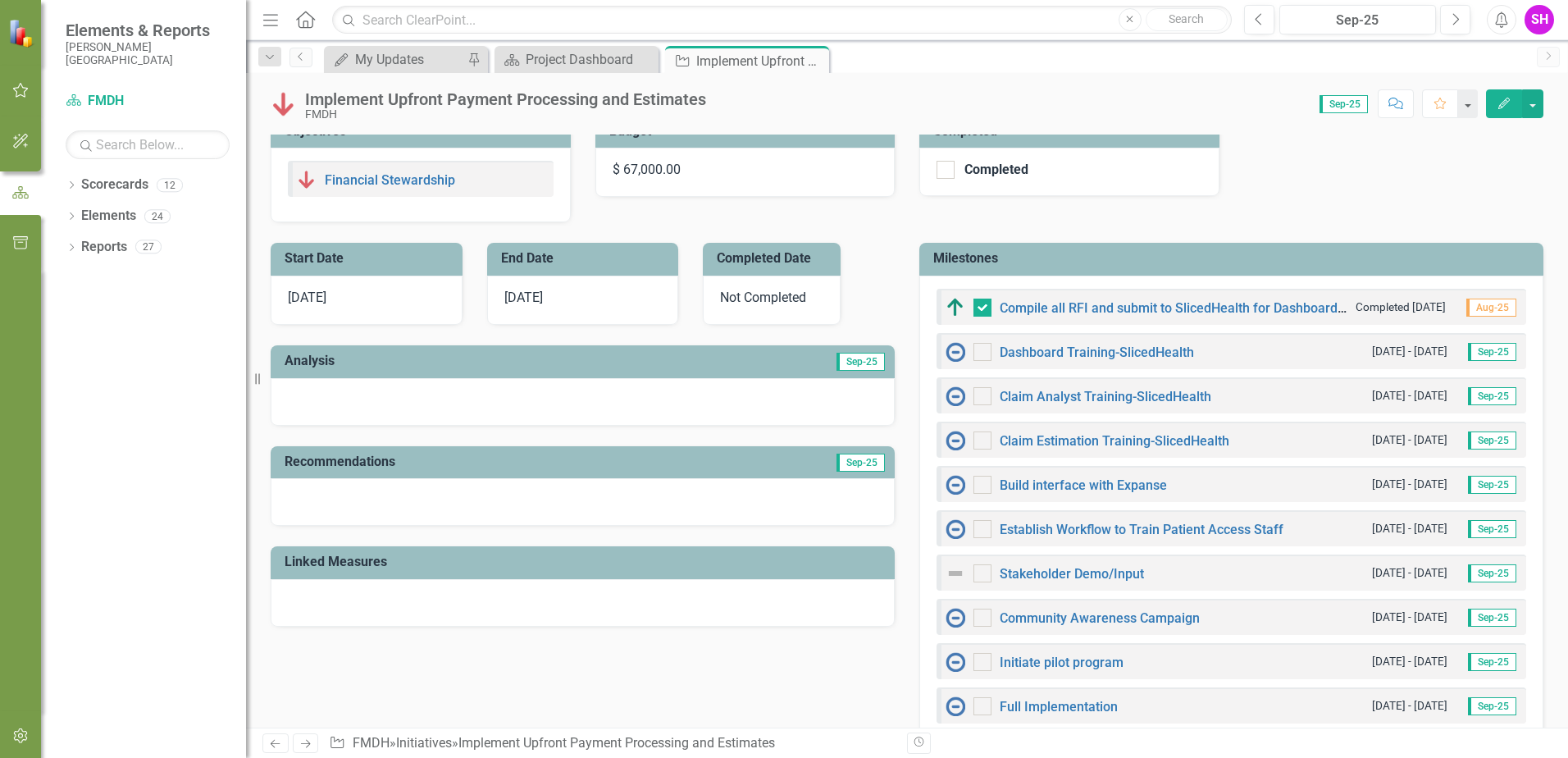
scroll to position [329, 0]
